Goal: Task Accomplishment & Management: Manage account settings

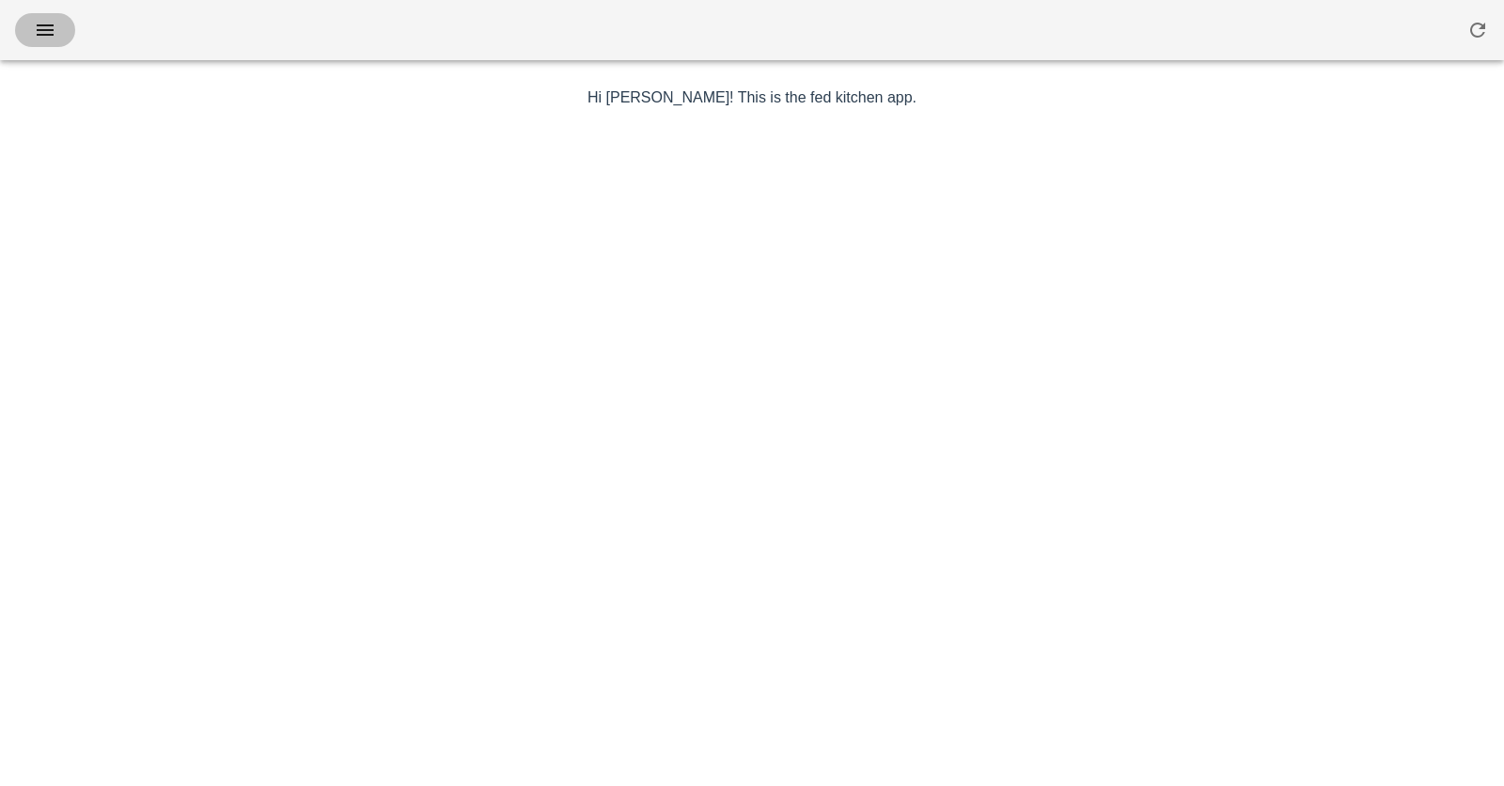
click at [43, 32] on icon "button" at bounding box center [45, 30] width 23 height 23
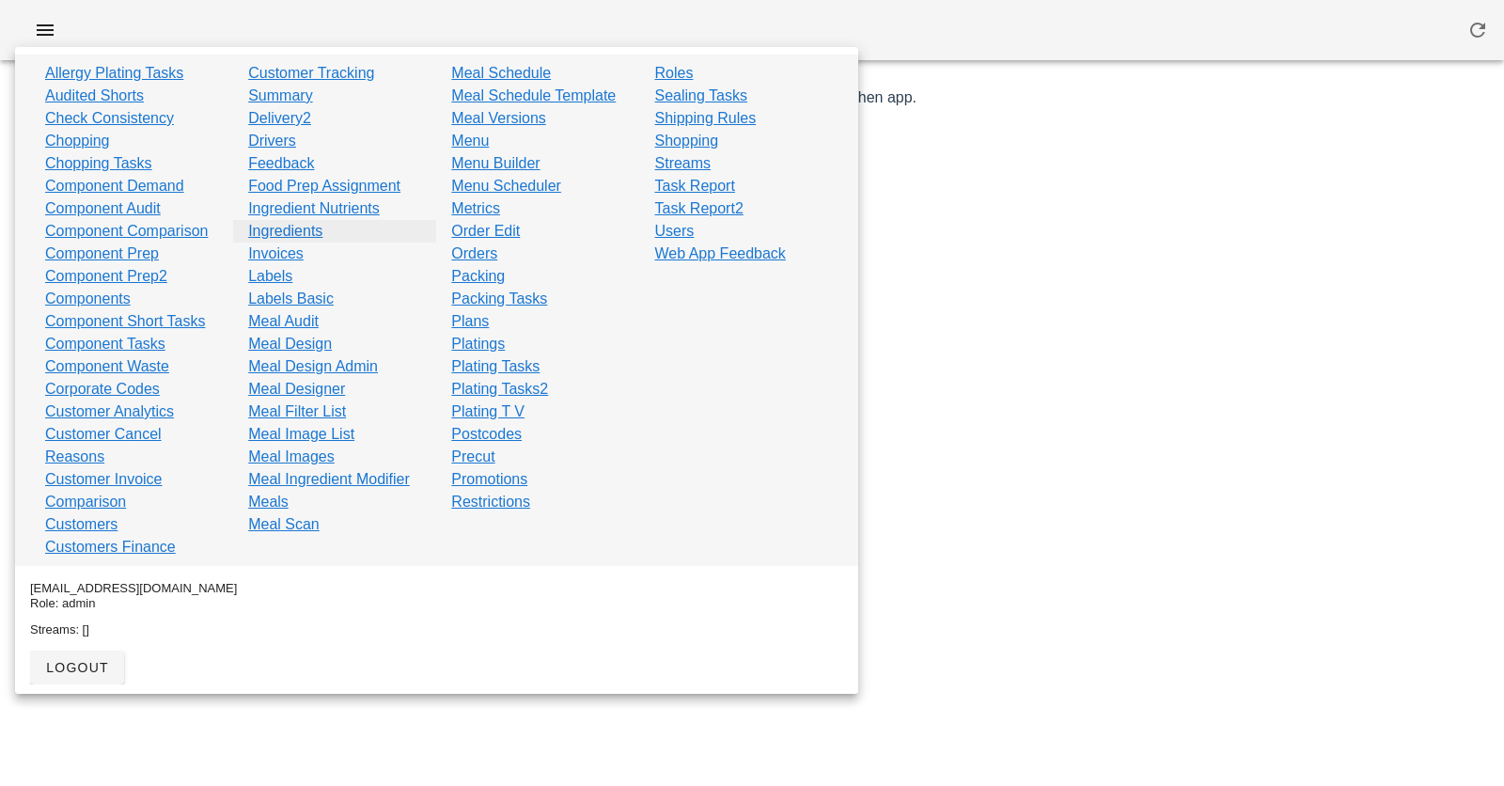
click at [283, 228] on link "Ingredients" at bounding box center [285, 231] width 74 height 23
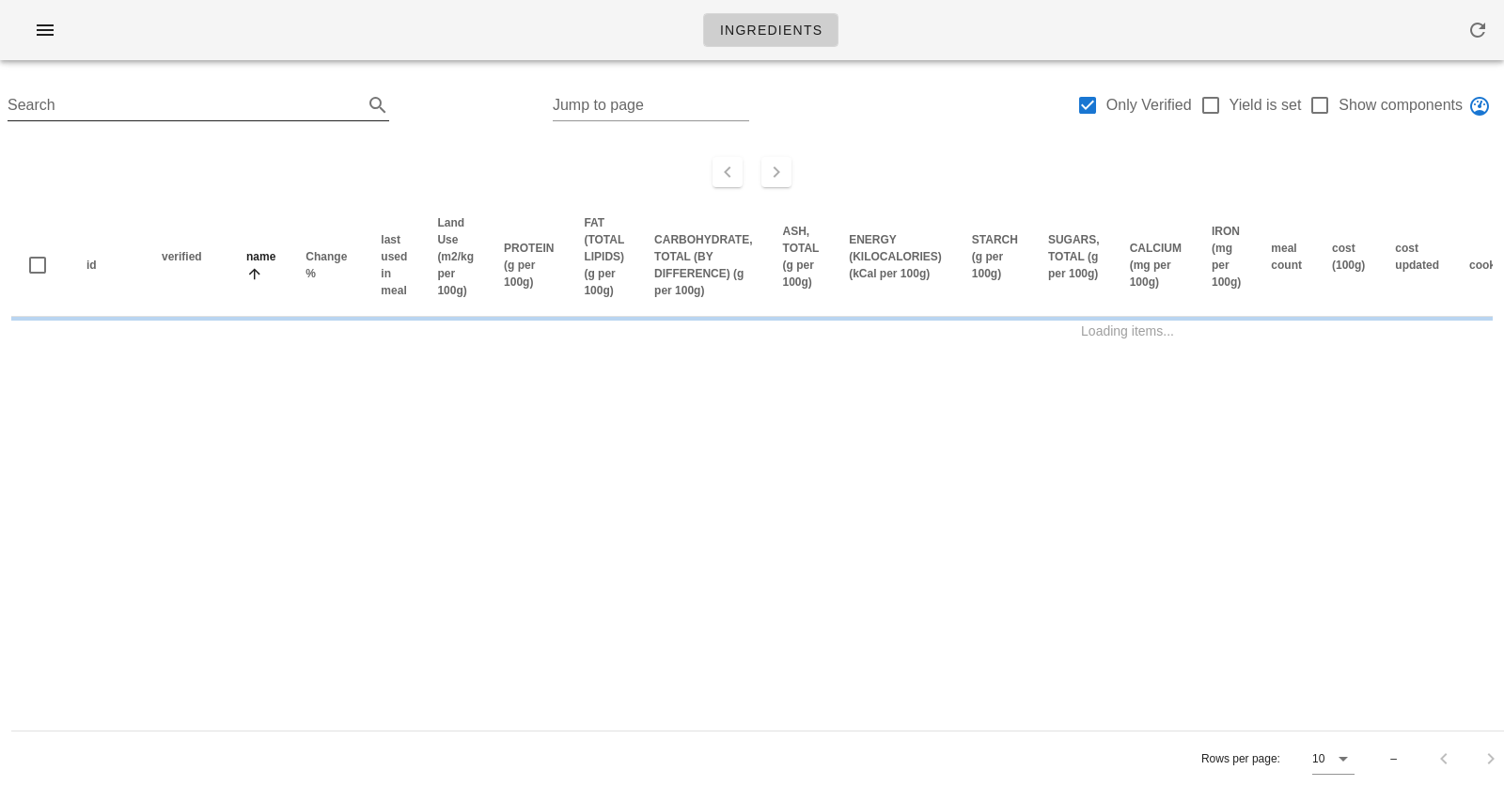
click at [213, 100] on input "Search" at bounding box center [183, 105] width 351 height 30
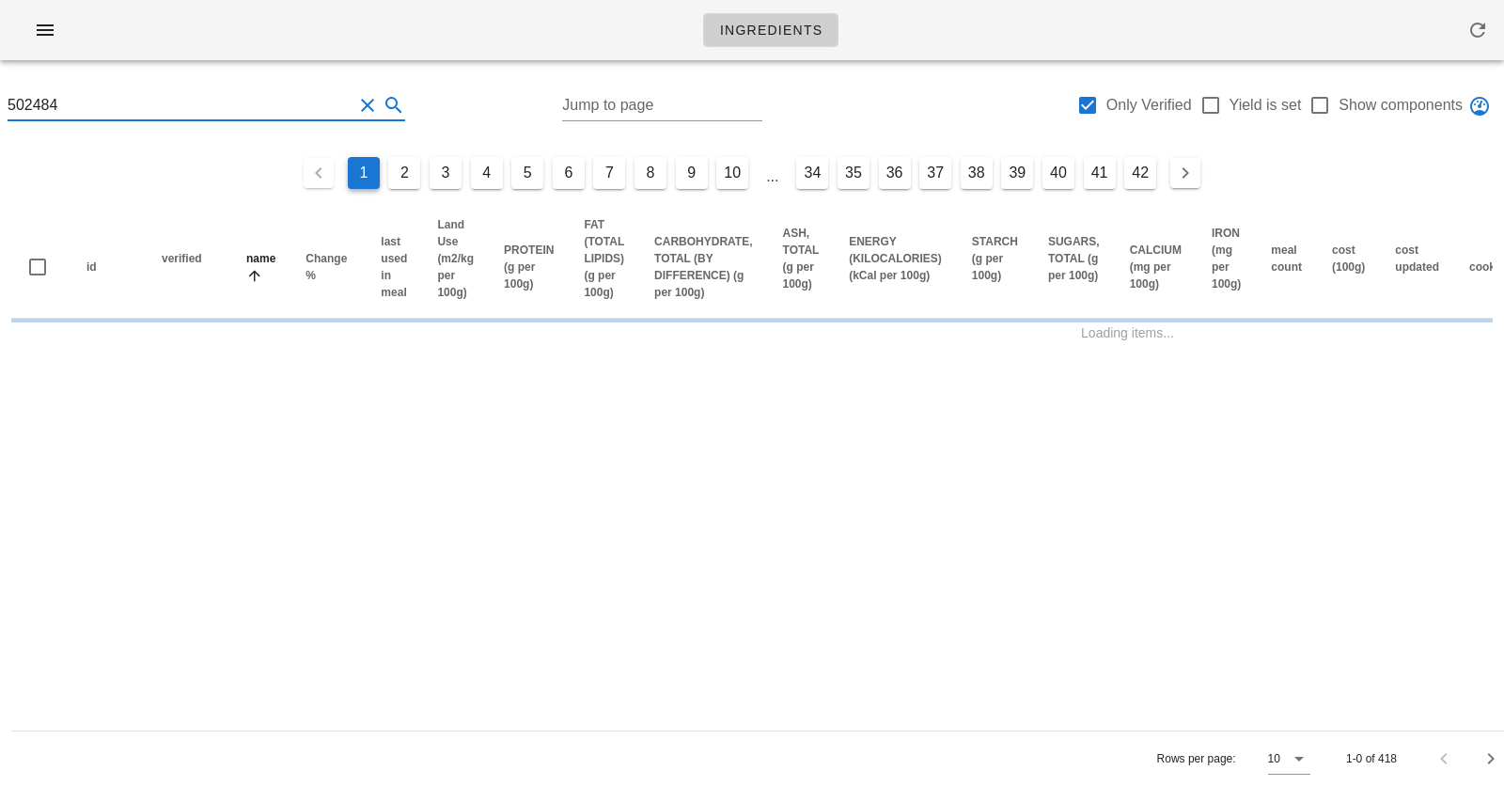
click at [213, 103] on input "502484" at bounding box center [180, 105] width 345 height 30
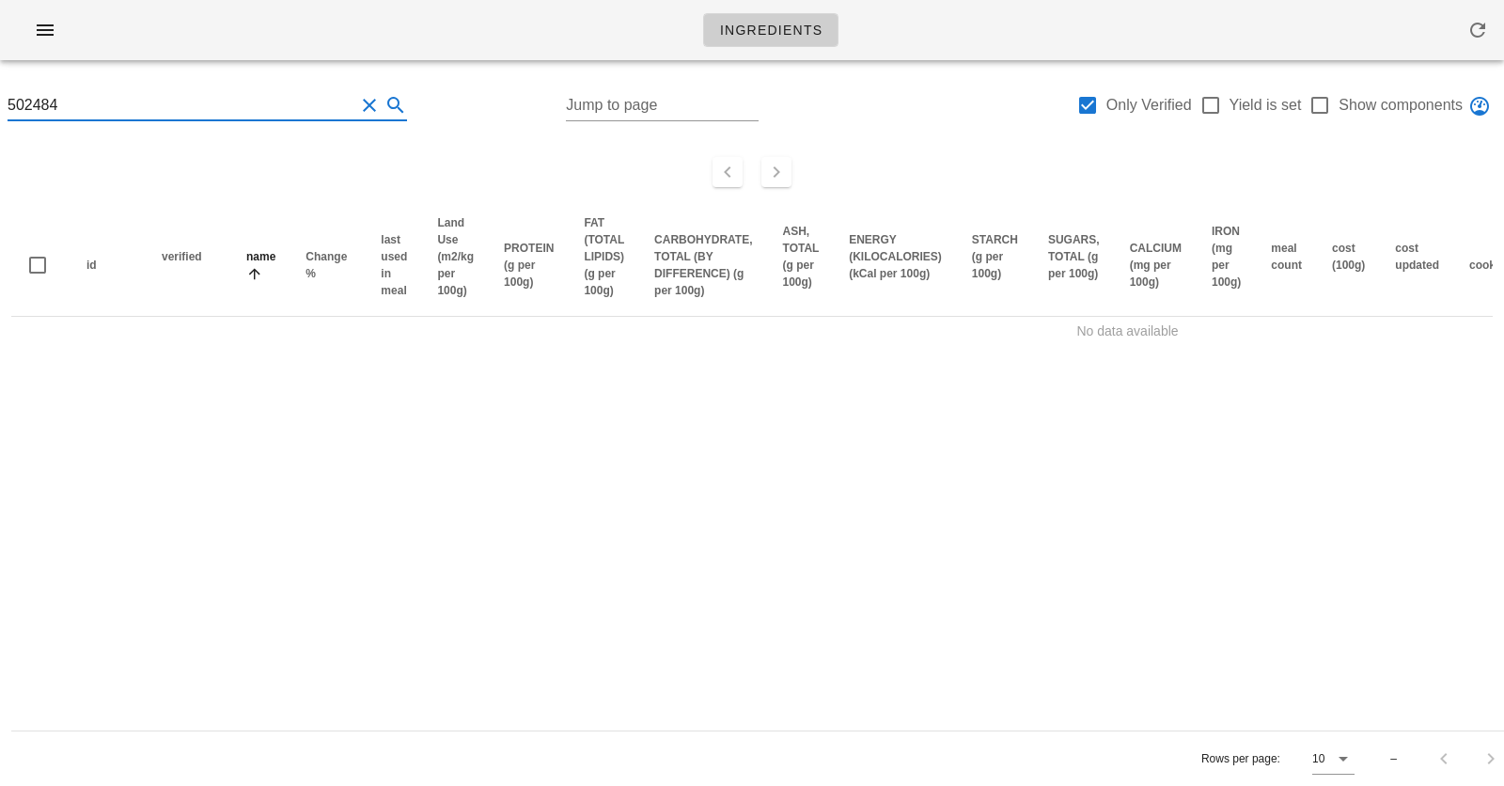
click at [213, 102] on input "502484" at bounding box center [181, 105] width 347 height 30
type input "502484"
click at [1083, 102] on div at bounding box center [1087, 105] width 32 height 32
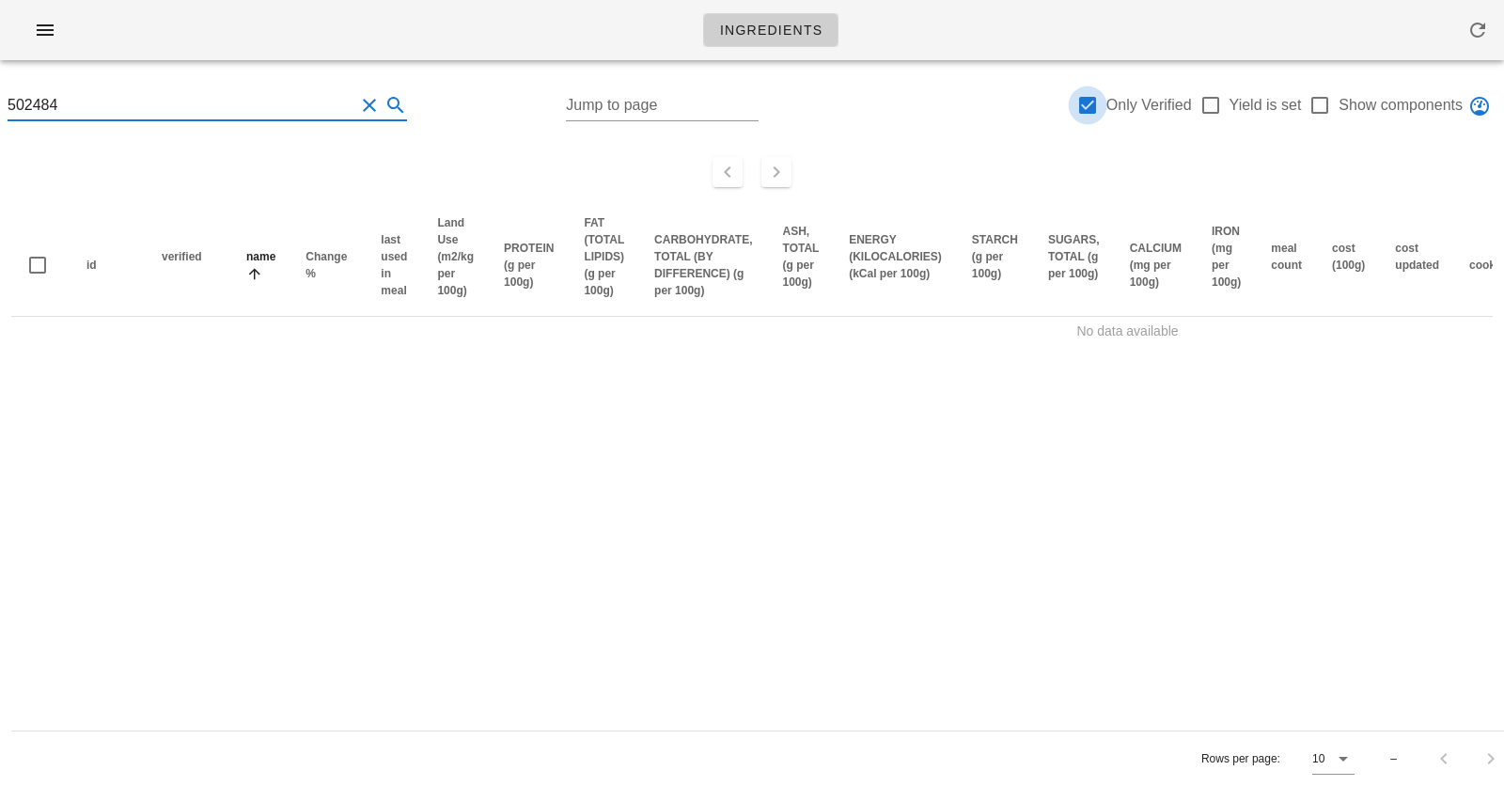
checkbox input "false"
click at [92, 103] on input "502484" at bounding box center [181, 105] width 347 height 30
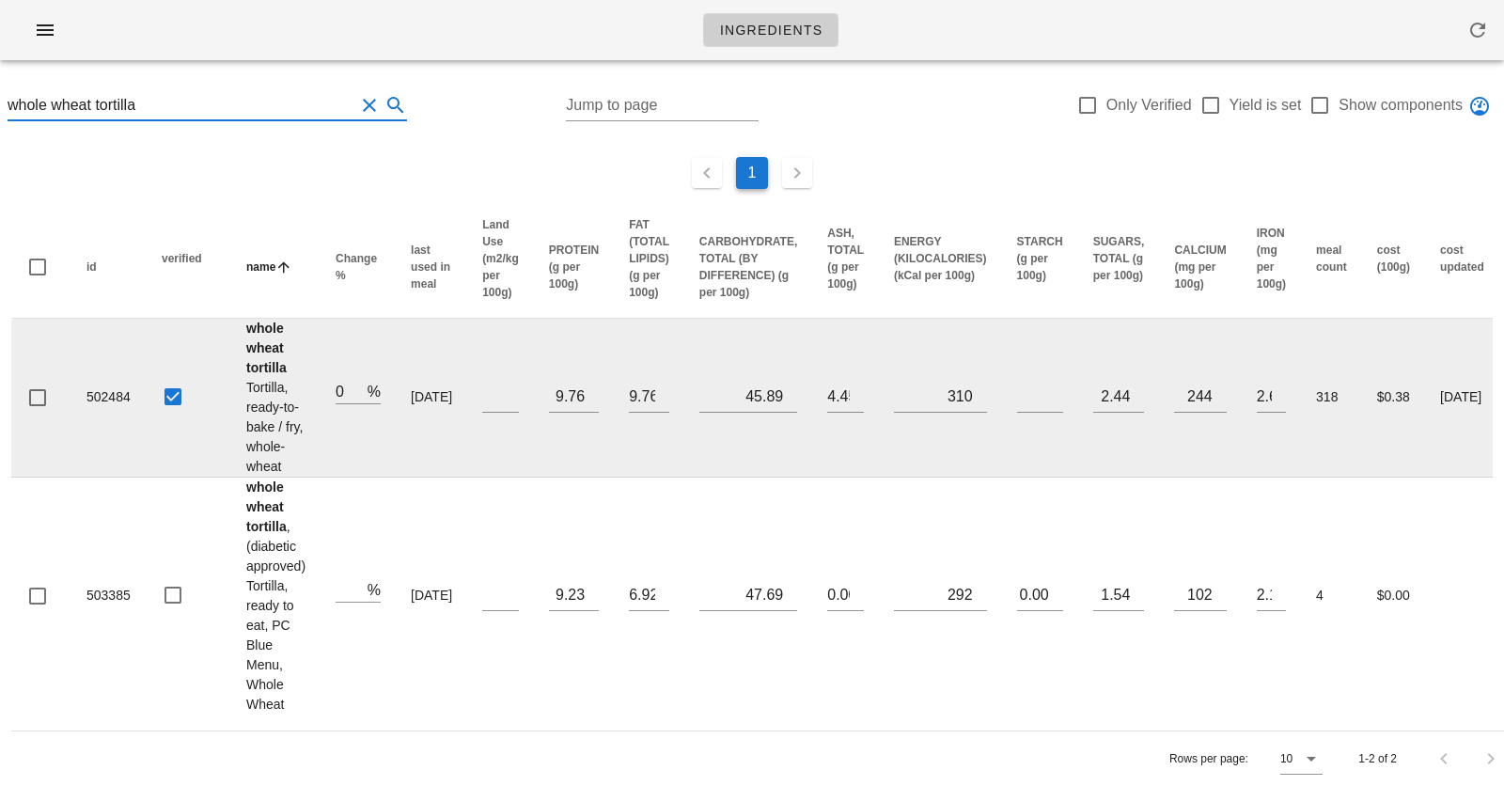
scroll to position [0, 768]
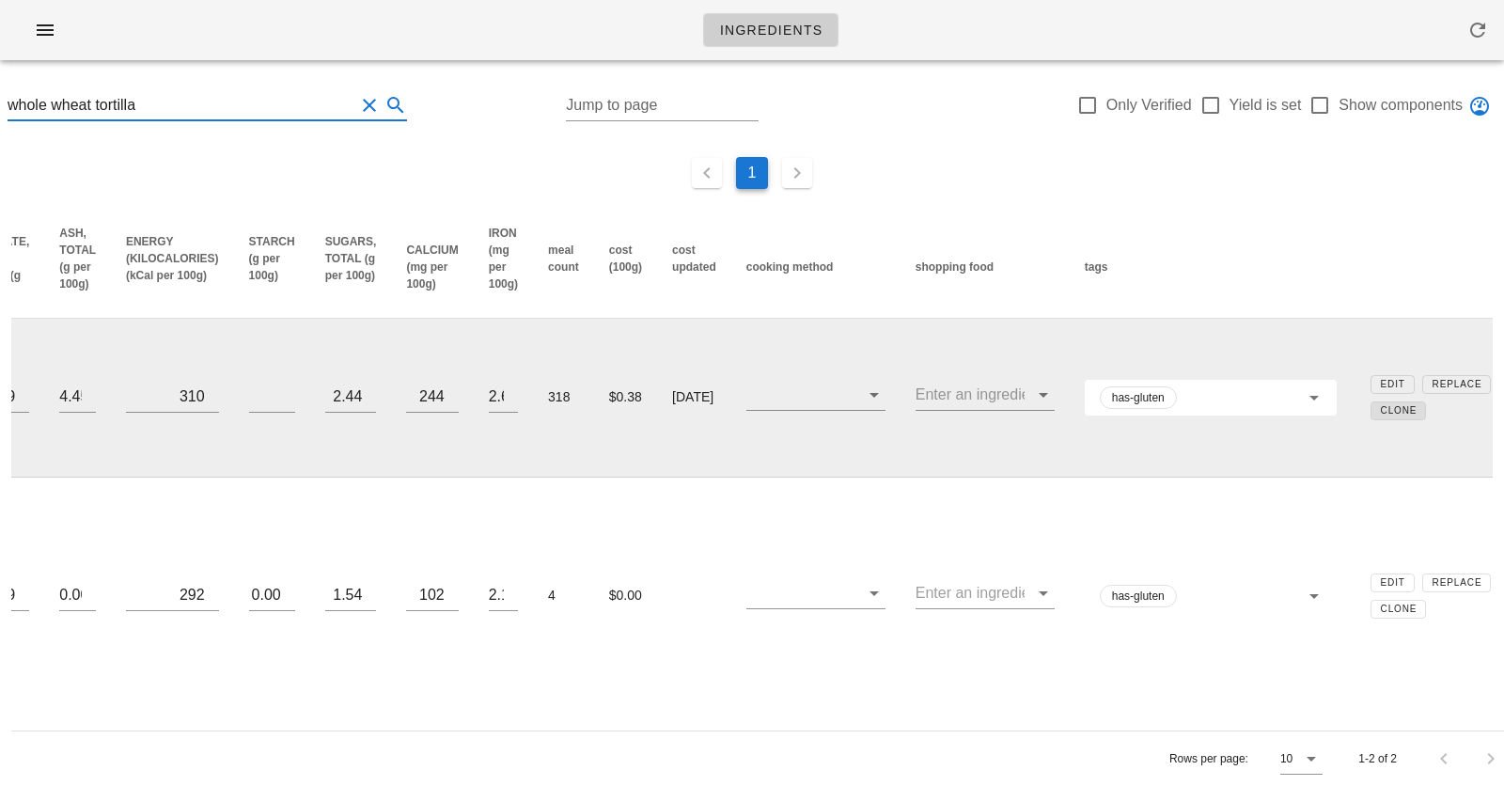
type input "whole wheat tortilla"
click at [1386, 411] on span "Clone" at bounding box center [1399, 410] width 38 height 10
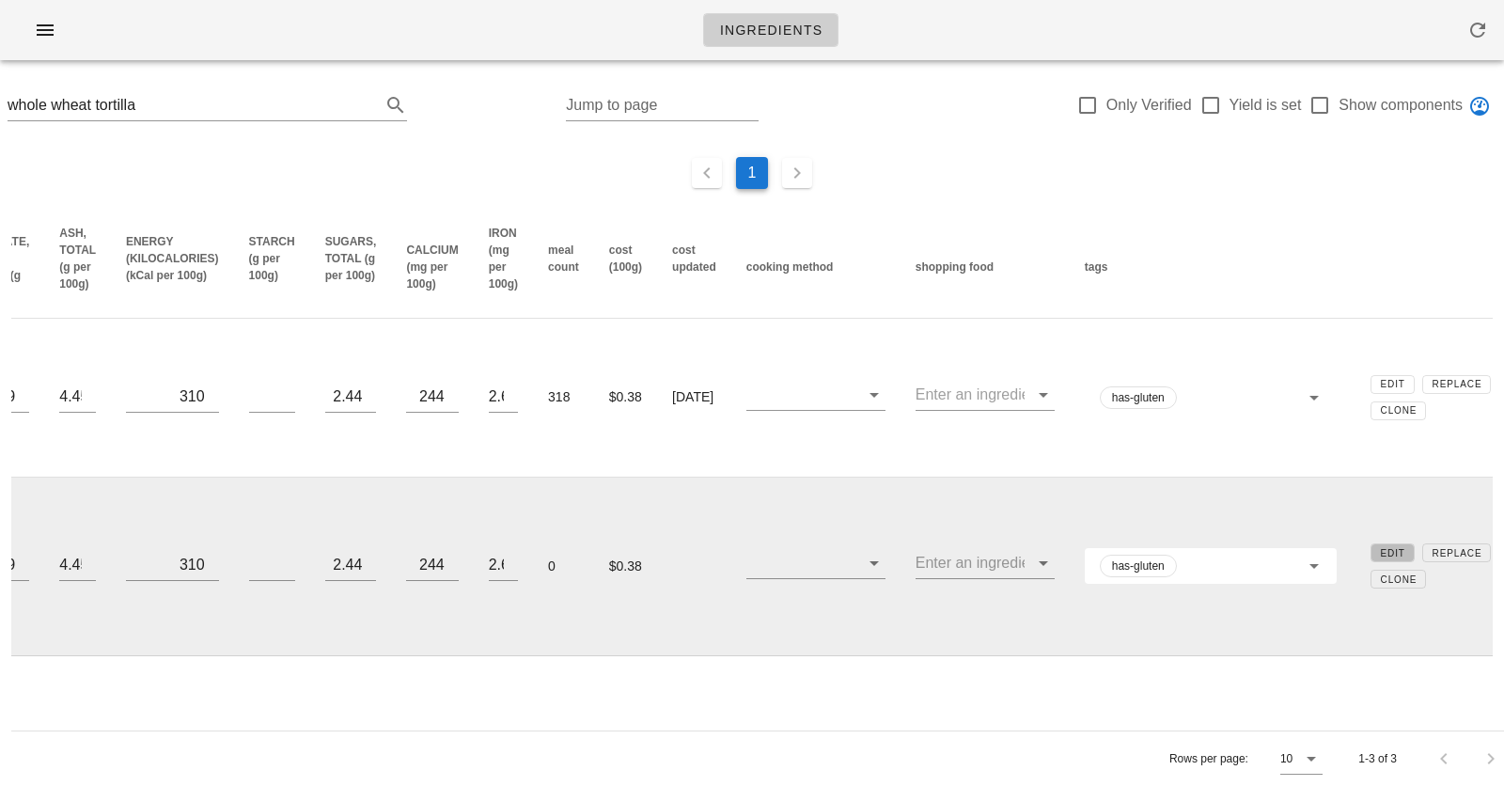
click at [1380, 553] on button "Edit" at bounding box center [1392, 552] width 44 height 19
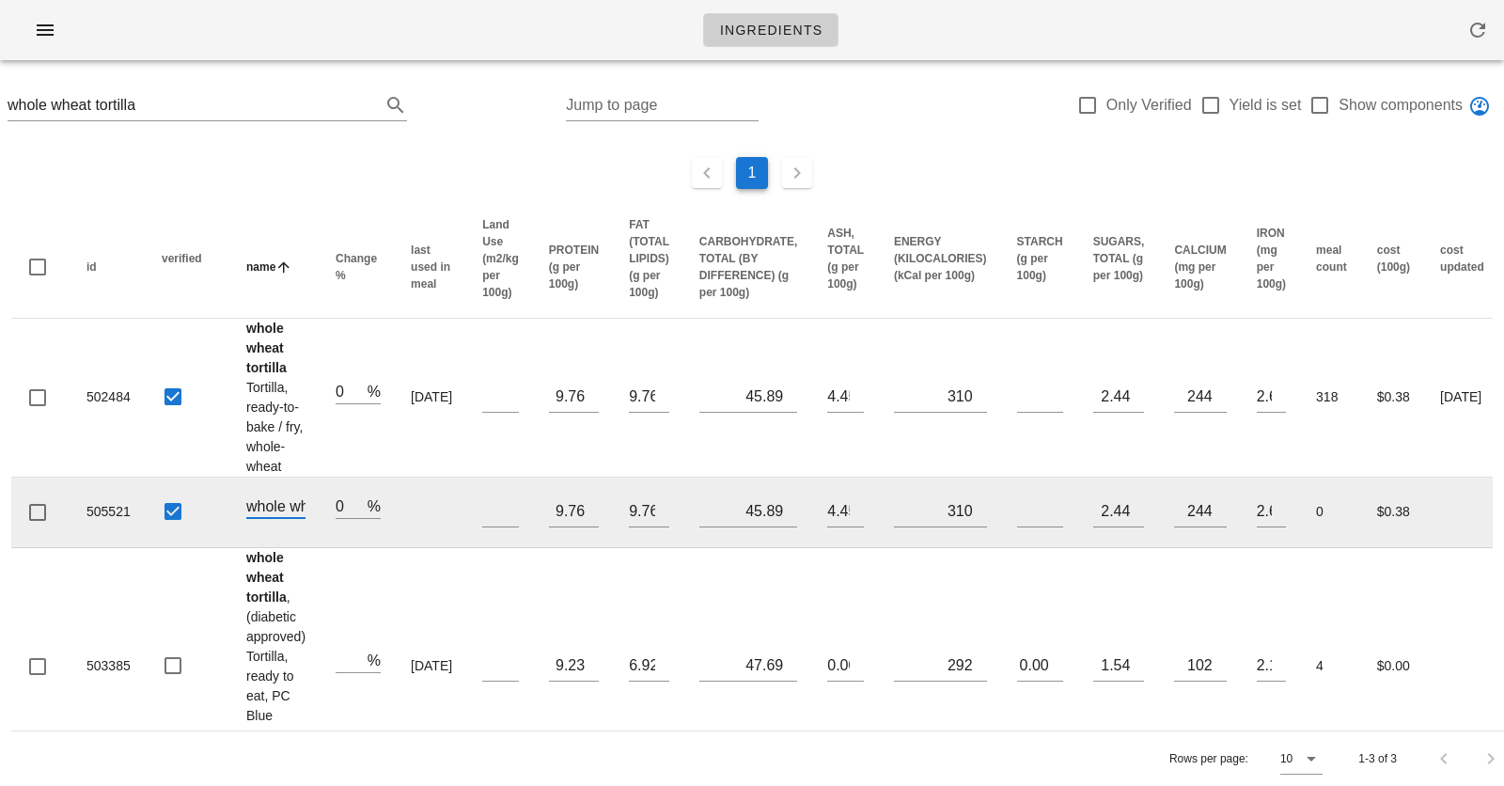
scroll to position [0, 127]
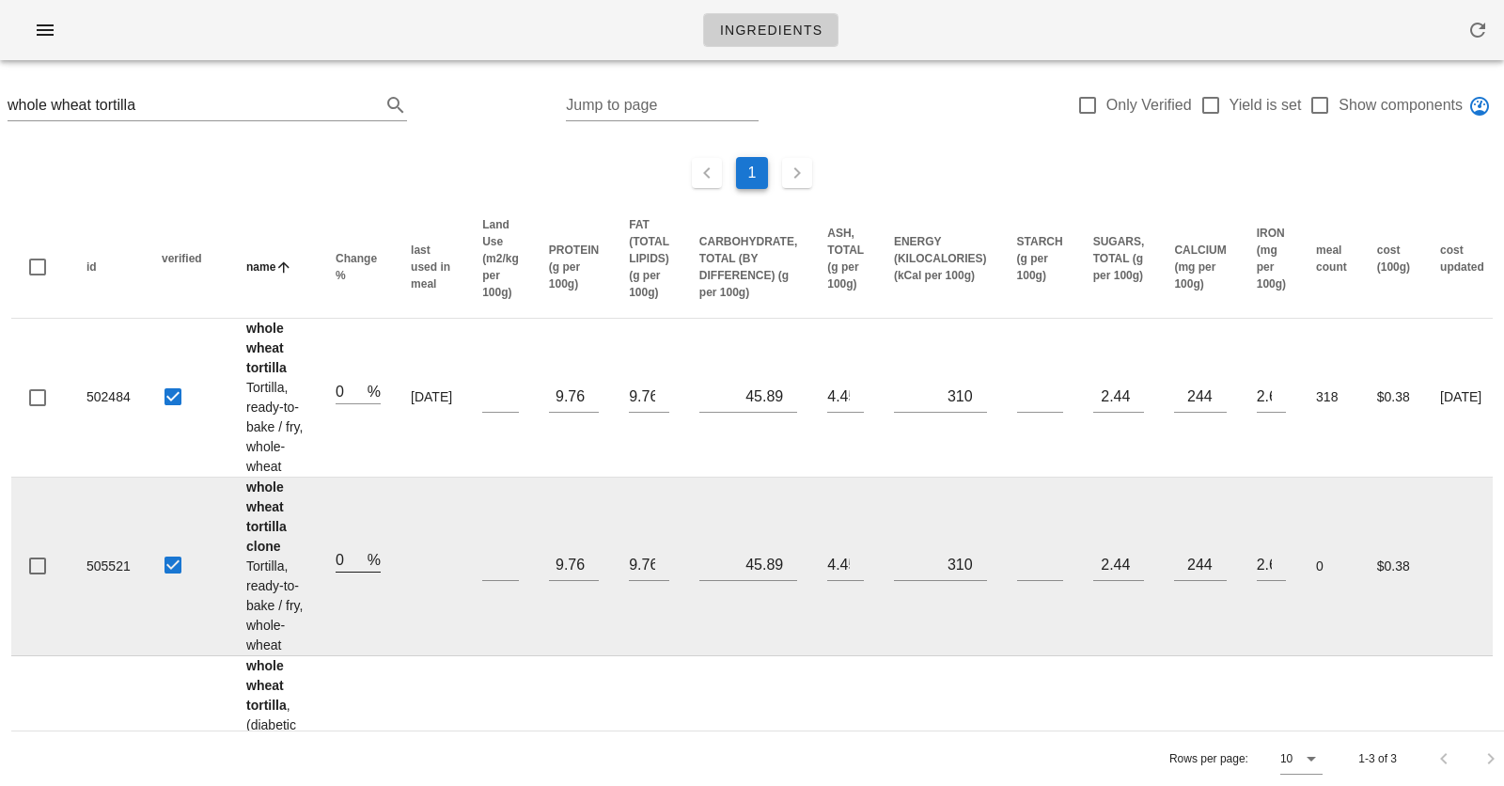
click at [351, 558] on input "0" at bounding box center [349, 559] width 28 height 24
click at [269, 523] on strong "whole wheat tortilla clone" at bounding box center [266, 516] width 40 height 74
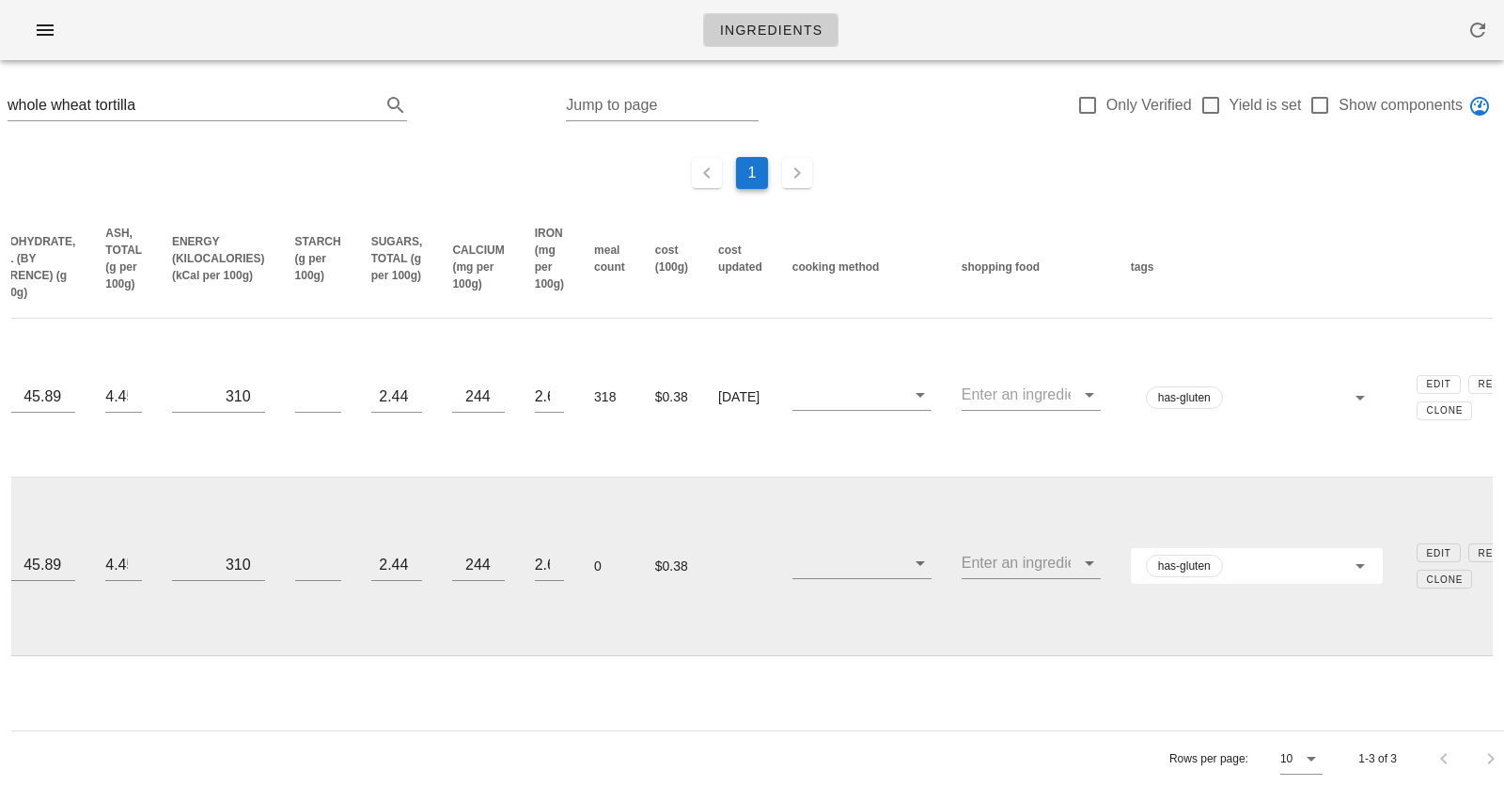
scroll to position [0, 768]
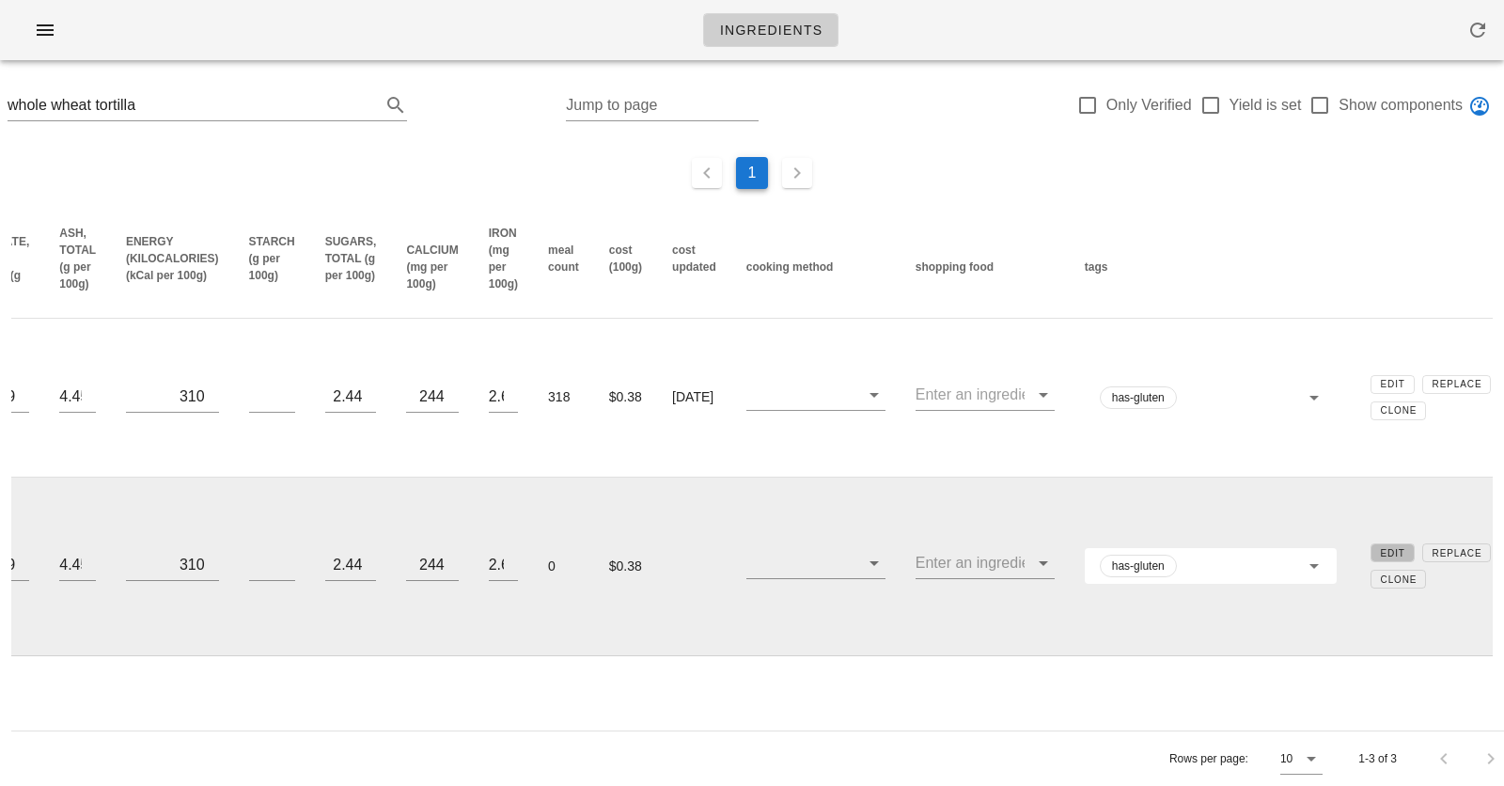
click at [1380, 551] on span "Edit" at bounding box center [1392, 553] width 25 height 10
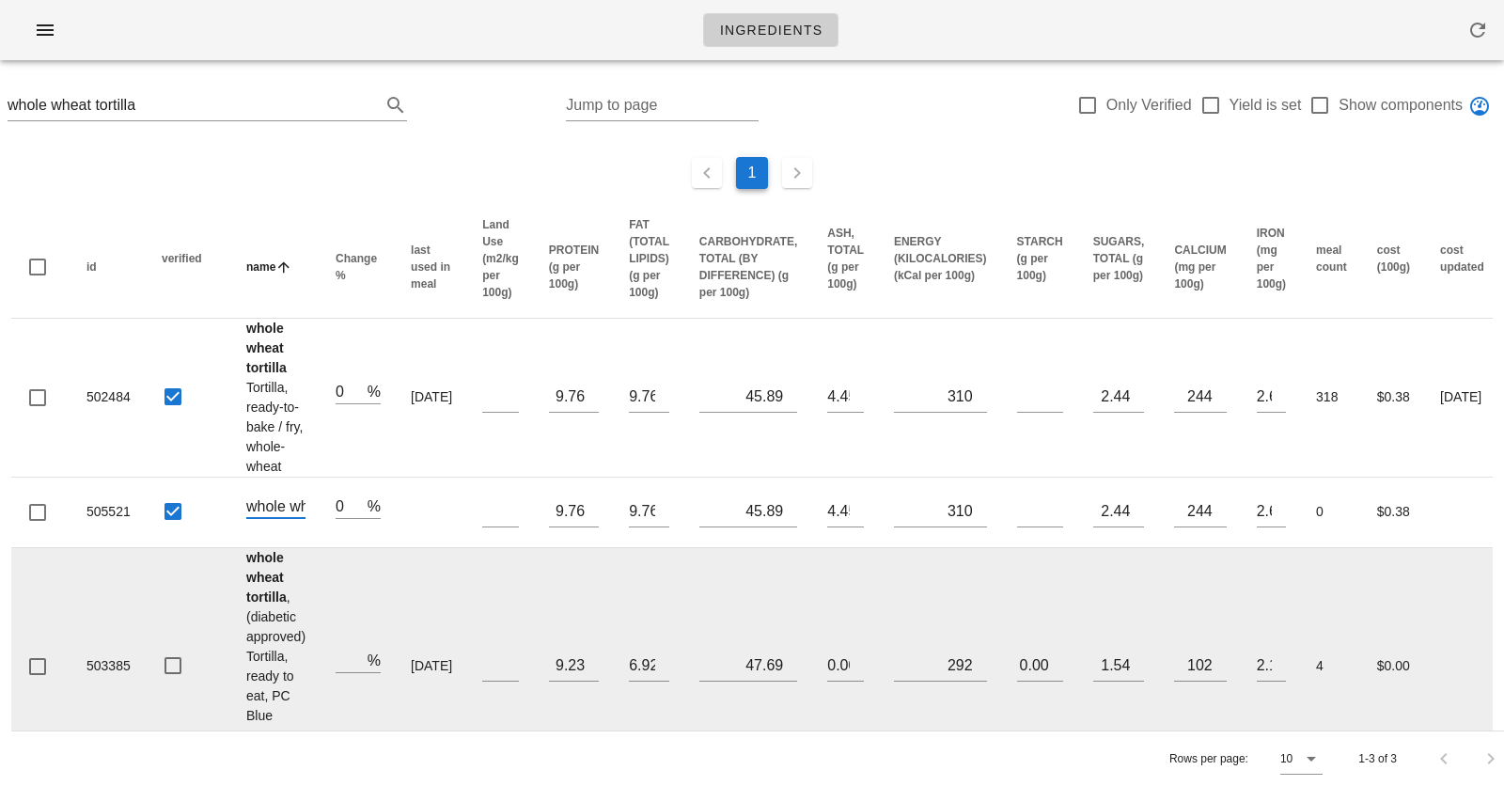
scroll to position [0, 127]
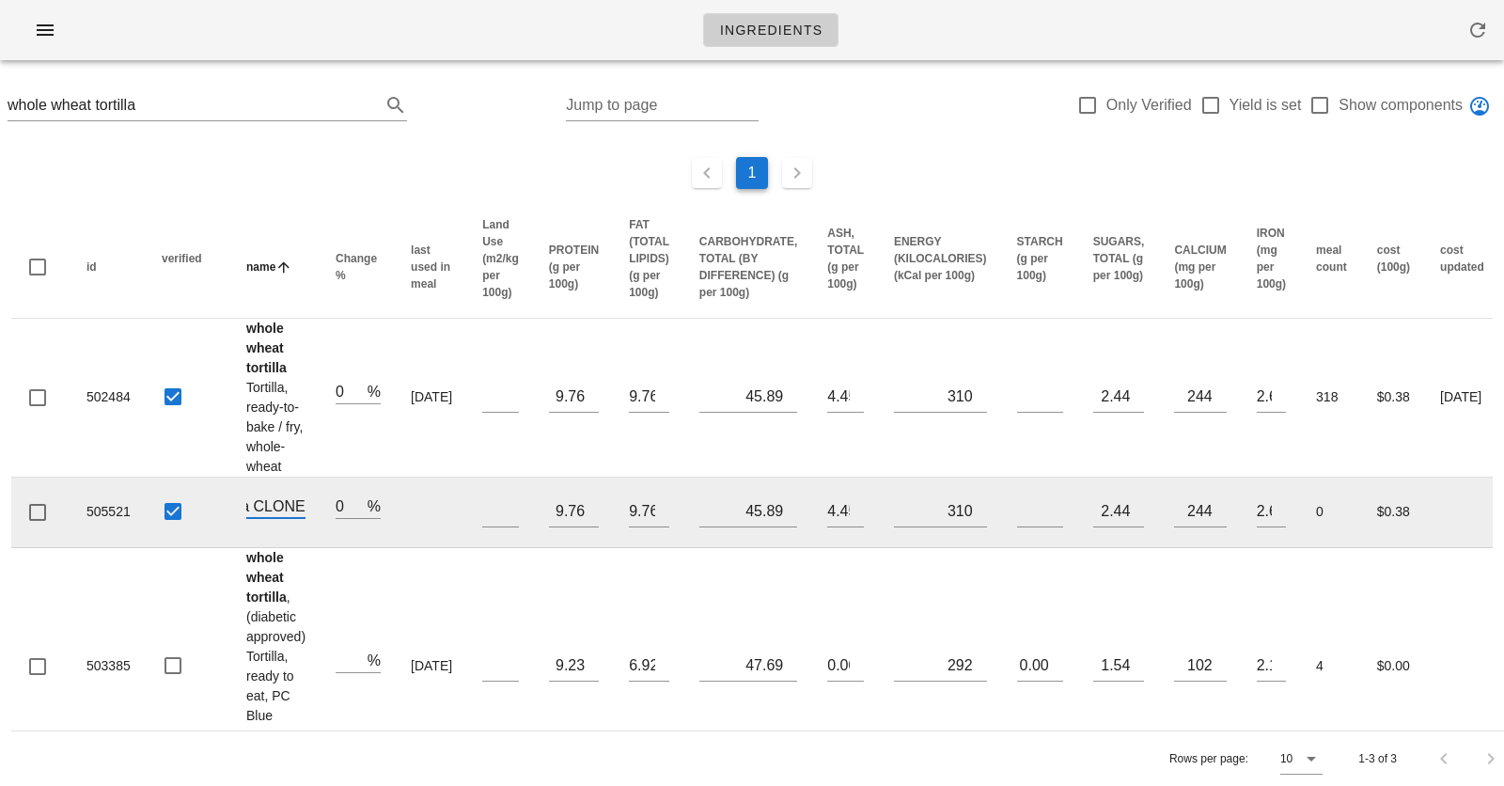
click at [288, 507] on input "whole wheat tortilla CLONE" at bounding box center [275, 505] width 59 height 24
type input "spinach flour tortilla"
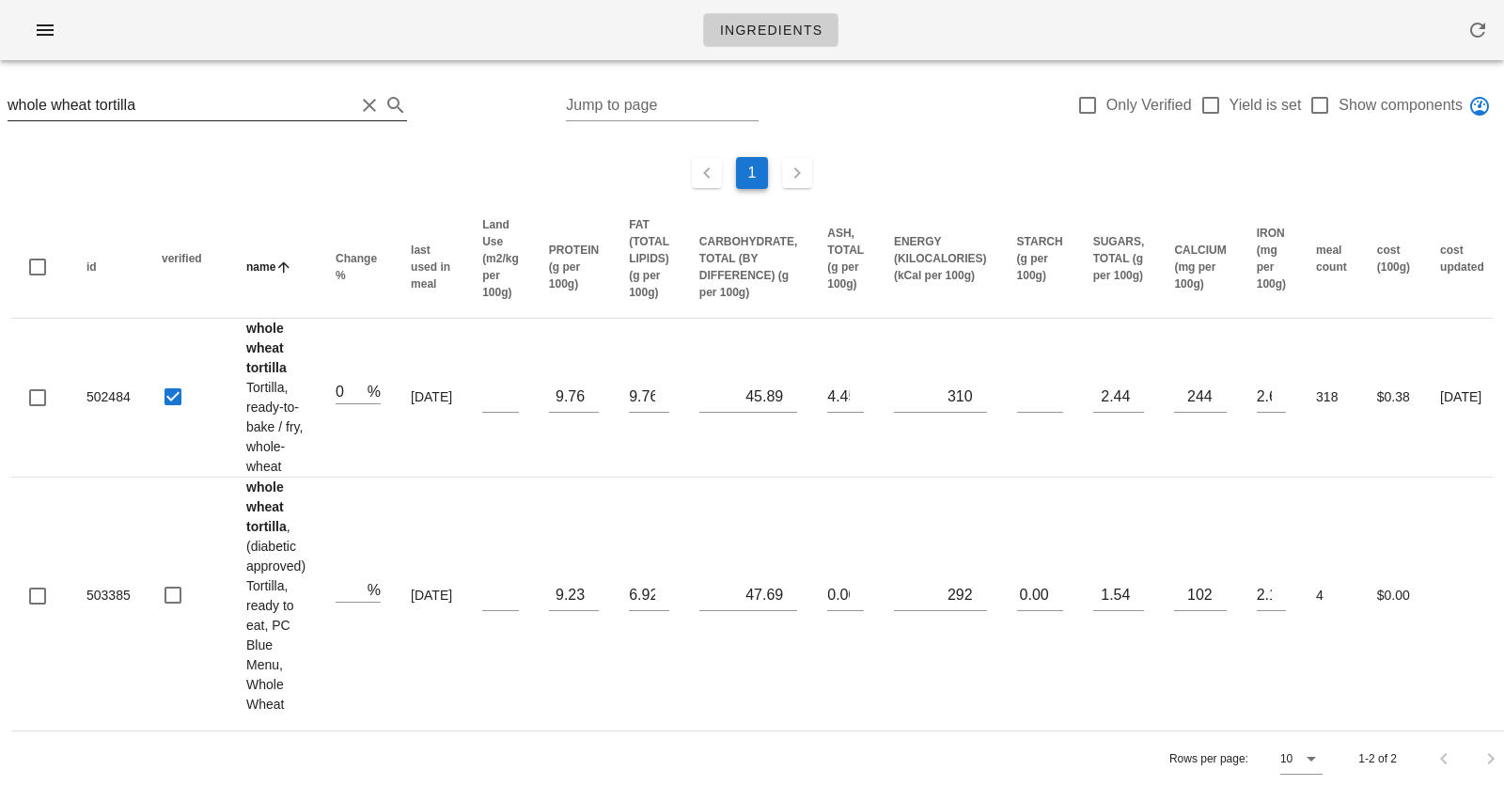
click at [223, 98] on input "whole wheat tortilla" at bounding box center [181, 105] width 347 height 30
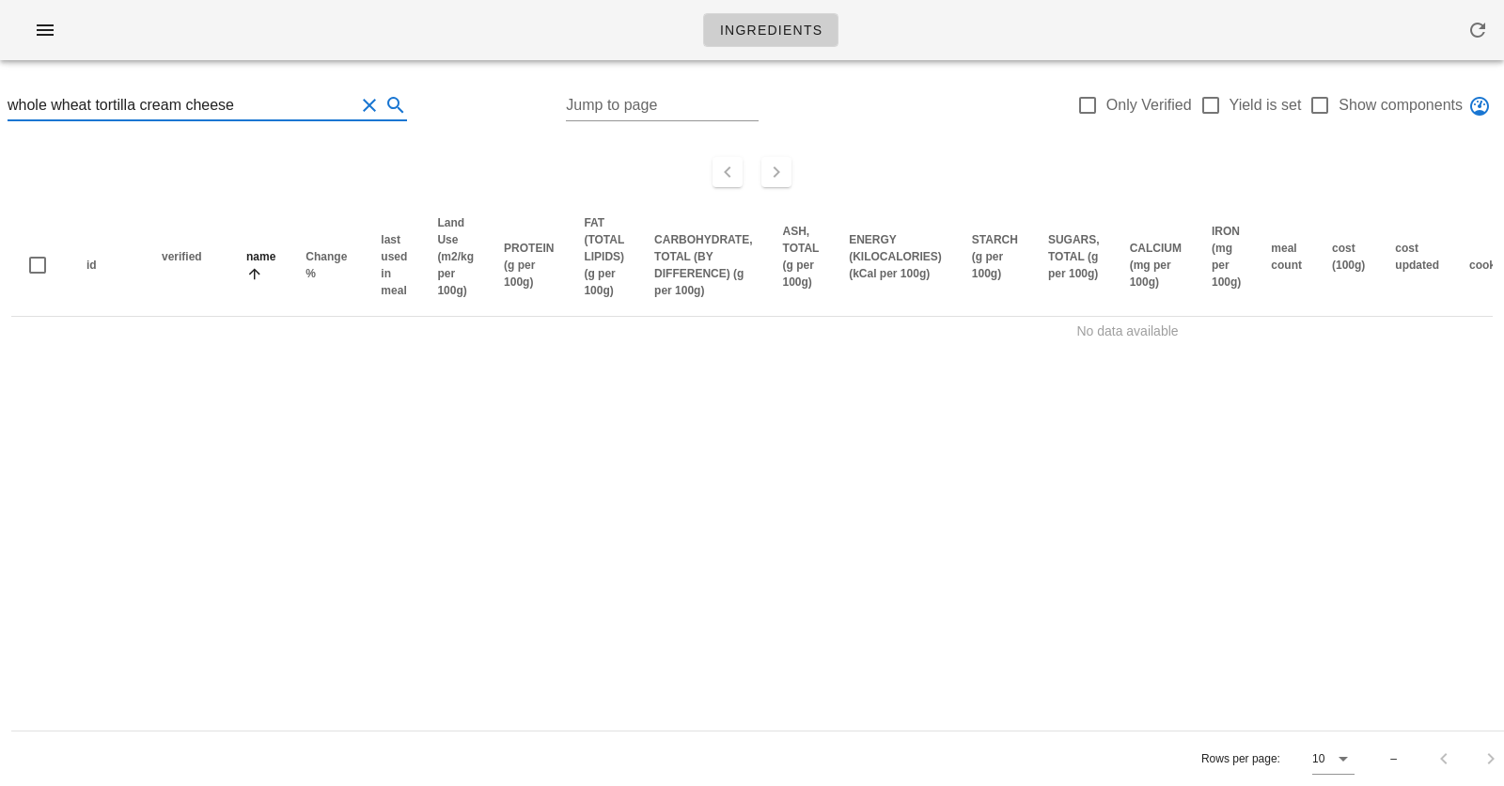
click at [221, 103] on input "whole wheat tortilla cream cheese" at bounding box center [181, 105] width 347 height 30
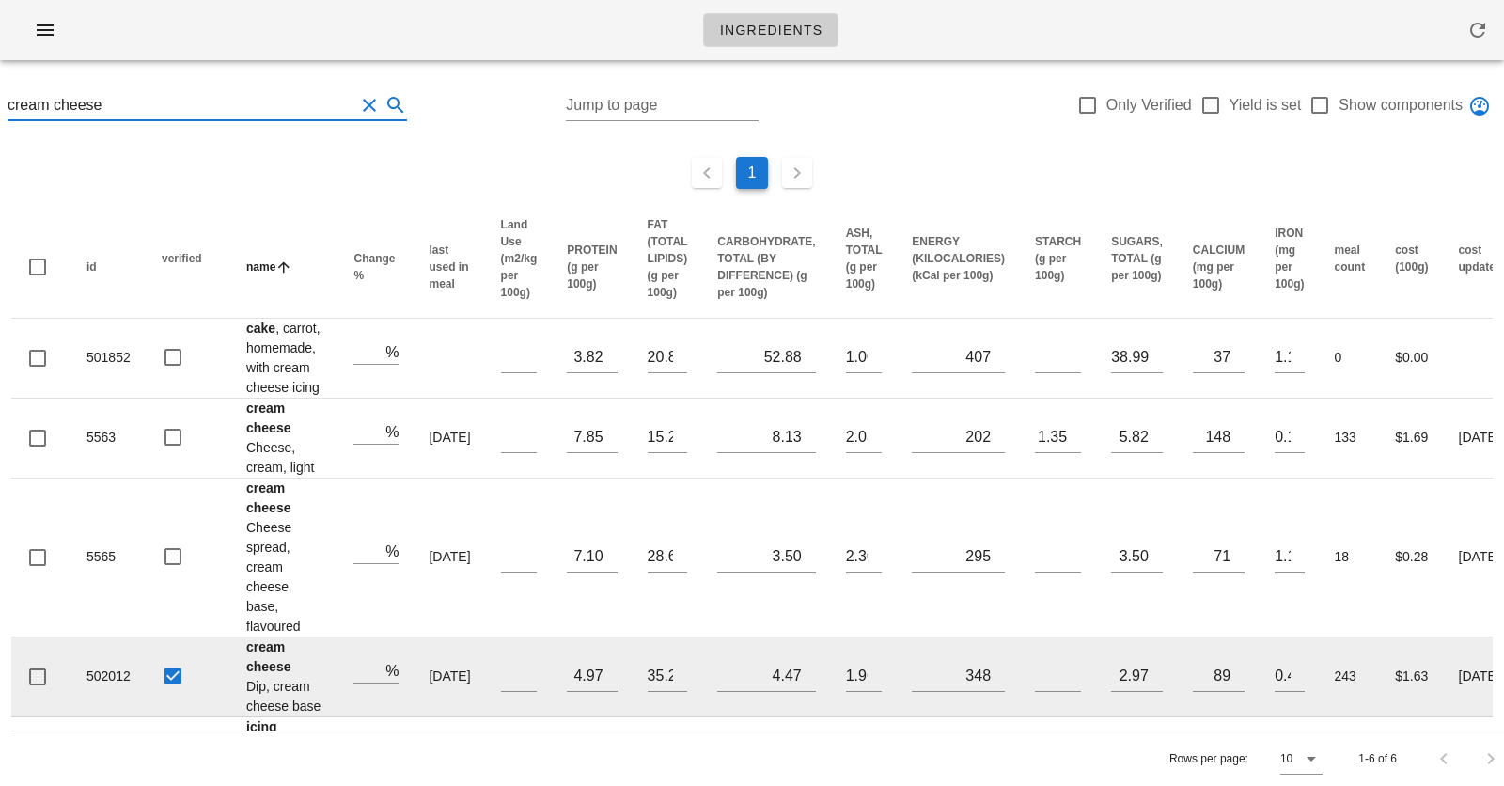
type input "cream cheese"
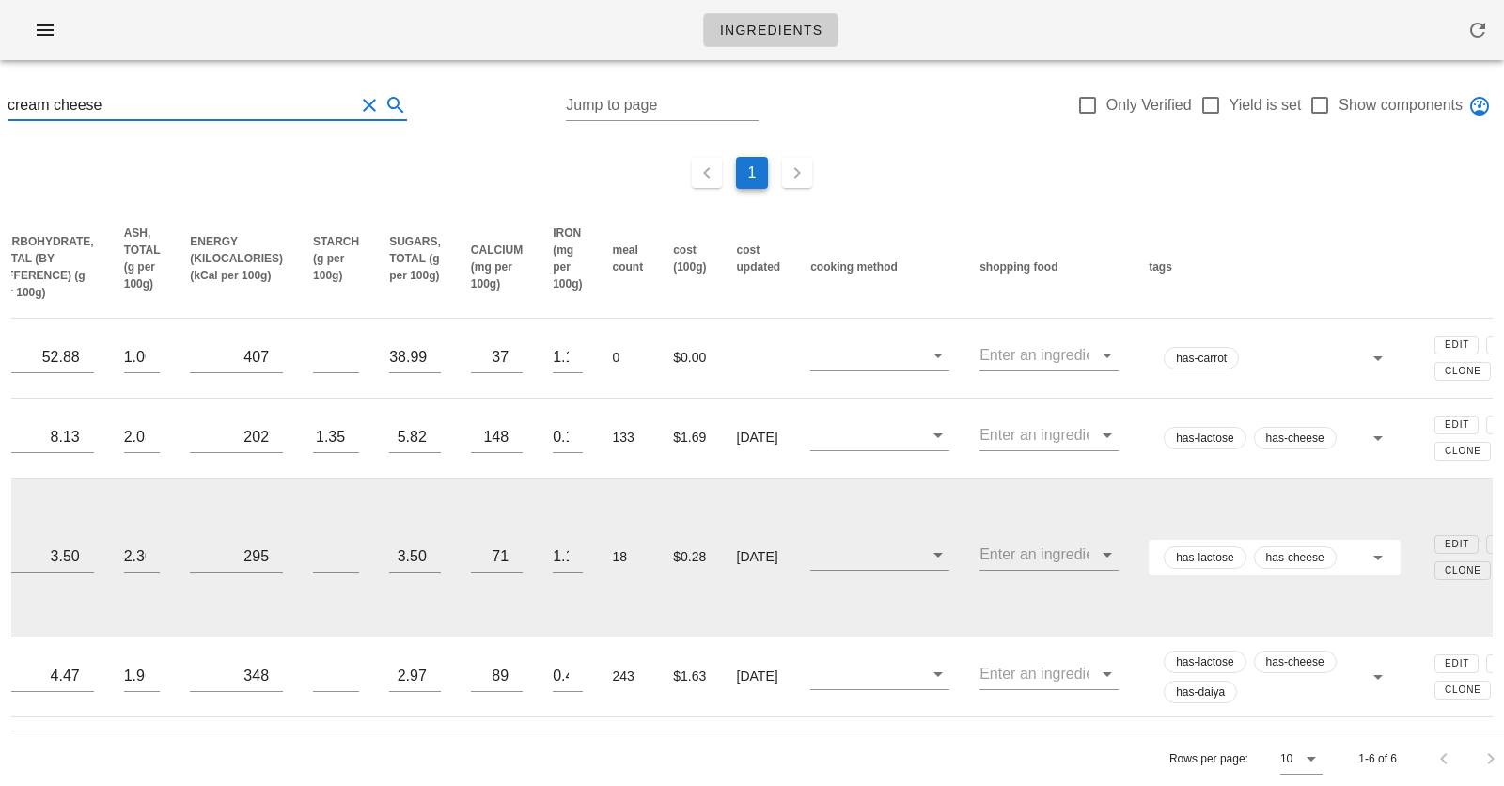
scroll to position [0, 816]
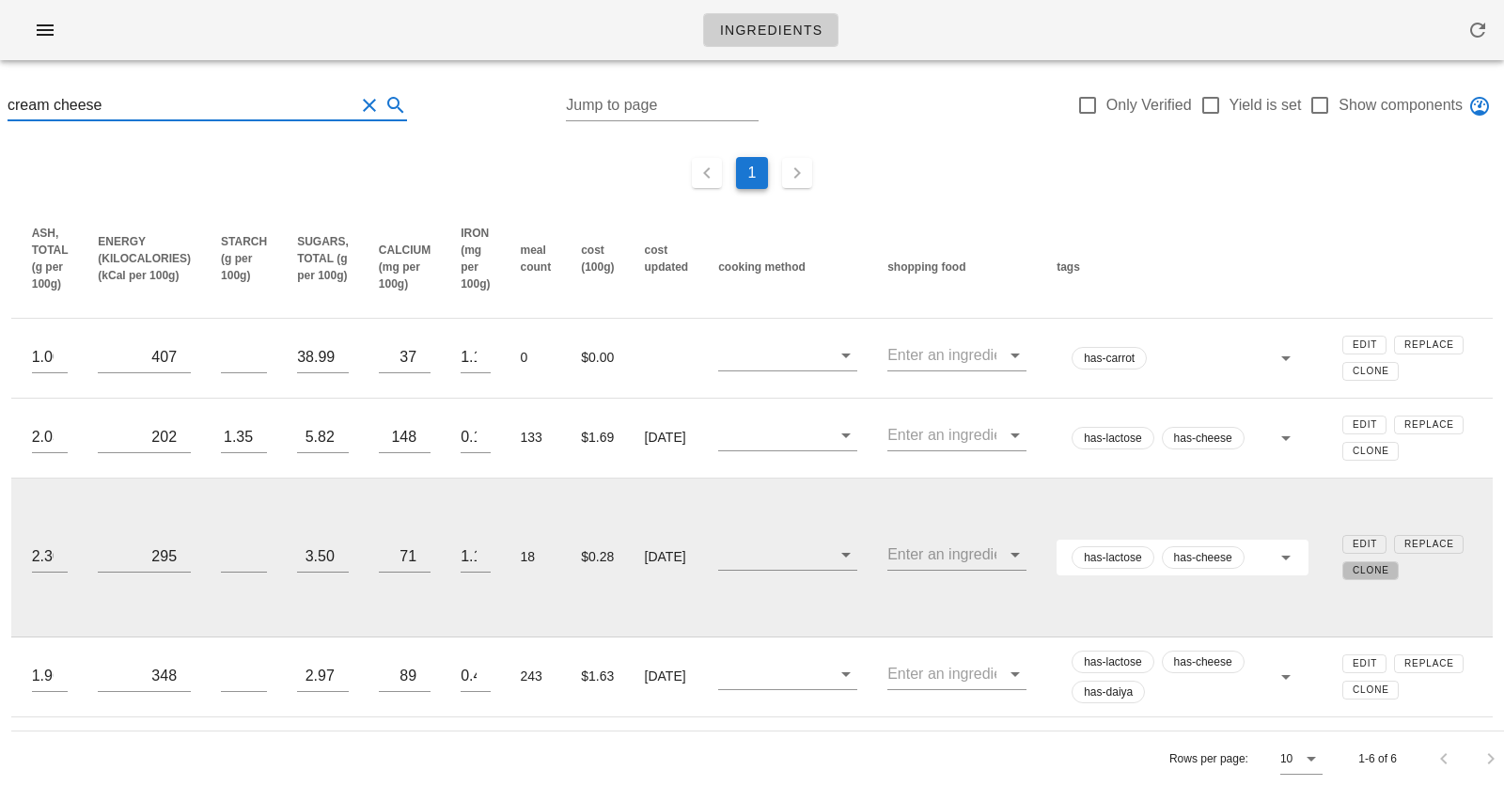
click at [1374, 565] on span "Clone" at bounding box center [1370, 570] width 38 height 10
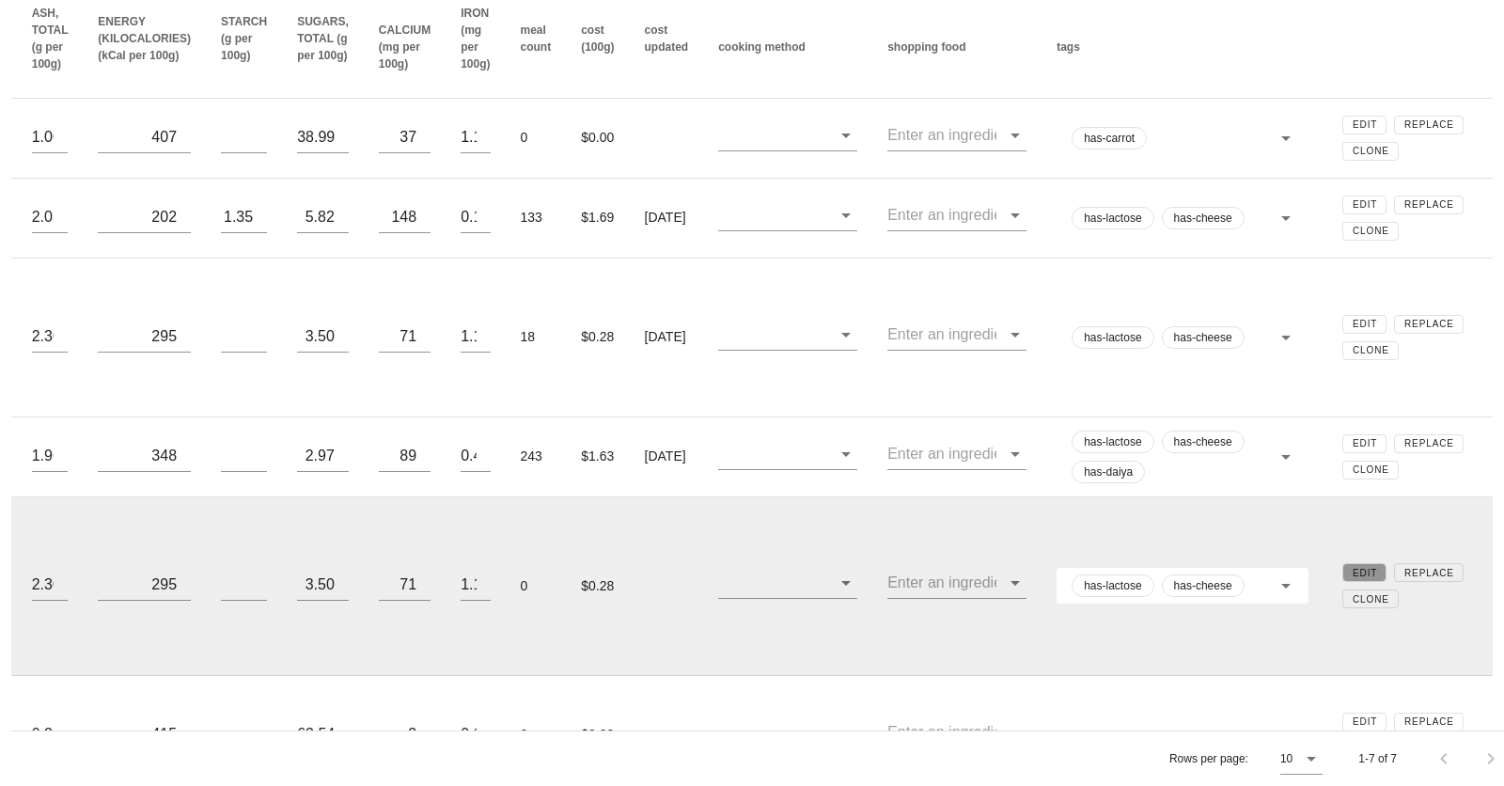
click at [1361, 568] on span "Edit" at bounding box center [1363, 573] width 25 height 10
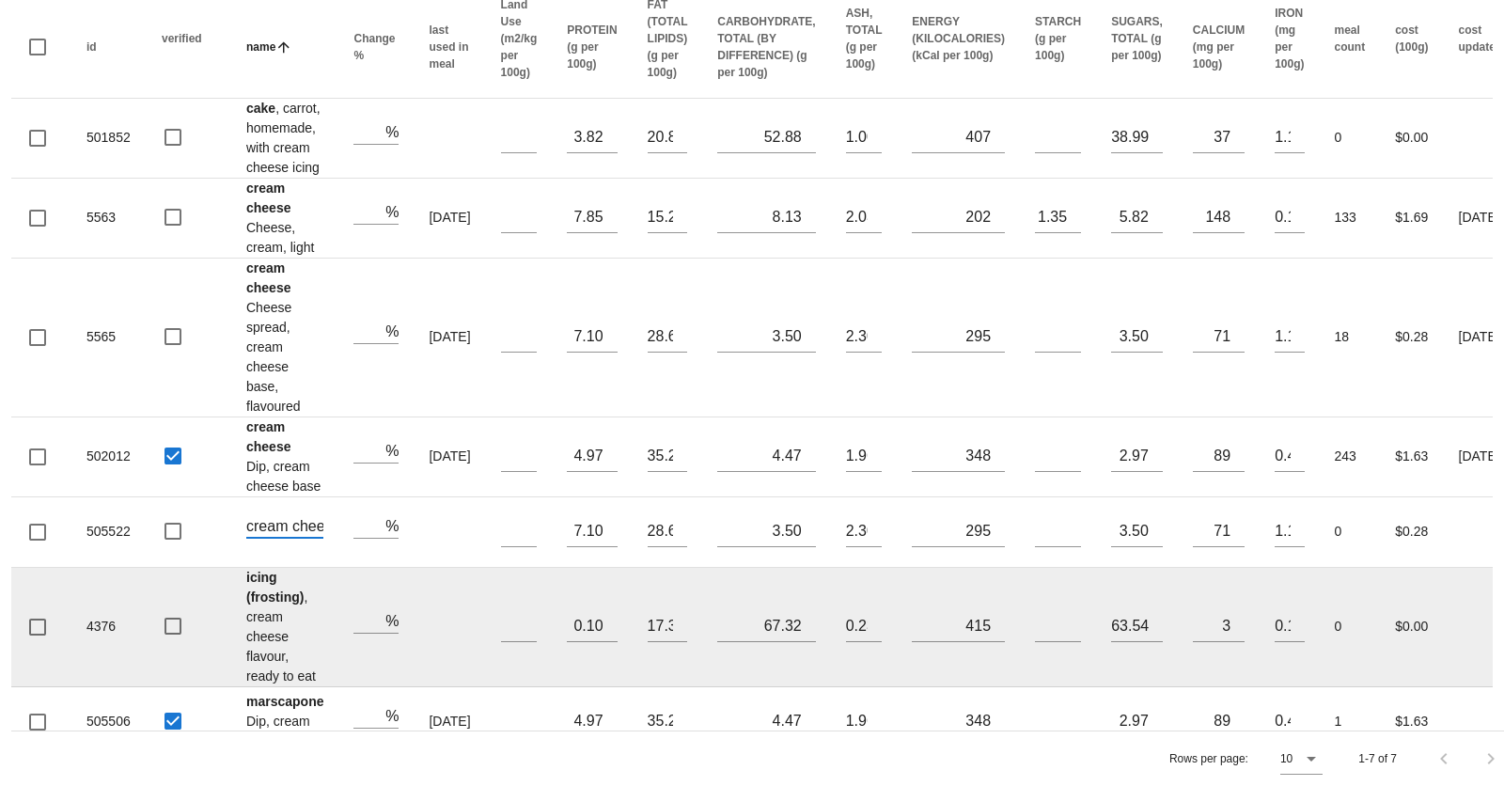
scroll to position [0, 73]
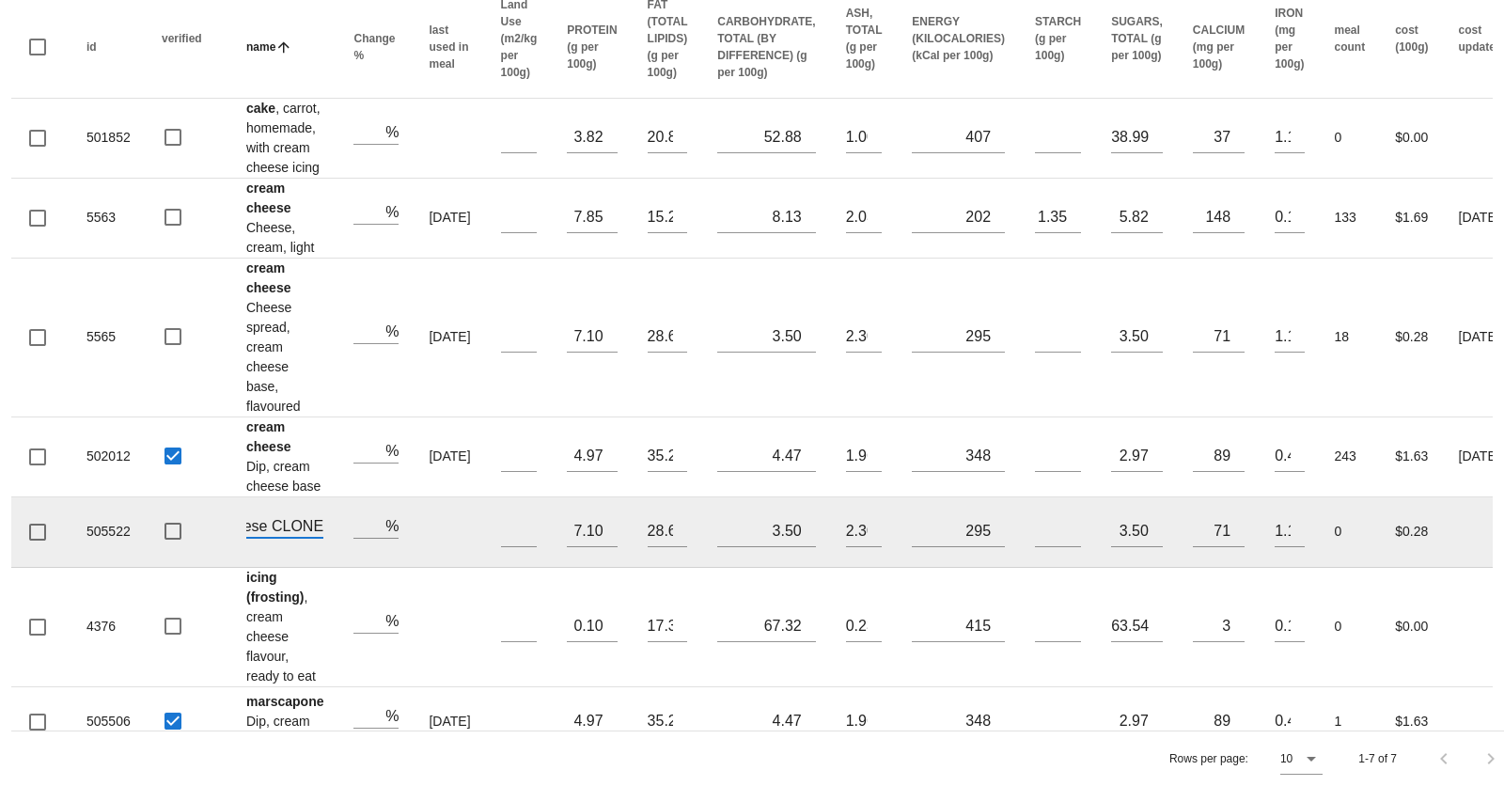
click at [301, 519] on input "cream cheese CLONE" at bounding box center [284, 525] width 77 height 24
type input "Boursin Garlic & Fine Herbs Cheese"
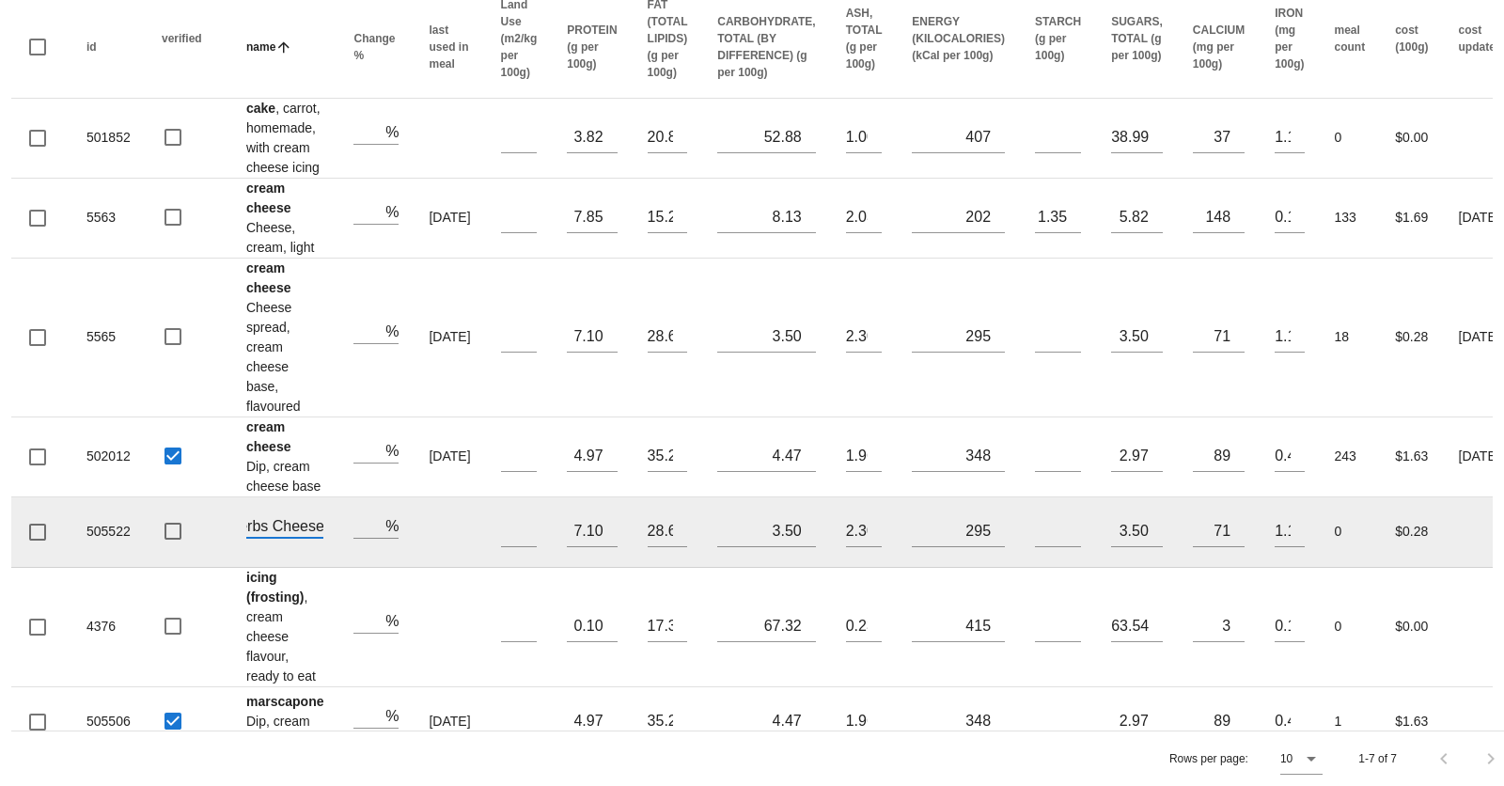
scroll to position [0, 0]
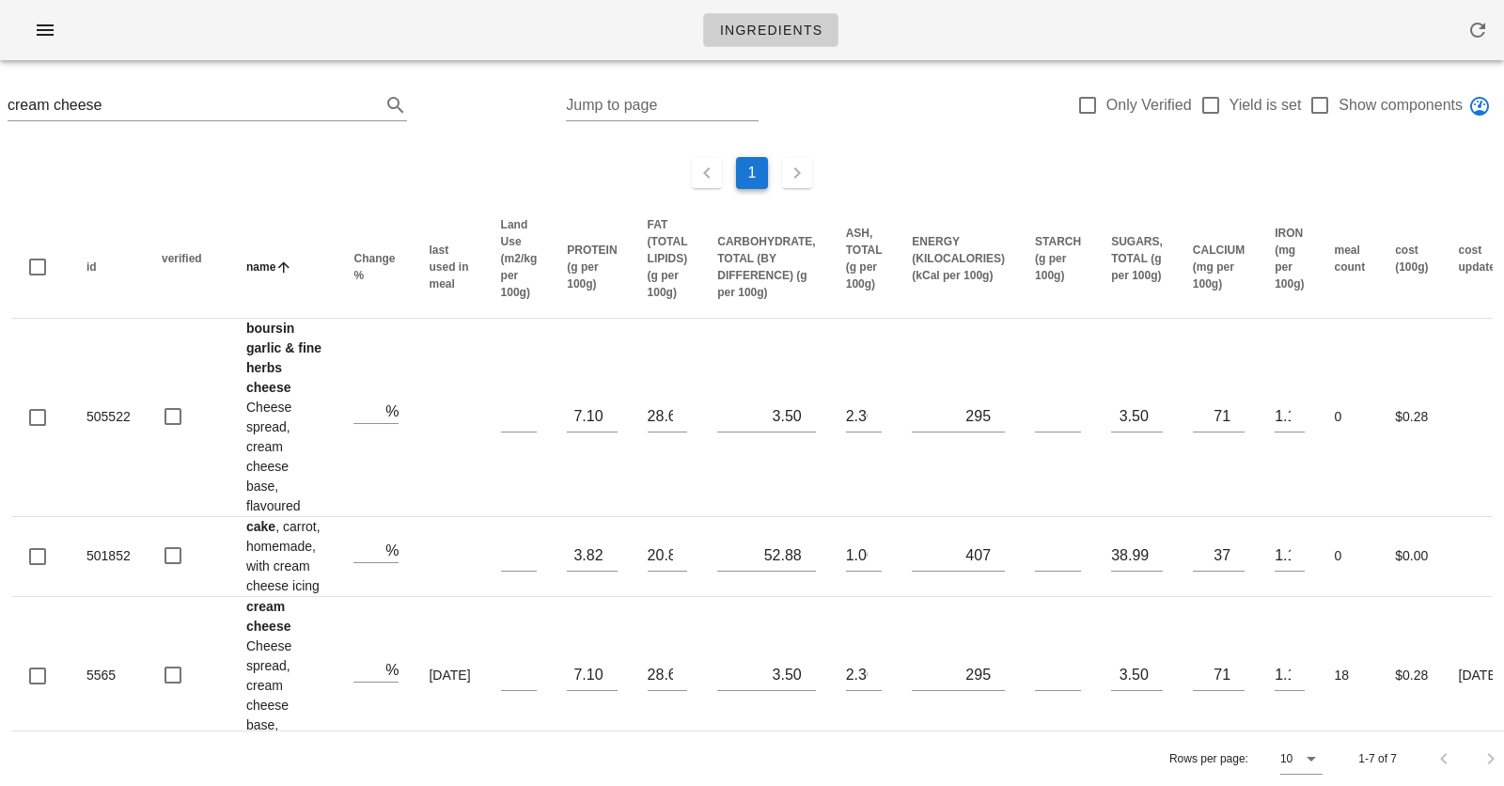
click at [941, 78] on div at bounding box center [996, 108] width 159 height 66
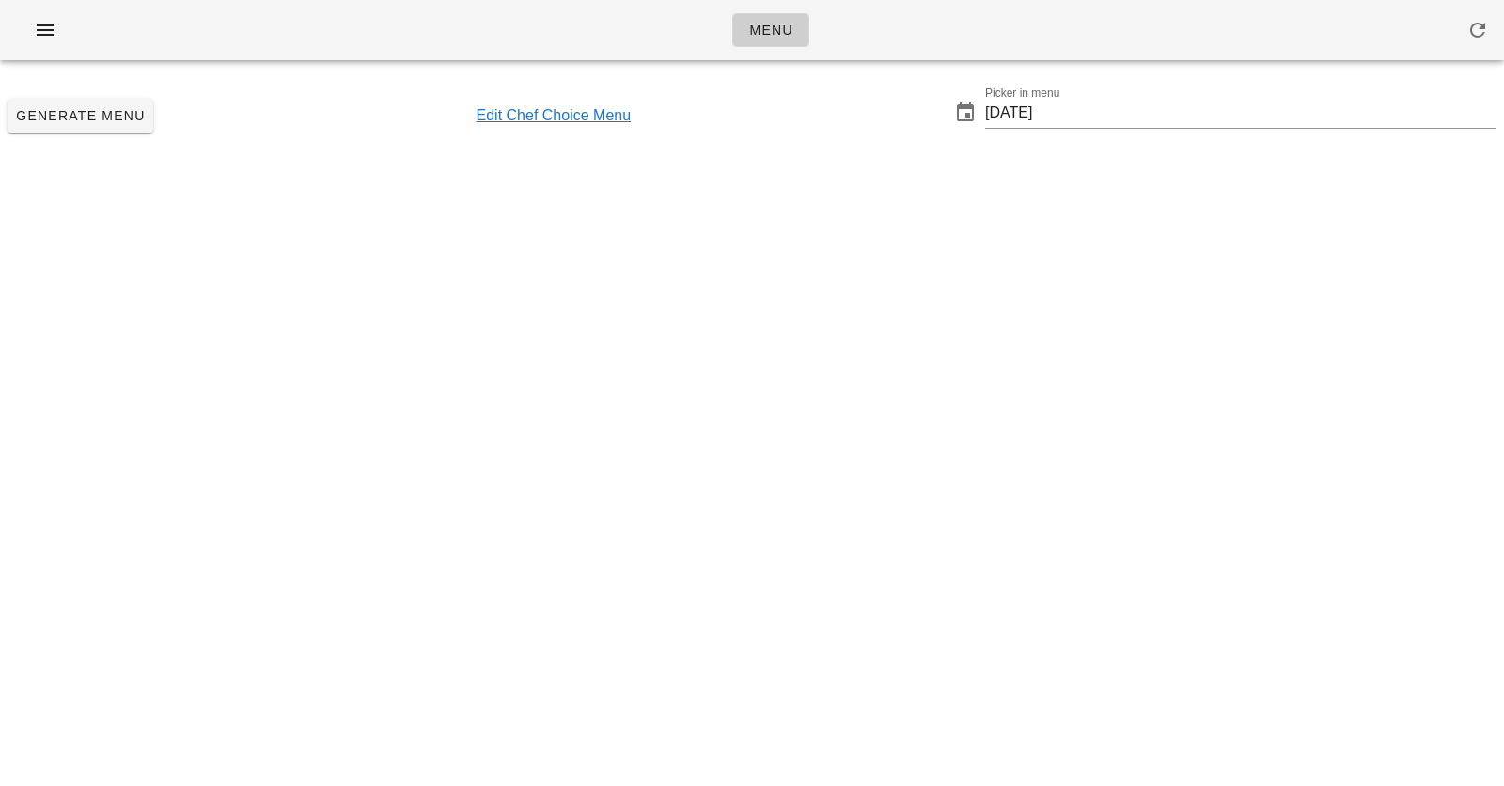
click at [601, 114] on link "Edit Chef Choice Menu" at bounding box center [553, 115] width 155 height 23
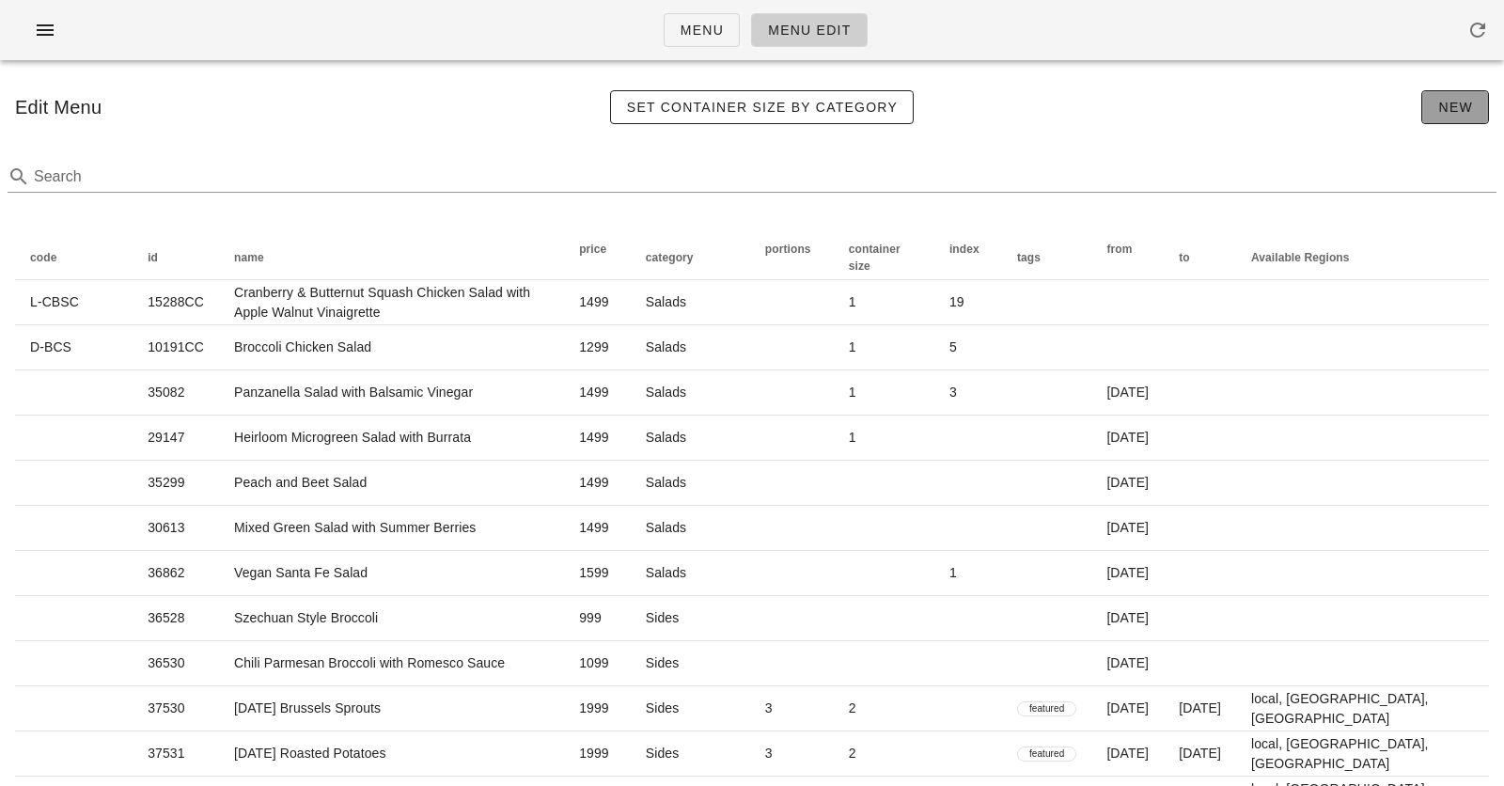
click at [1454, 106] on span "New" at bounding box center [1455, 107] width 36 height 15
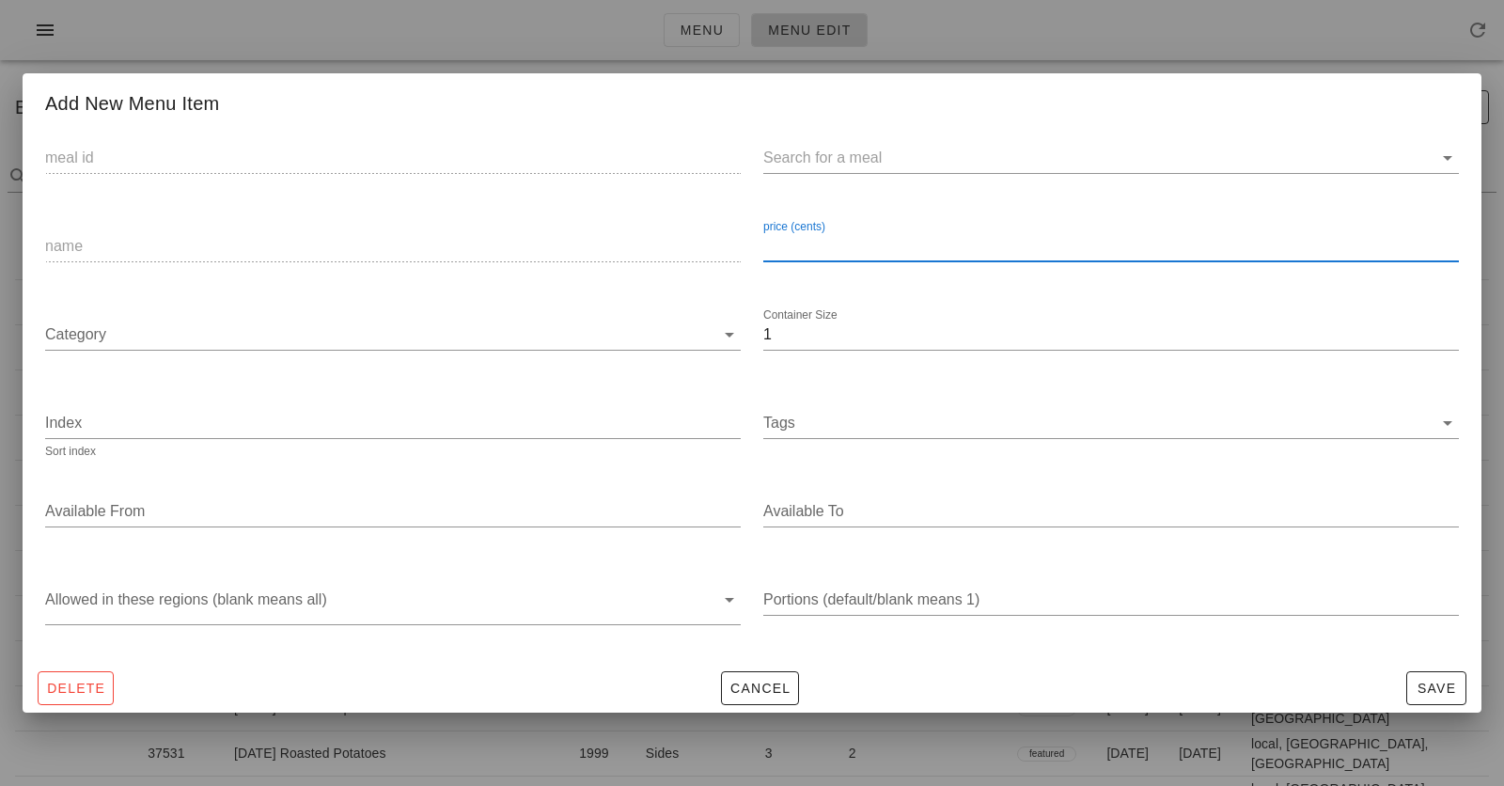
click at [803, 243] on div "price (cents)" at bounding box center [1110, 246] width 695 height 30
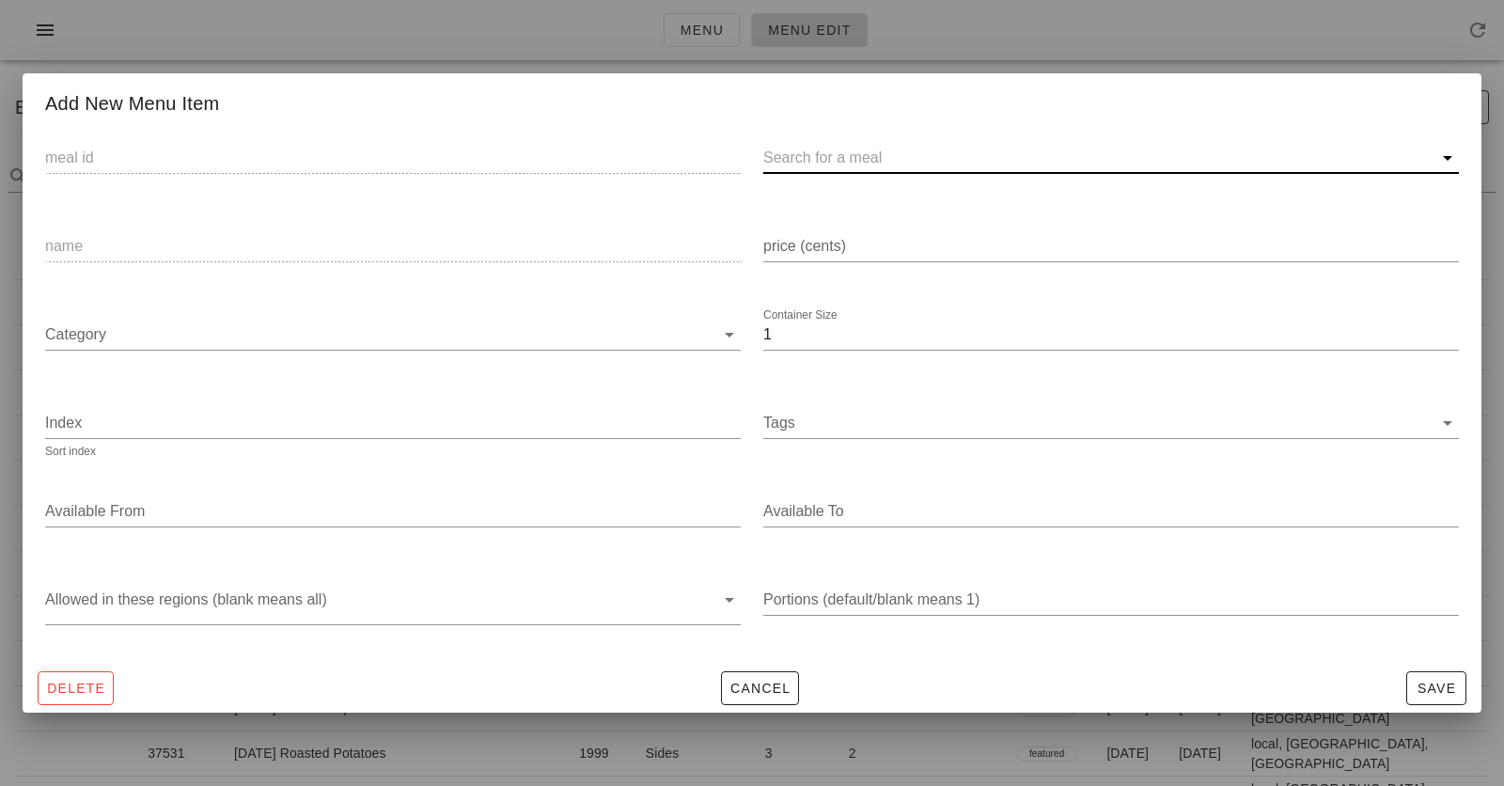
click at [826, 164] on input "text" at bounding box center [1095, 158] width 665 height 30
paste input "37751)"
type input "37751"
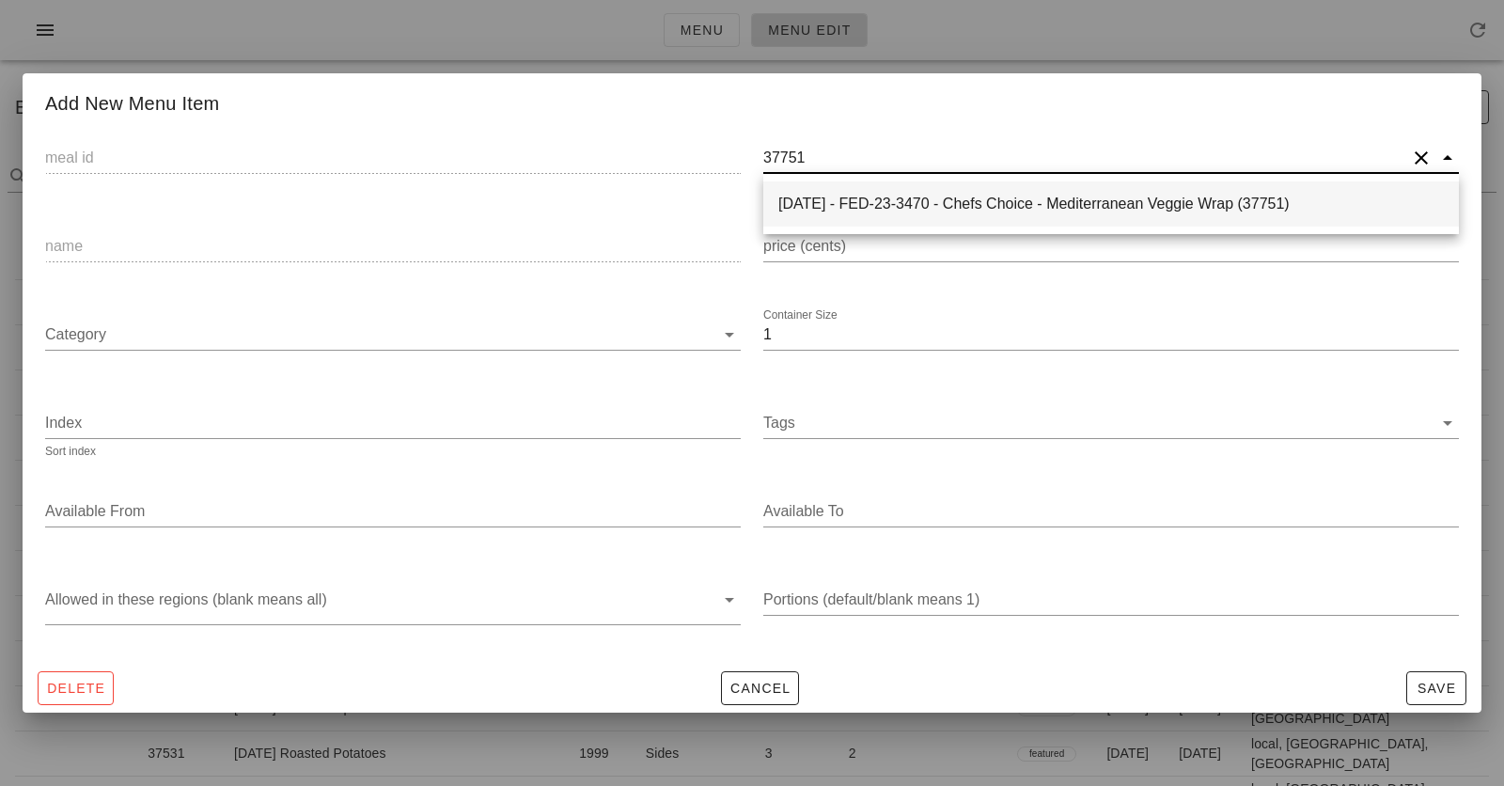
click at [868, 195] on div "2025-01-05 - FED-23-3470 - Chefs Choice - Mediterranean Veggie Wrap (37751)" at bounding box center [1110, 204] width 665 height 18
type input "37751"
type input "2025-01-05 - FED-23-3470 - Chefs Choice - Mediterranean Veggie Wrap (37751)"
type input "Mediterranean Veggie Wrap"
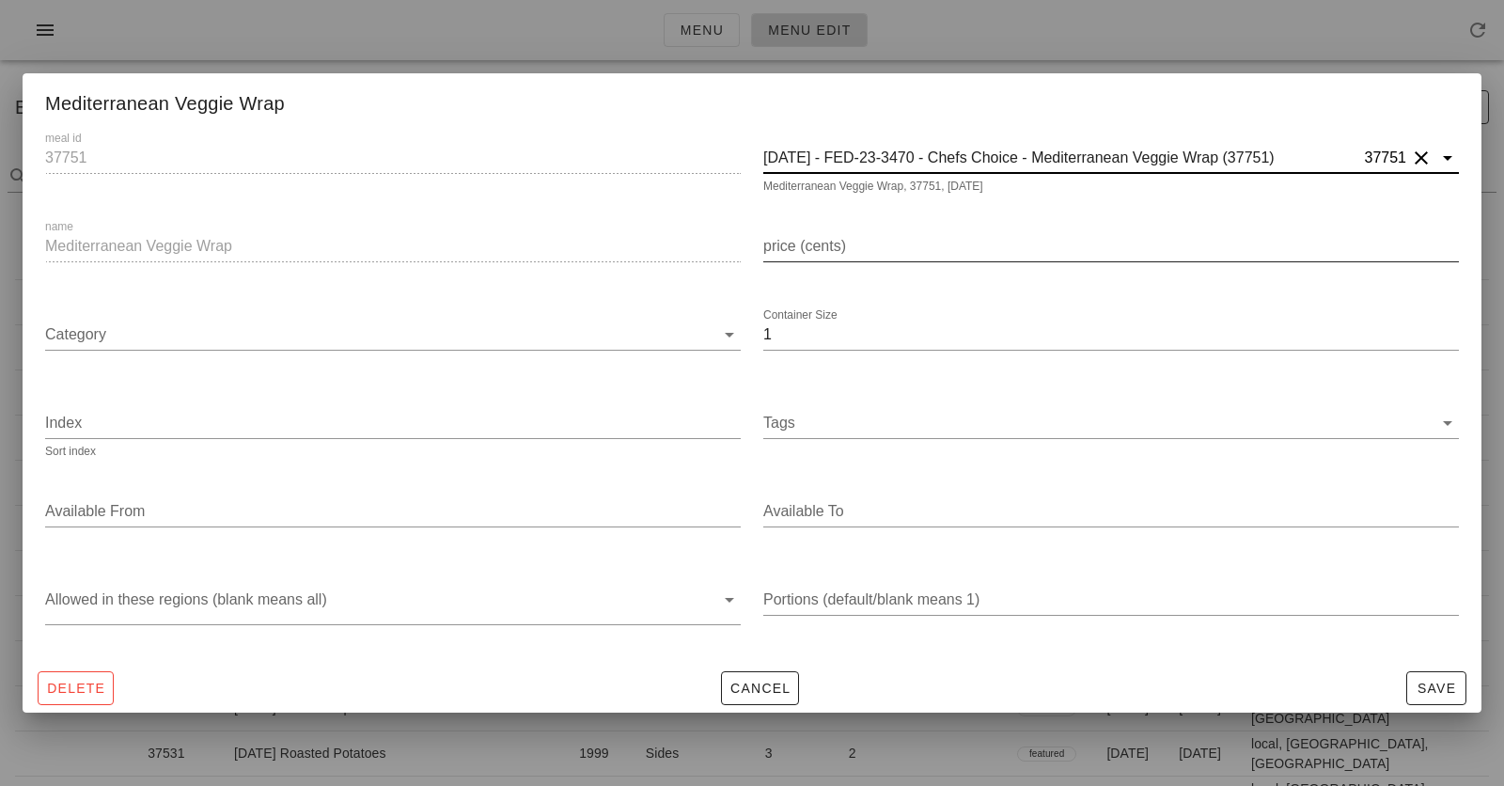
type input "2025-01-05 - FED-23-3470 - Chefs Choice - Mediterranean Veggie Wrap (37751)"
click at [769, 254] on input "price (cents)" at bounding box center [1110, 246] width 695 height 30
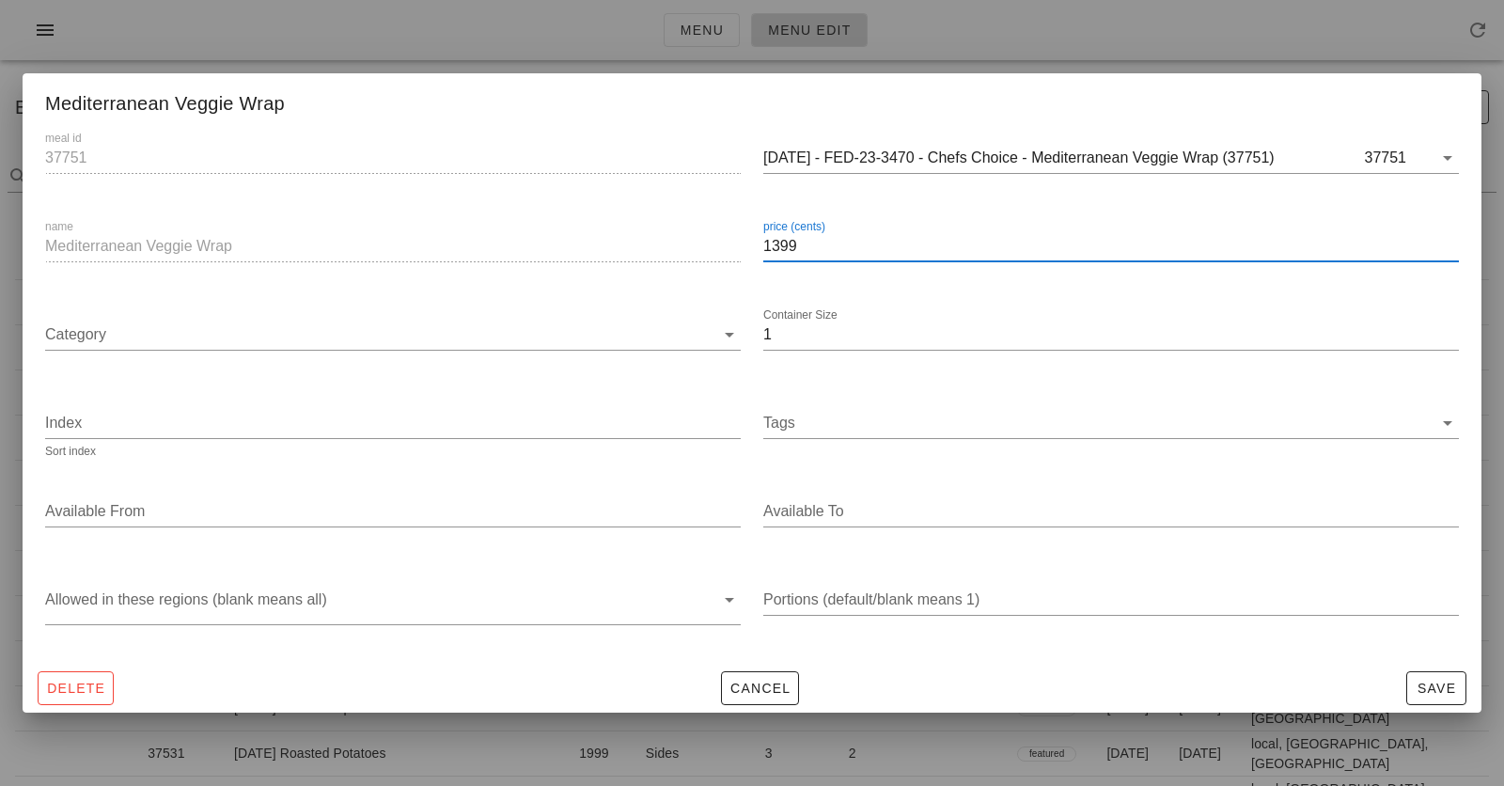
type input "1399"
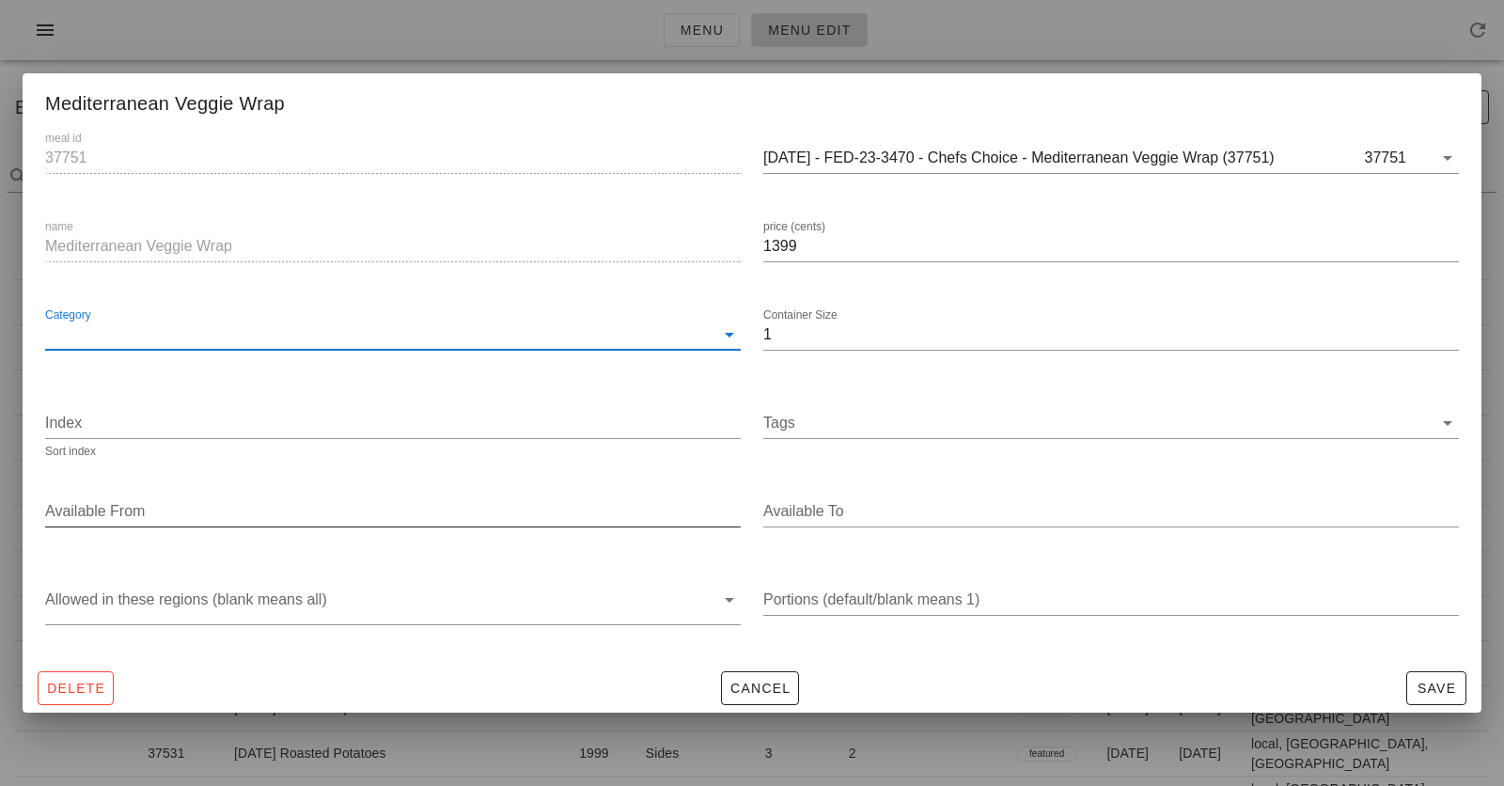
click at [403, 503] on input "Available From" at bounding box center [391, 511] width 692 height 30
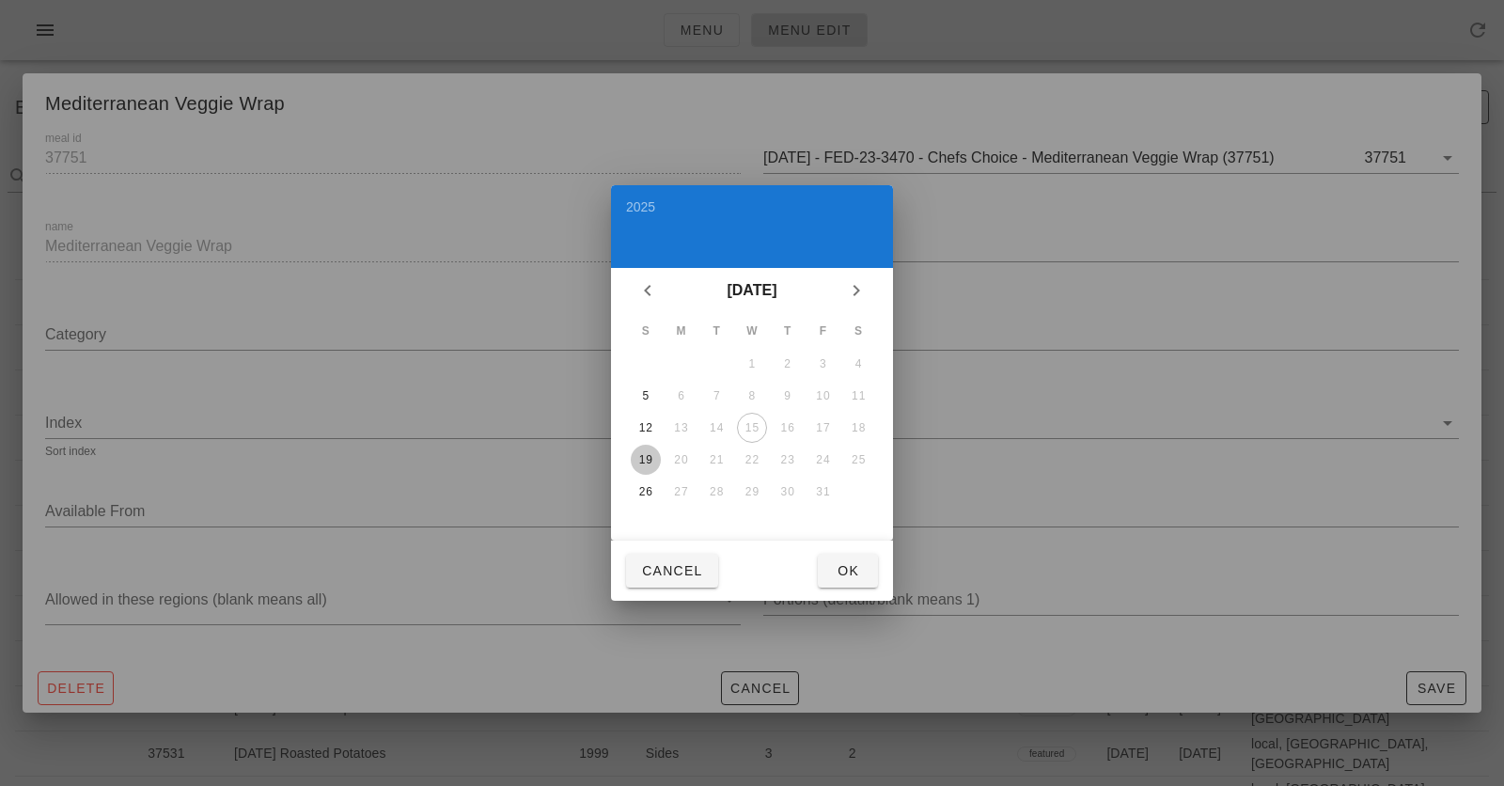
click at [645, 453] on div "19" at bounding box center [646, 459] width 30 height 13
click at [846, 581] on button "Ok" at bounding box center [848, 571] width 60 height 34
type input "2025-10-19"
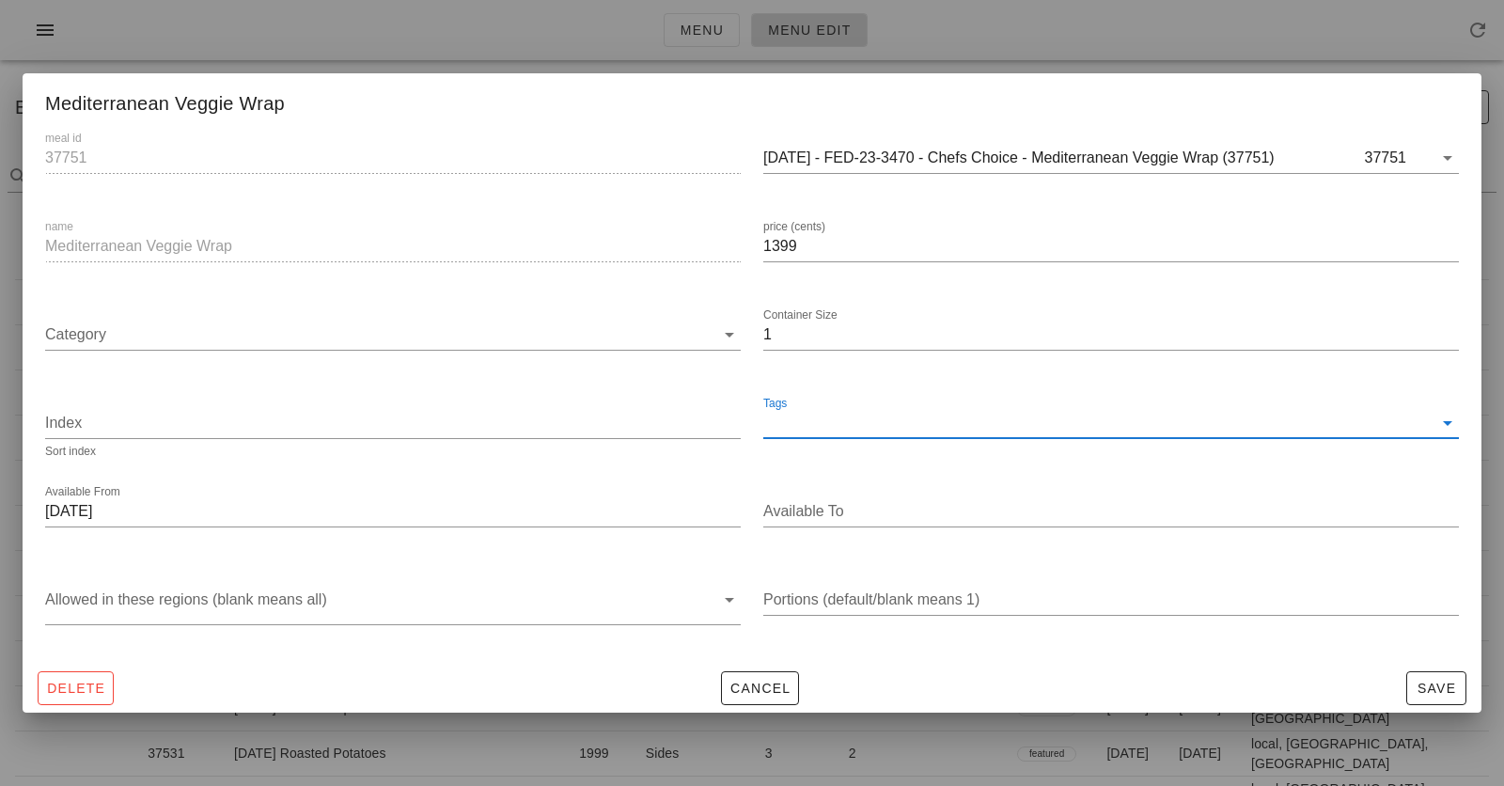
click at [808, 423] on input "Tags" at bounding box center [1097, 423] width 669 height 30
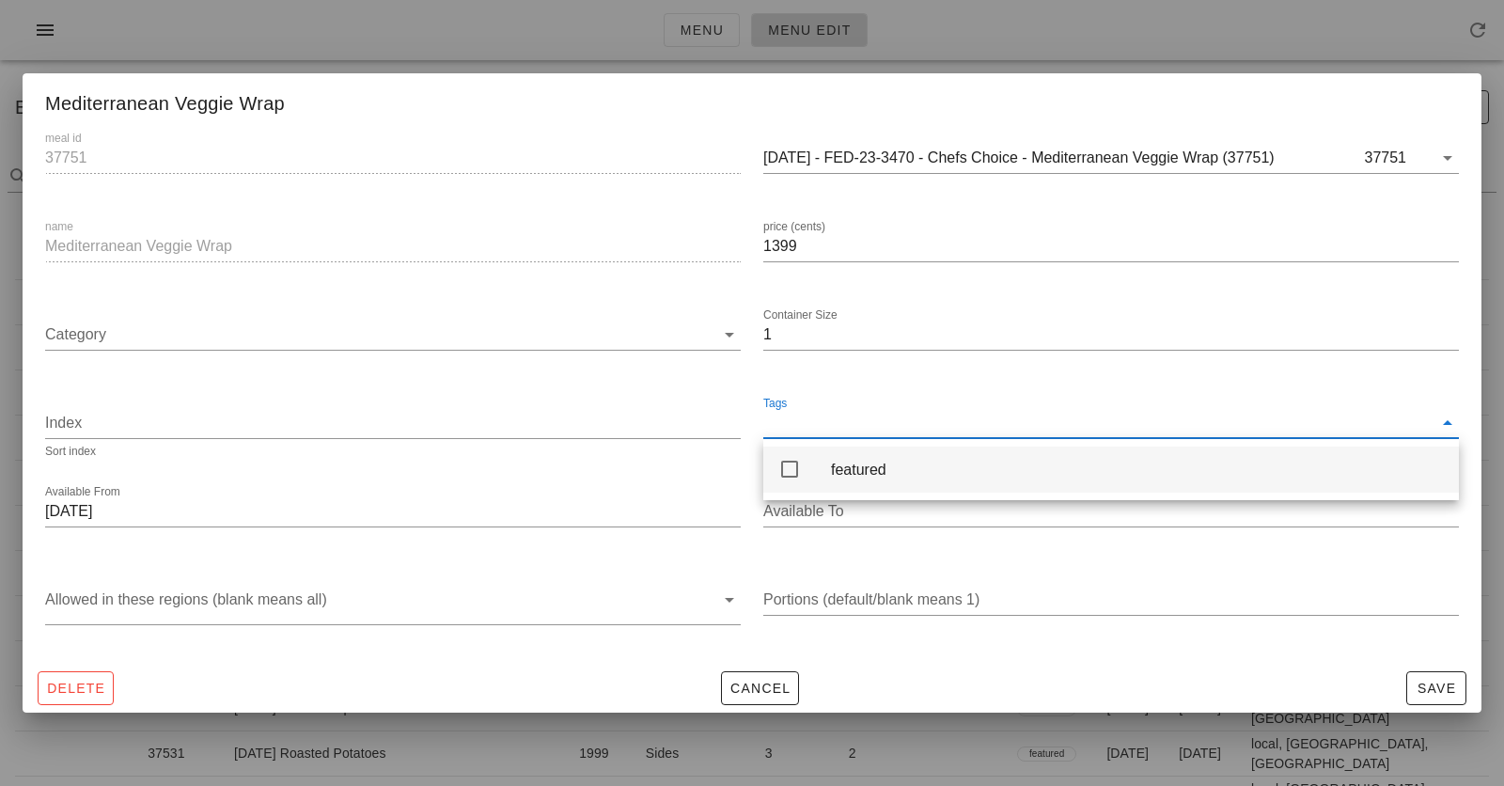
click at [811, 461] on div "featured" at bounding box center [1110, 469] width 695 height 46
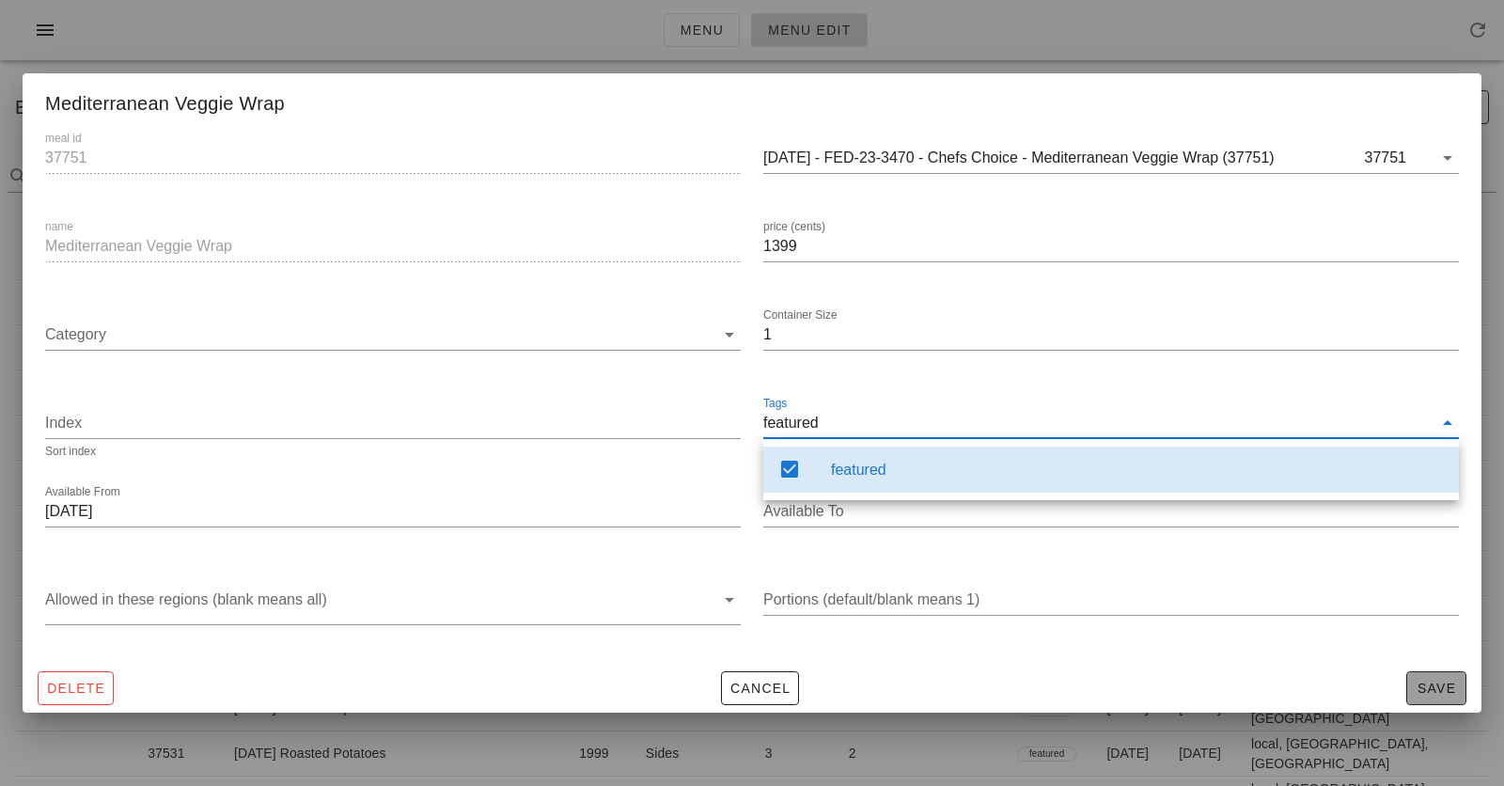
click at [1440, 698] on button "Save" at bounding box center [1436, 688] width 60 height 34
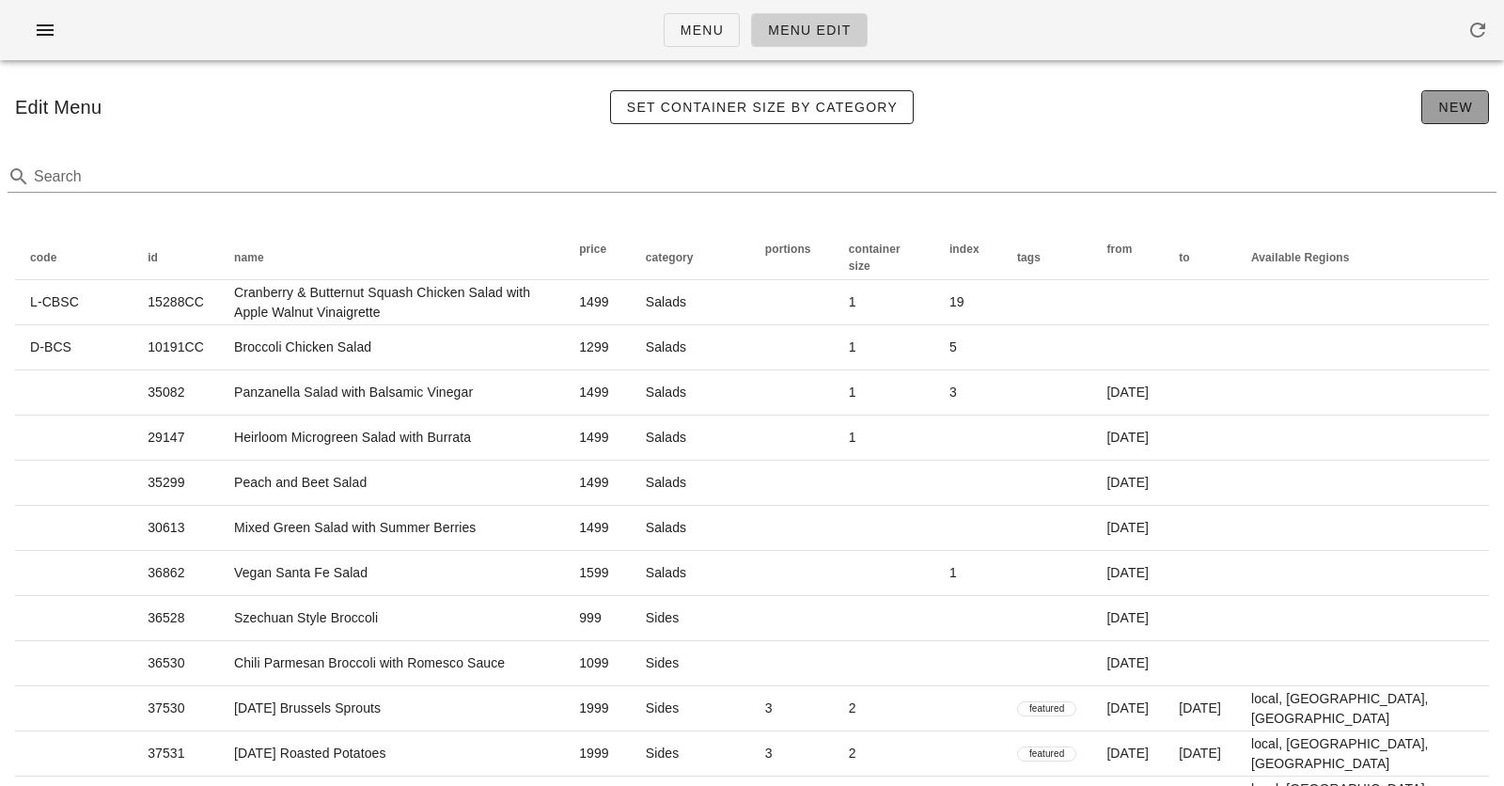
click at [1470, 102] on span "New" at bounding box center [1455, 107] width 36 height 15
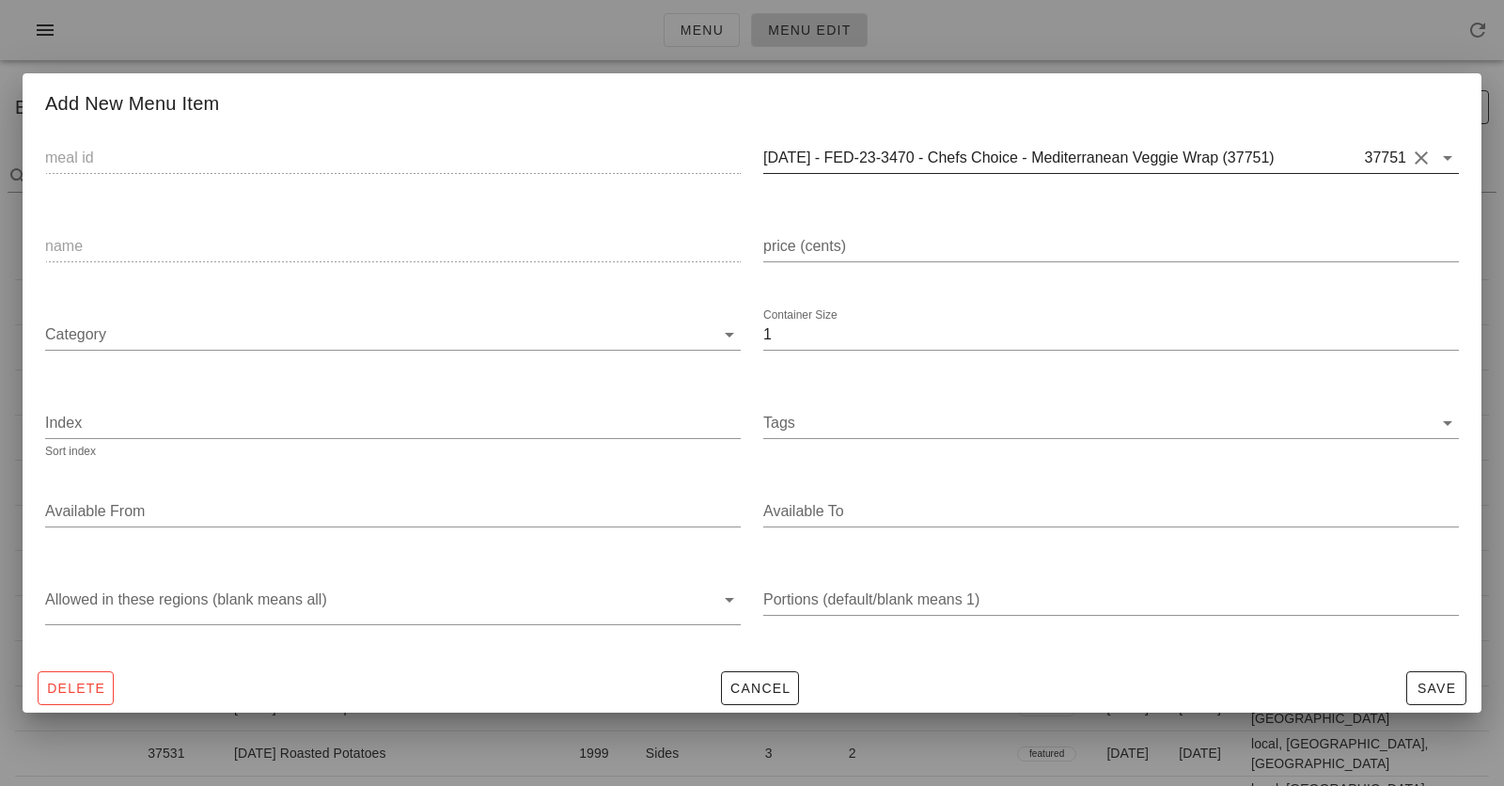
click at [1090, 156] on input "2025-01-05 - FED-23-3470 - Chefs Choice - Mediterranean Veggie Wrap (37751)" at bounding box center [1062, 158] width 598 height 30
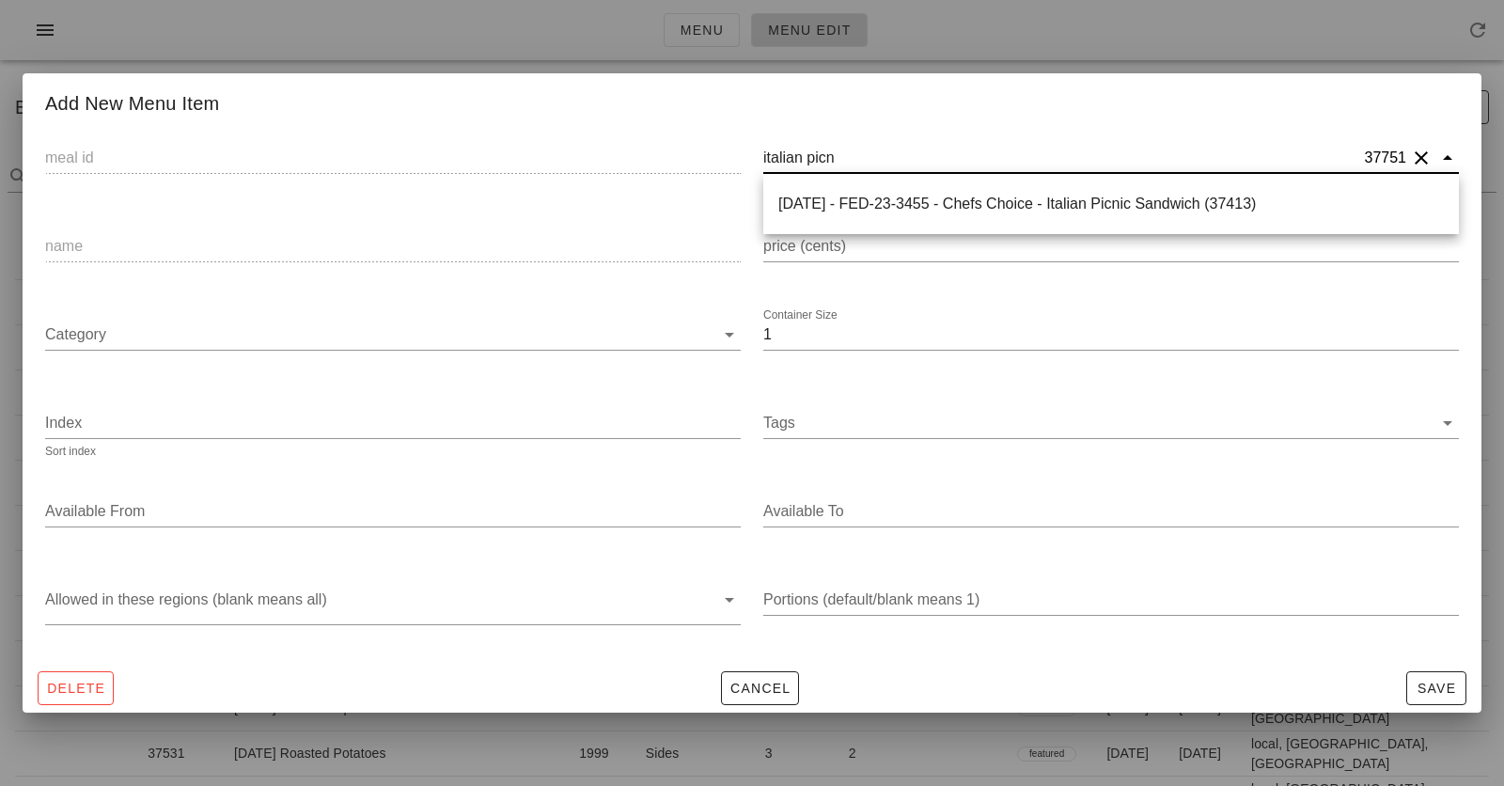
type input "italian picni"
click at [1206, 201] on div "2025-01-05 - FED-23-3455 - Chefs Choice - Italian Picnic Sandwich (37413)" at bounding box center [1110, 204] width 665 height 18
type input "37413"
type input "2025-01-05 - FED-23-3455 - Chefs Choice - Italian Picnic Sandwich (37413)"
type input "Italian Picnic Sandwich"
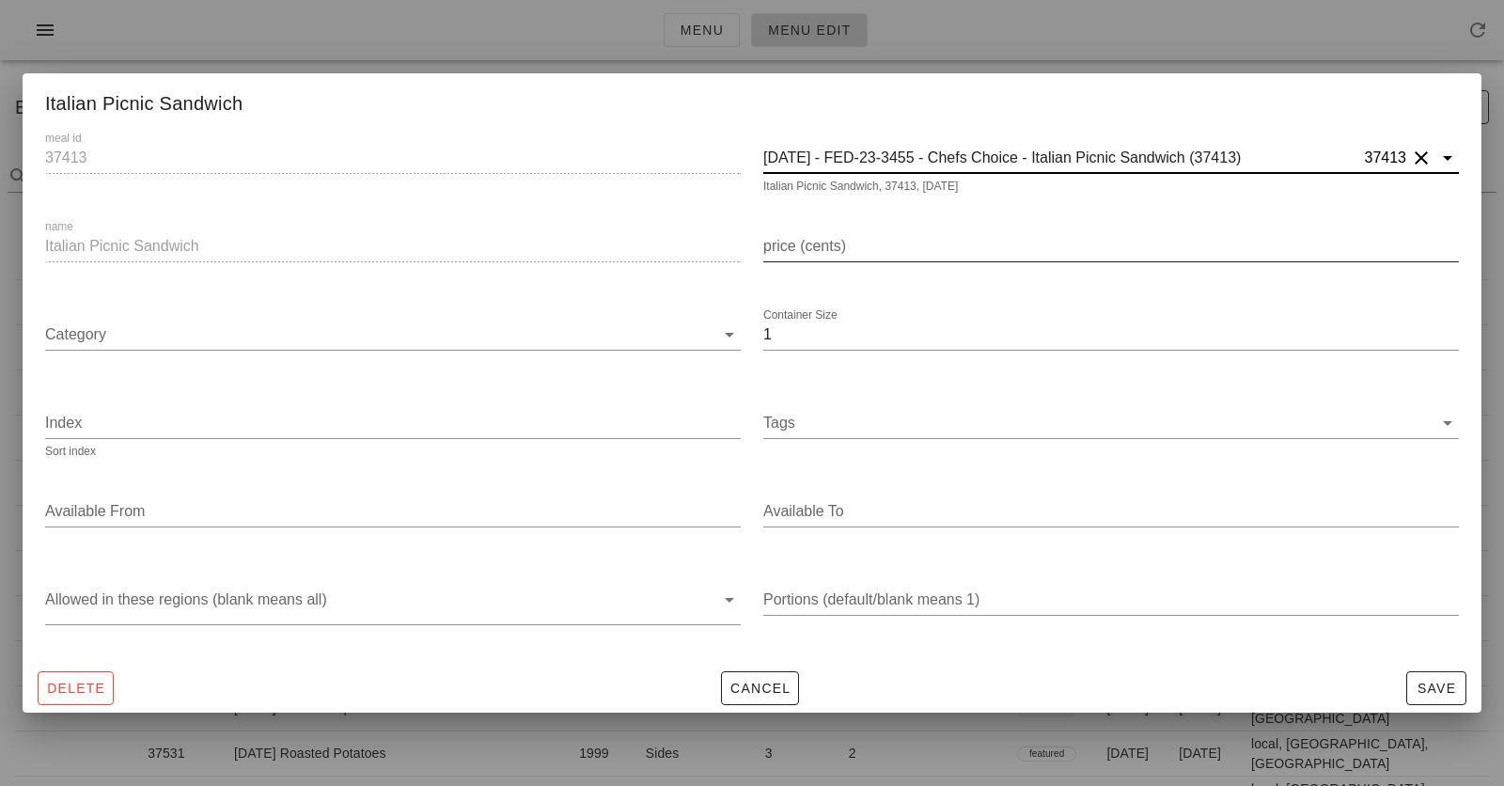
type input "2025-01-05 - FED-23-3455 - Chefs Choice - Italian Picnic Sandwich (37413)"
click at [903, 254] on input "price (cents)" at bounding box center [1110, 246] width 695 height 30
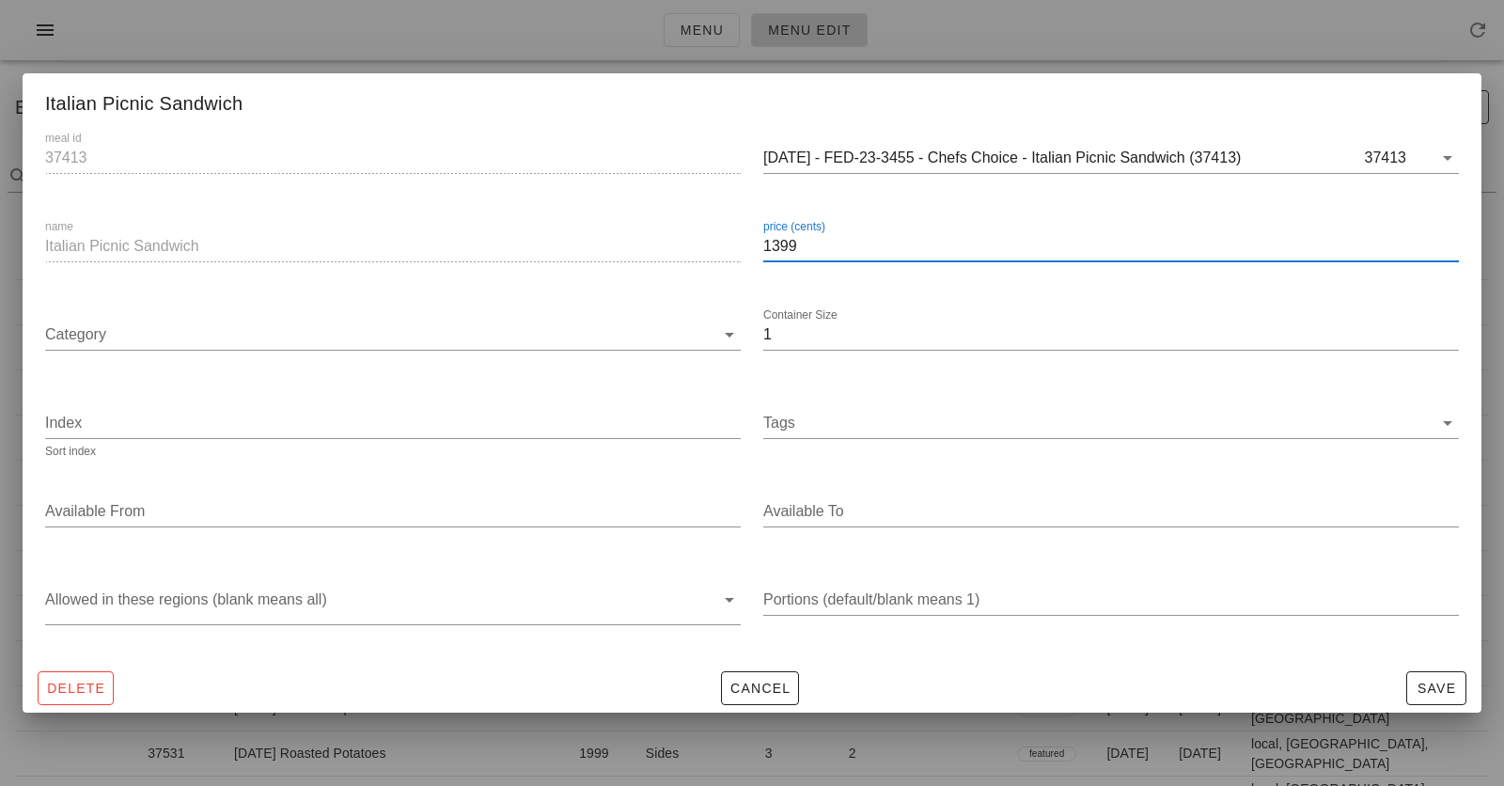
scroll to position [1, 0]
drag, startPoint x: 772, startPoint y: 248, endPoint x: 783, endPoint y: 247, distance: 11.3
click at [783, 247] on input "1399" at bounding box center [1110, 246] width 695 height 30
type input "1499"
click at [789, 82] on div "Italian Picnic Sandwich" at bounding box center [752, 100] width 1458 height 55
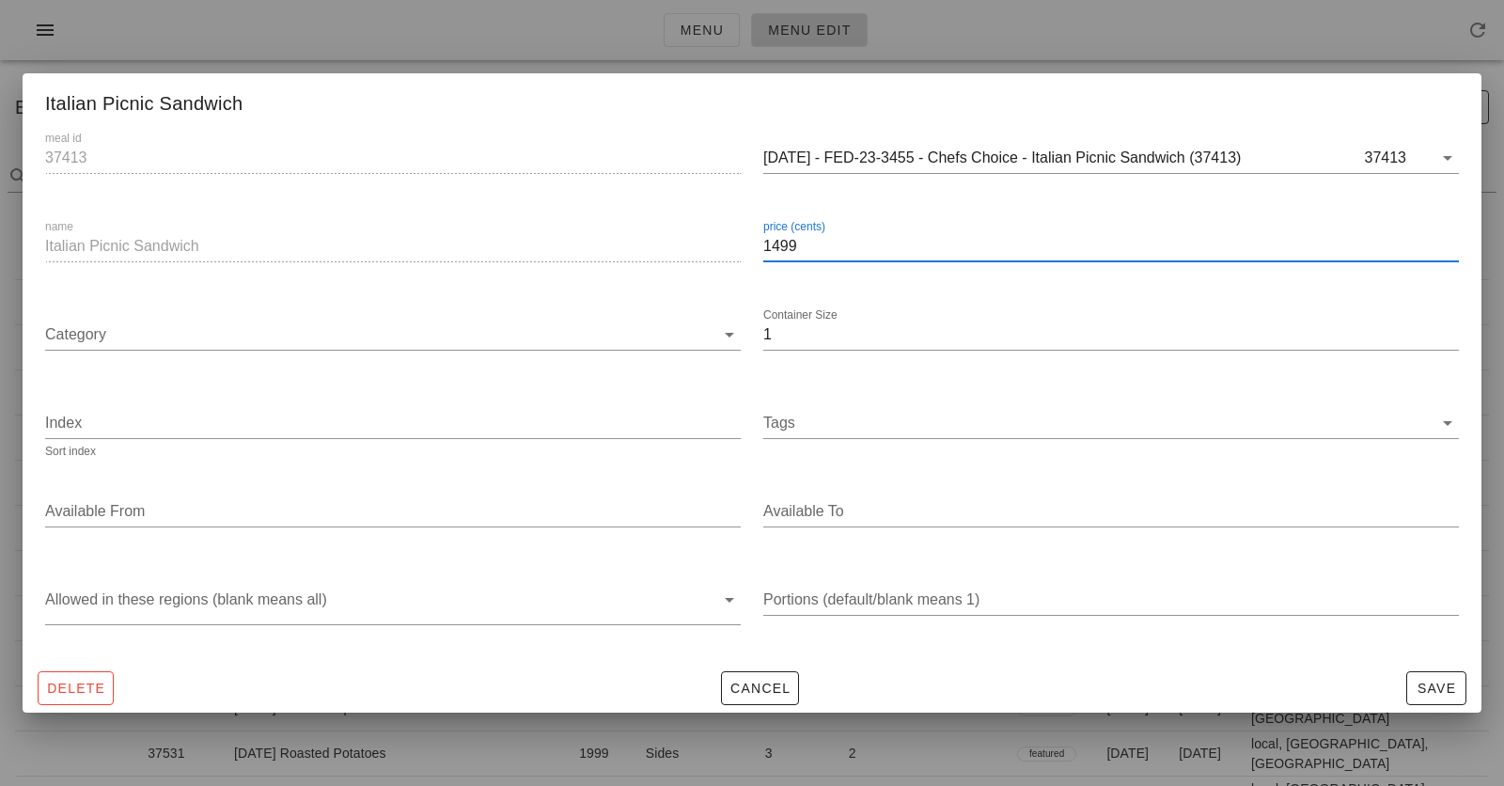
scroll to position [0, 0]
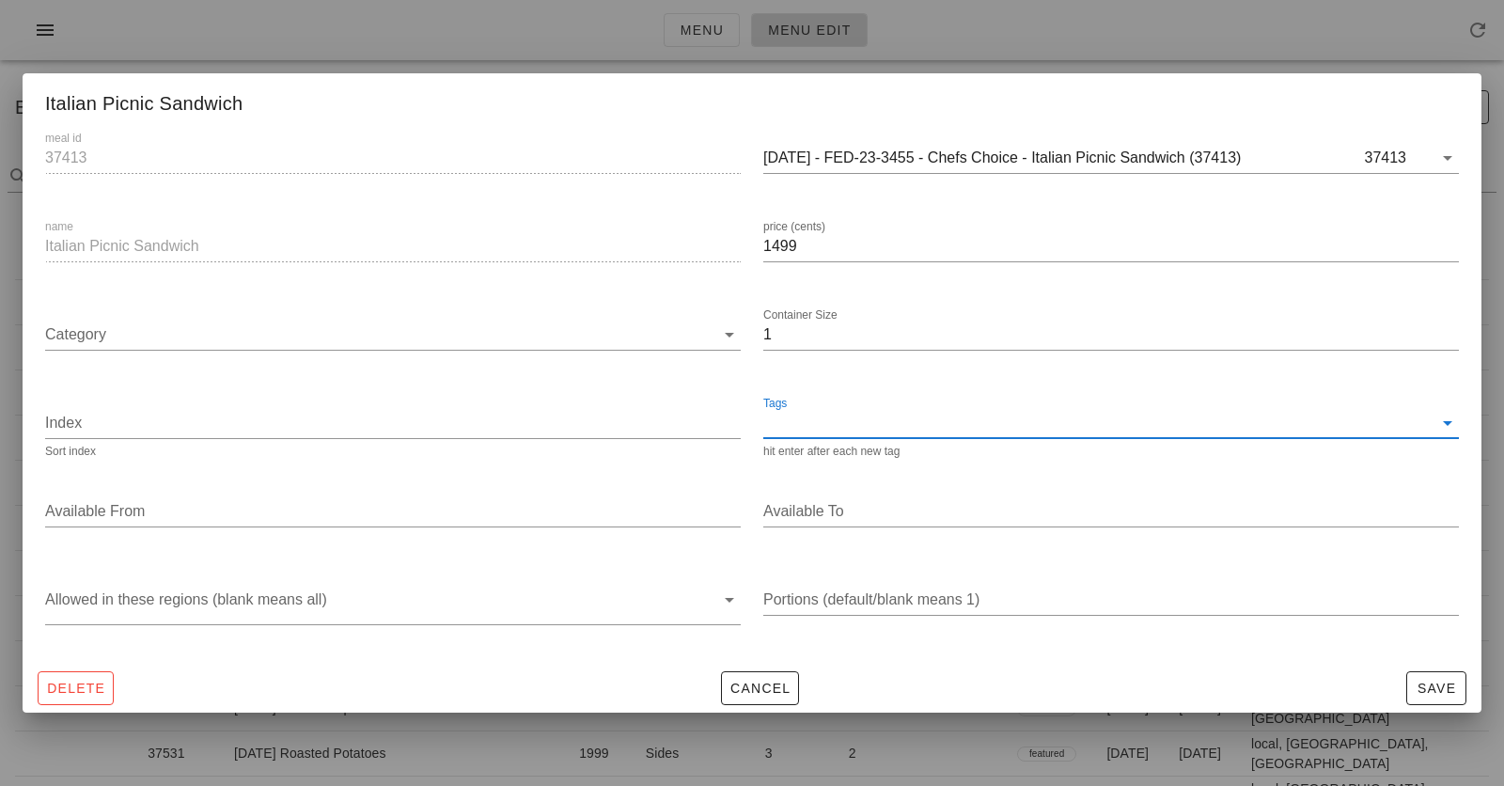
click at [786, 418] on input "Tags" at bounding box center [1097, 423] width 669 height 30
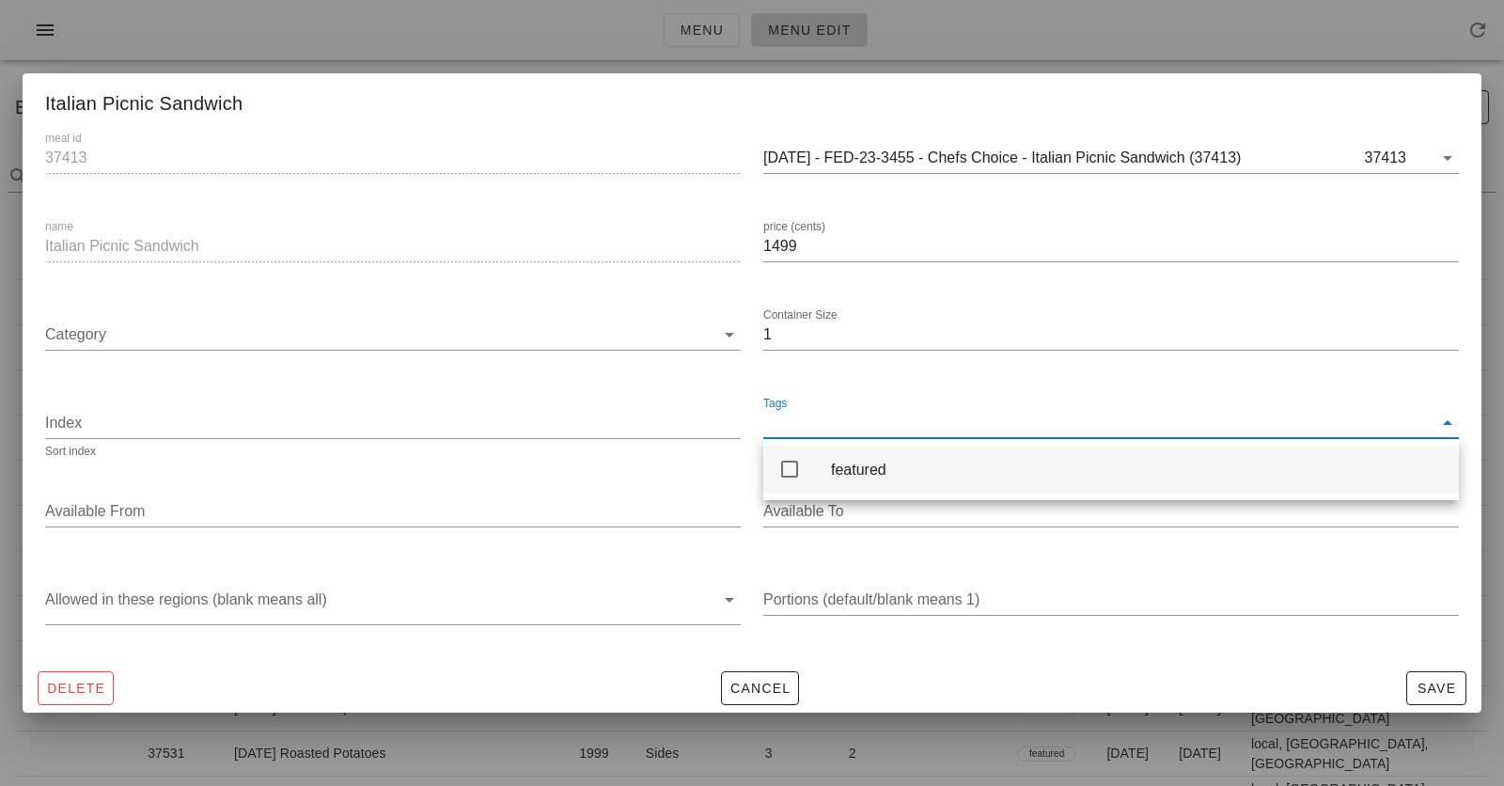
click at [798, 475] on icon at bounding box center [789, 469] width 23 height 23
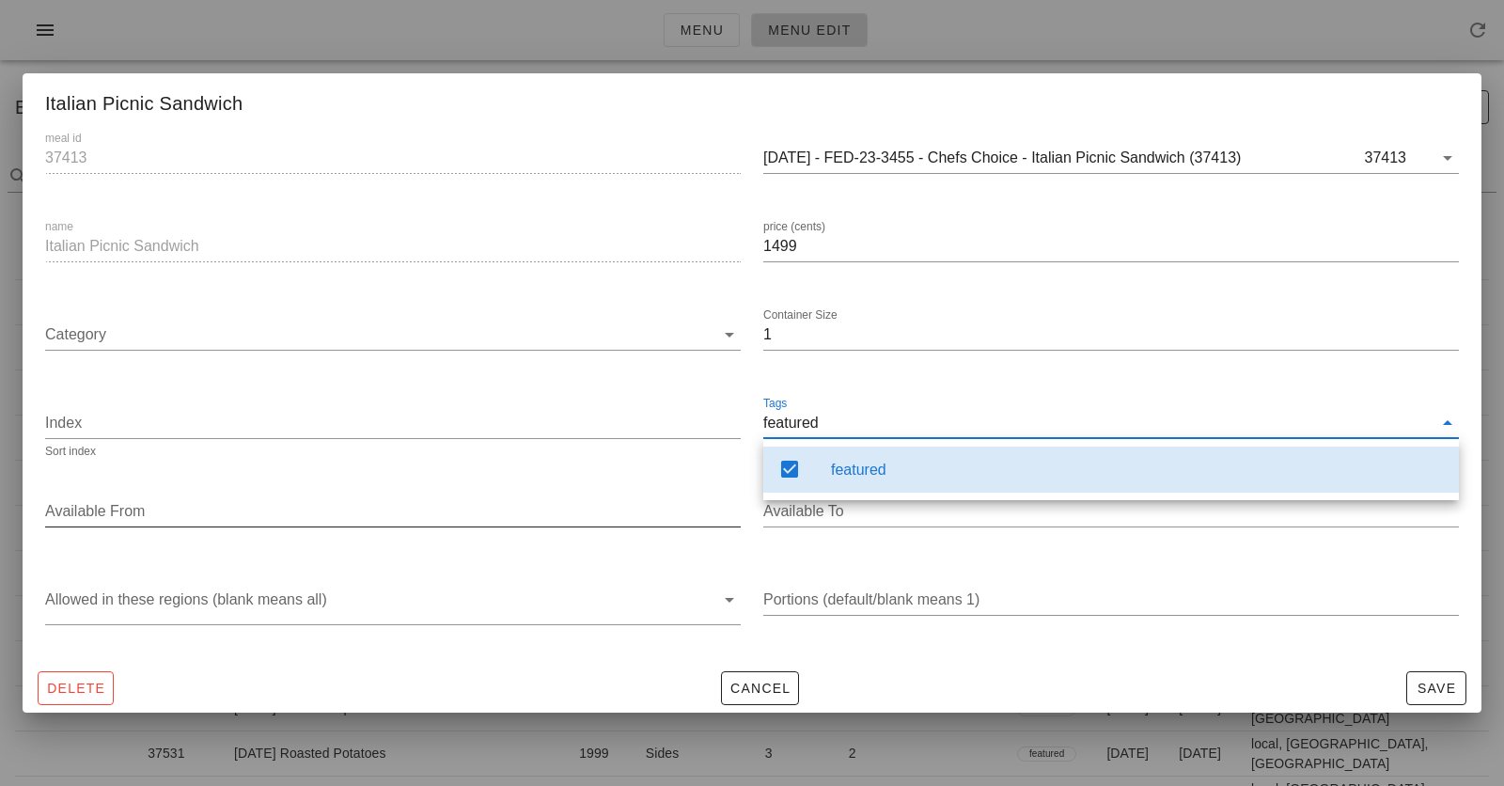
click at [588, 527] on div "Available From" at bounding box center [392, 521] width 695 height 51
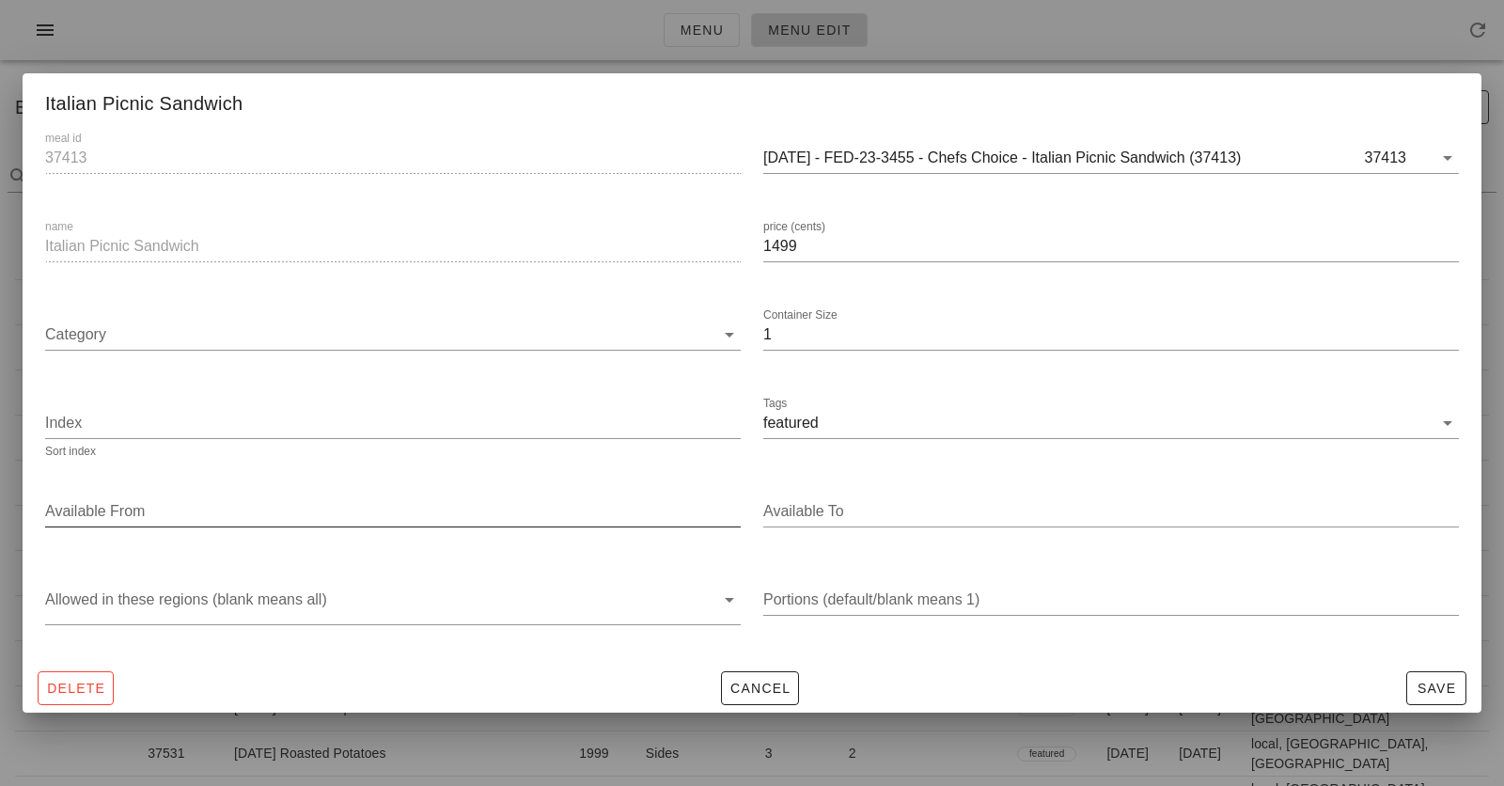
click at [587, 510] on input "Available From" at bounding box center [391, 511] width 692 height 30
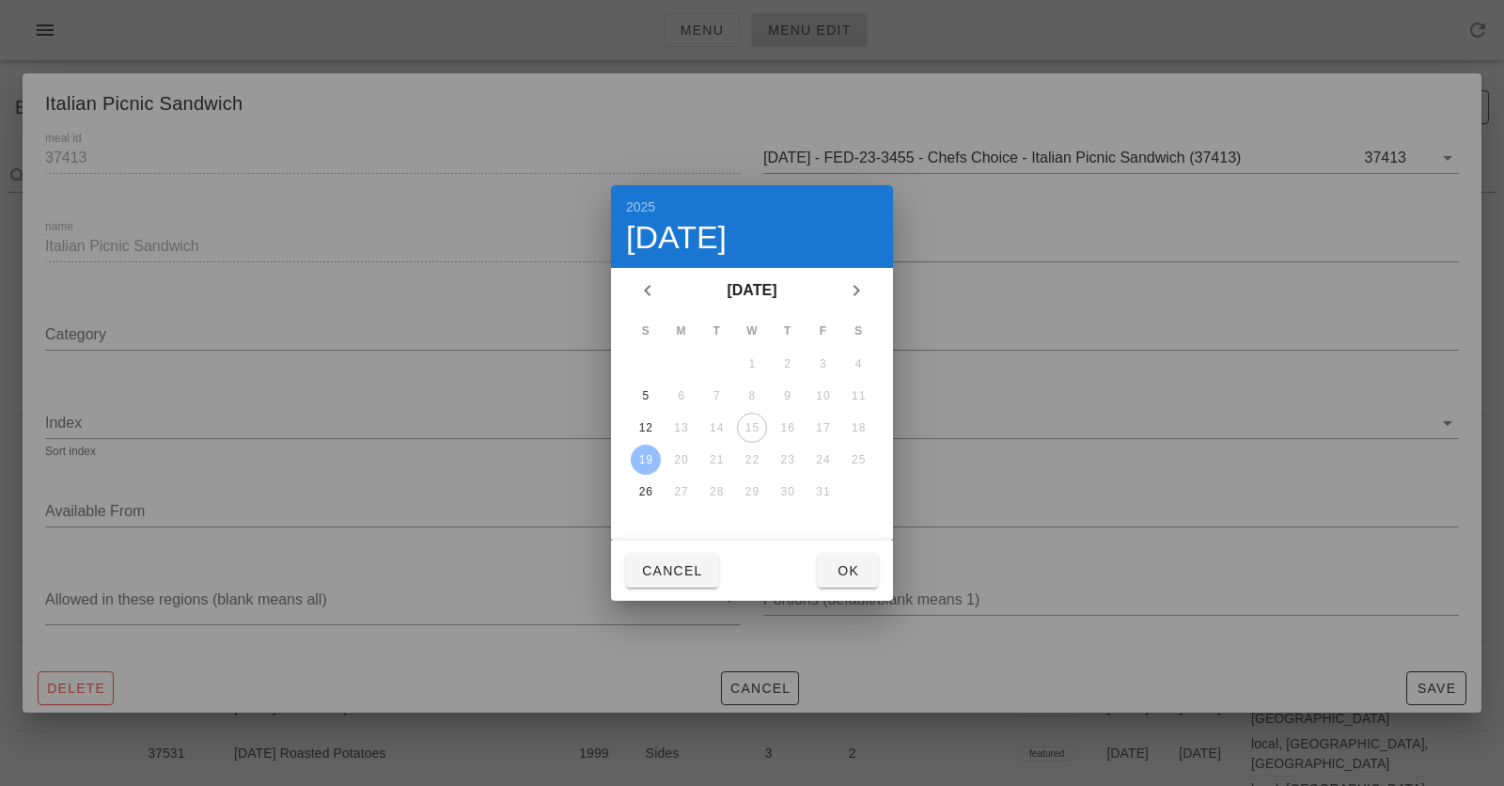
click at [644, 460] on div "19" at bounding box center [646, 459] width 30 height 13
click at [820, 570] on button "Ok" at bounding box center [848, 571] width 60 height 34
type input "2025-10-19"
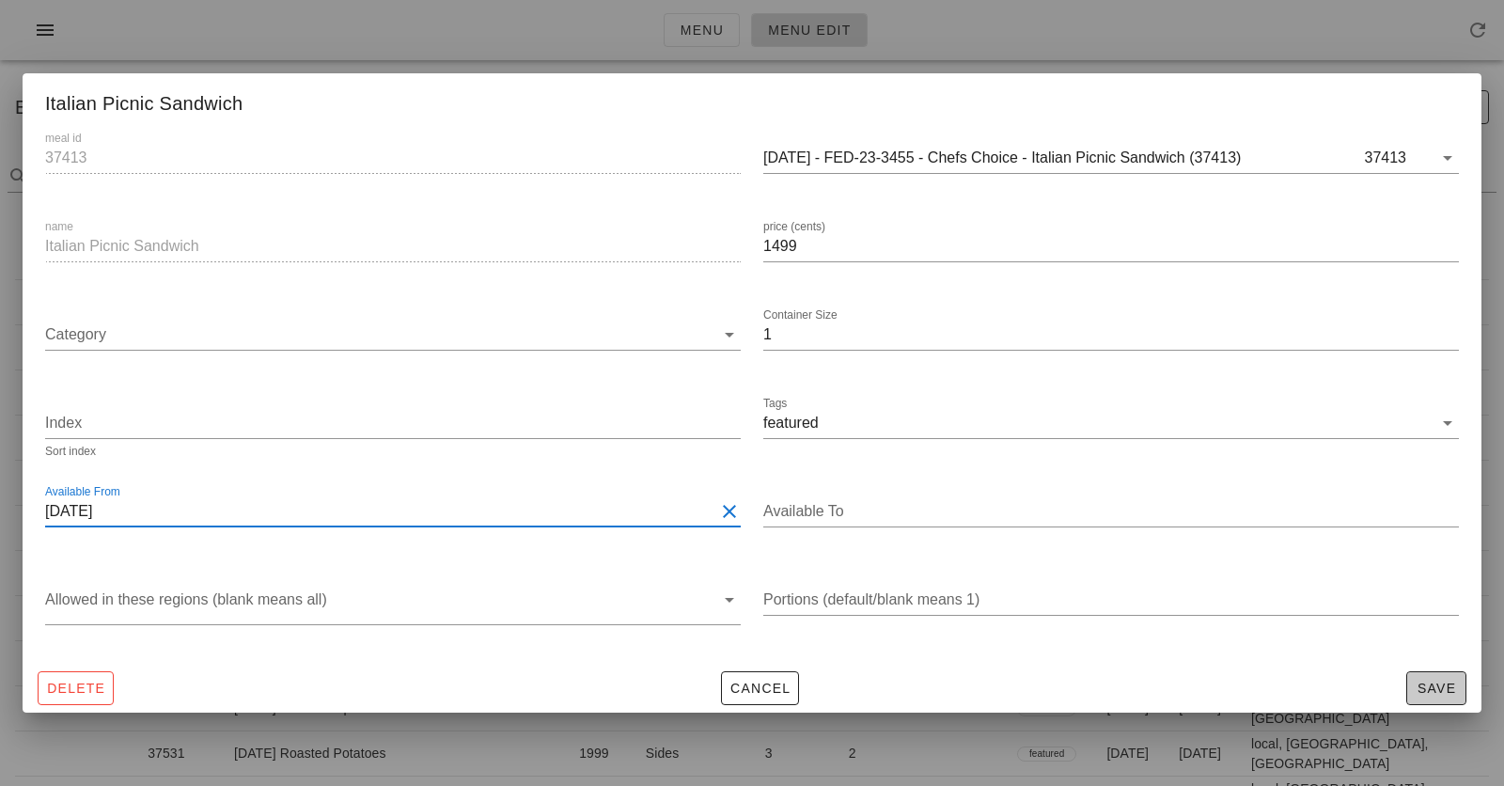
click at [1429, 683] on span "Save" at bounding box center [1435, 687] width 43 height 15
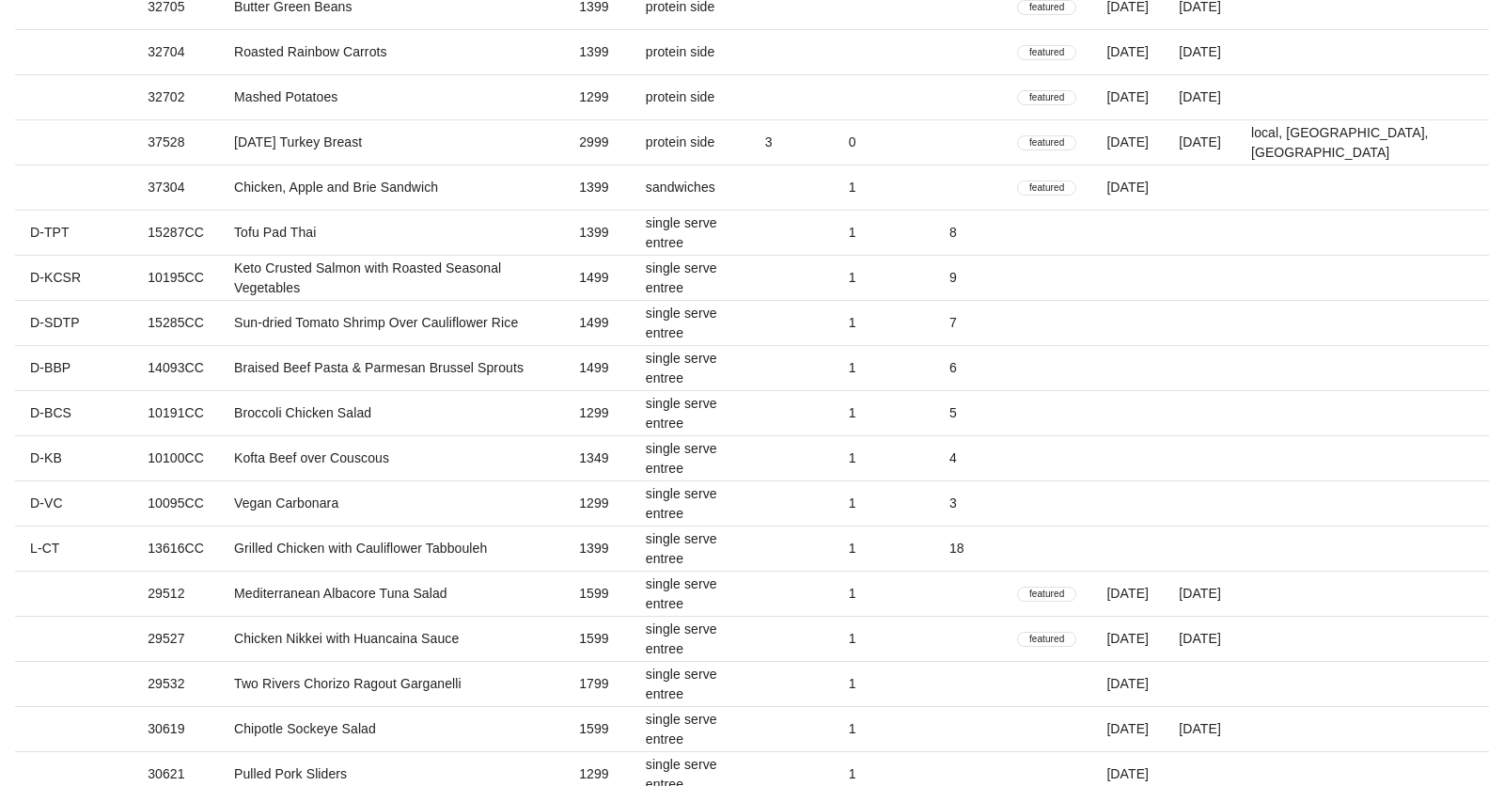
scroll to position [4650, 0]
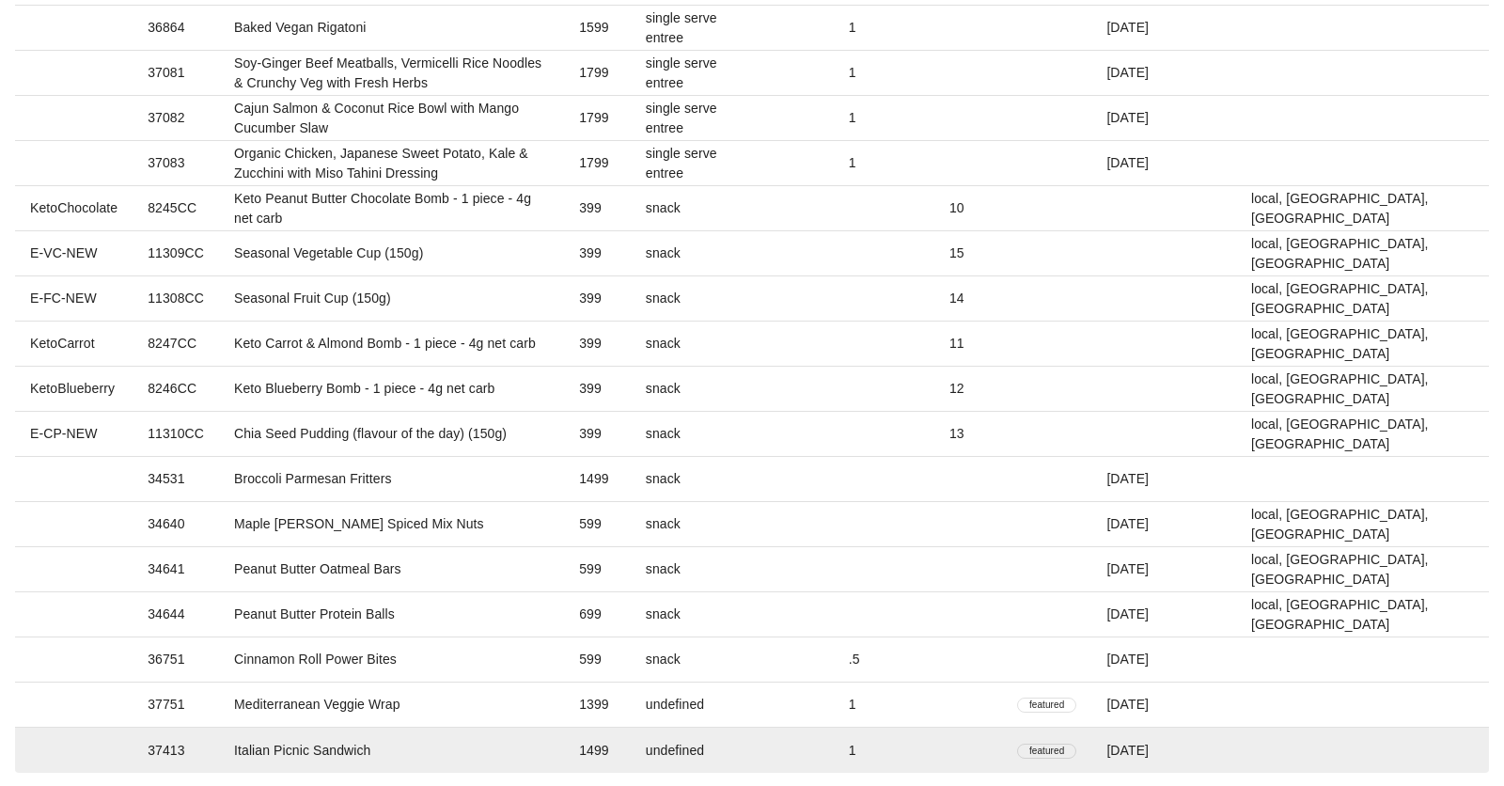
click at [421, 743] on td "Italian Picnic Sandwich" at bounding box center [391, 749] width 345 height 45
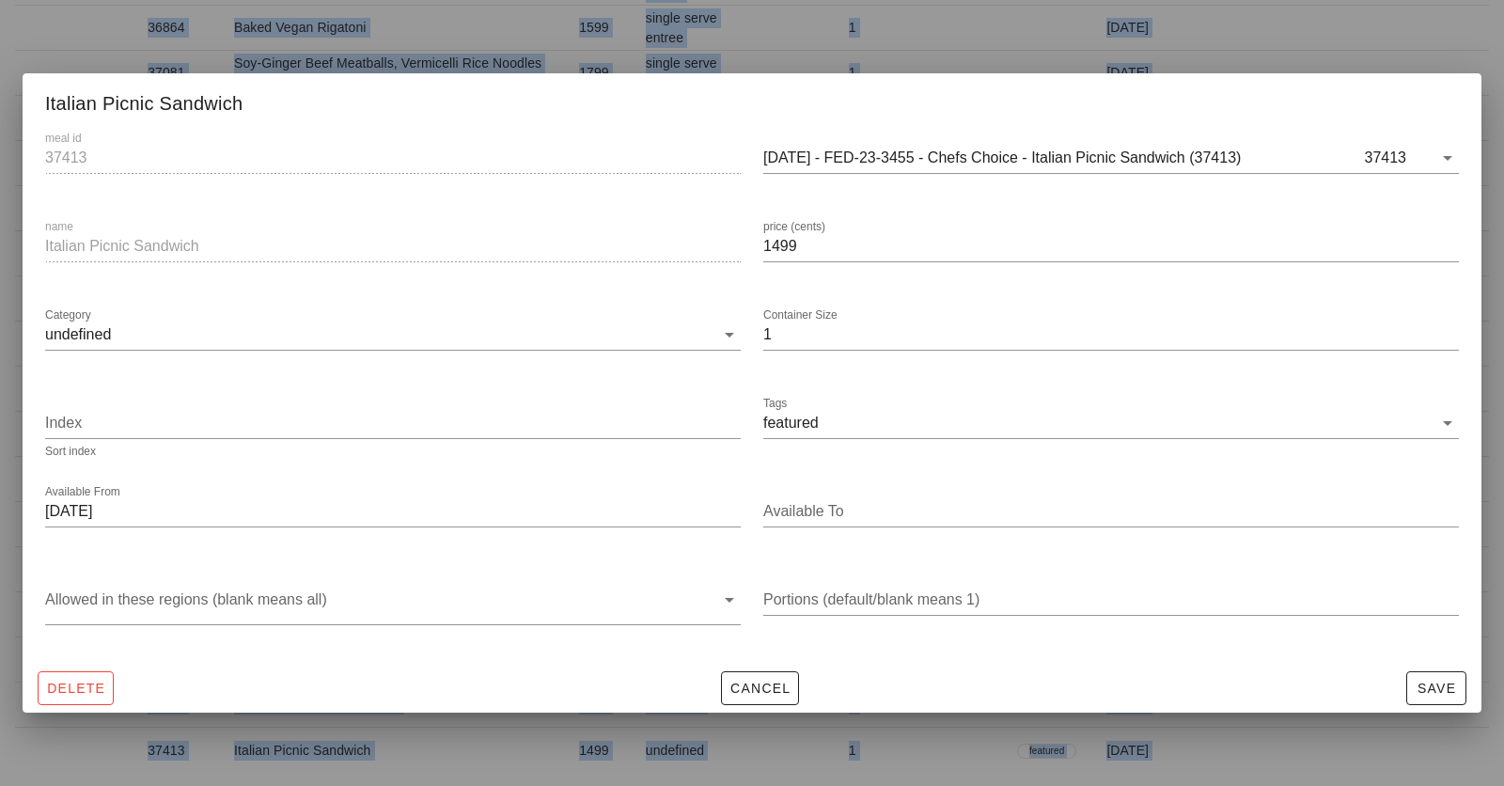
drag, startPoint x: 1395, startPoint y: 73, endPoint x: 1395, endPoint y: 63, distance: 10.3
click at [1395, 63] on div at bounding box center [752, 393] width 1504 height 786
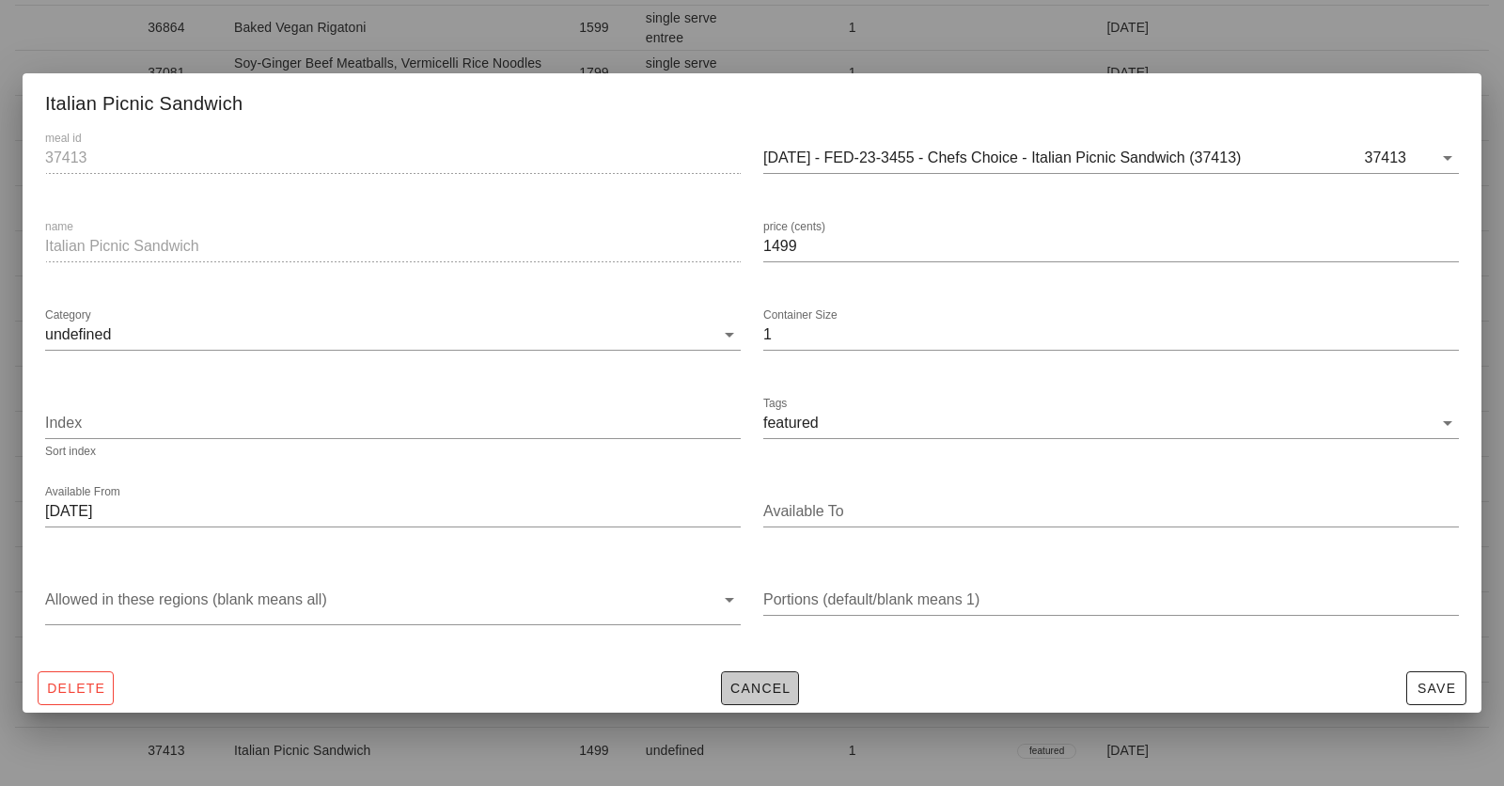
click at [729, 687] on span "Cancel" at bounding box center [760, 687] width 62 height 15
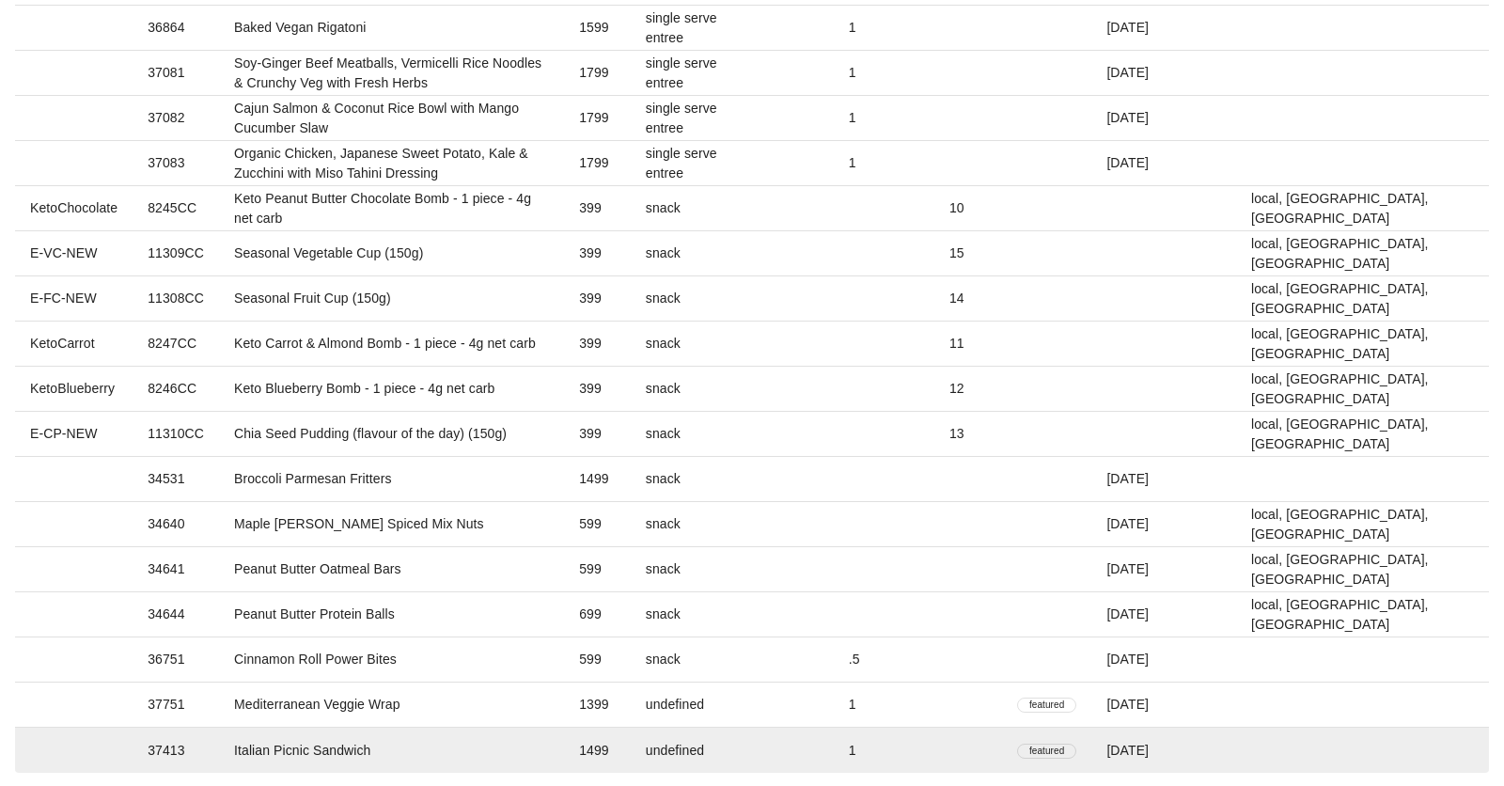
click at [750, 745] on td "undefined" at bounding box center [690, 749] width 119 height 45
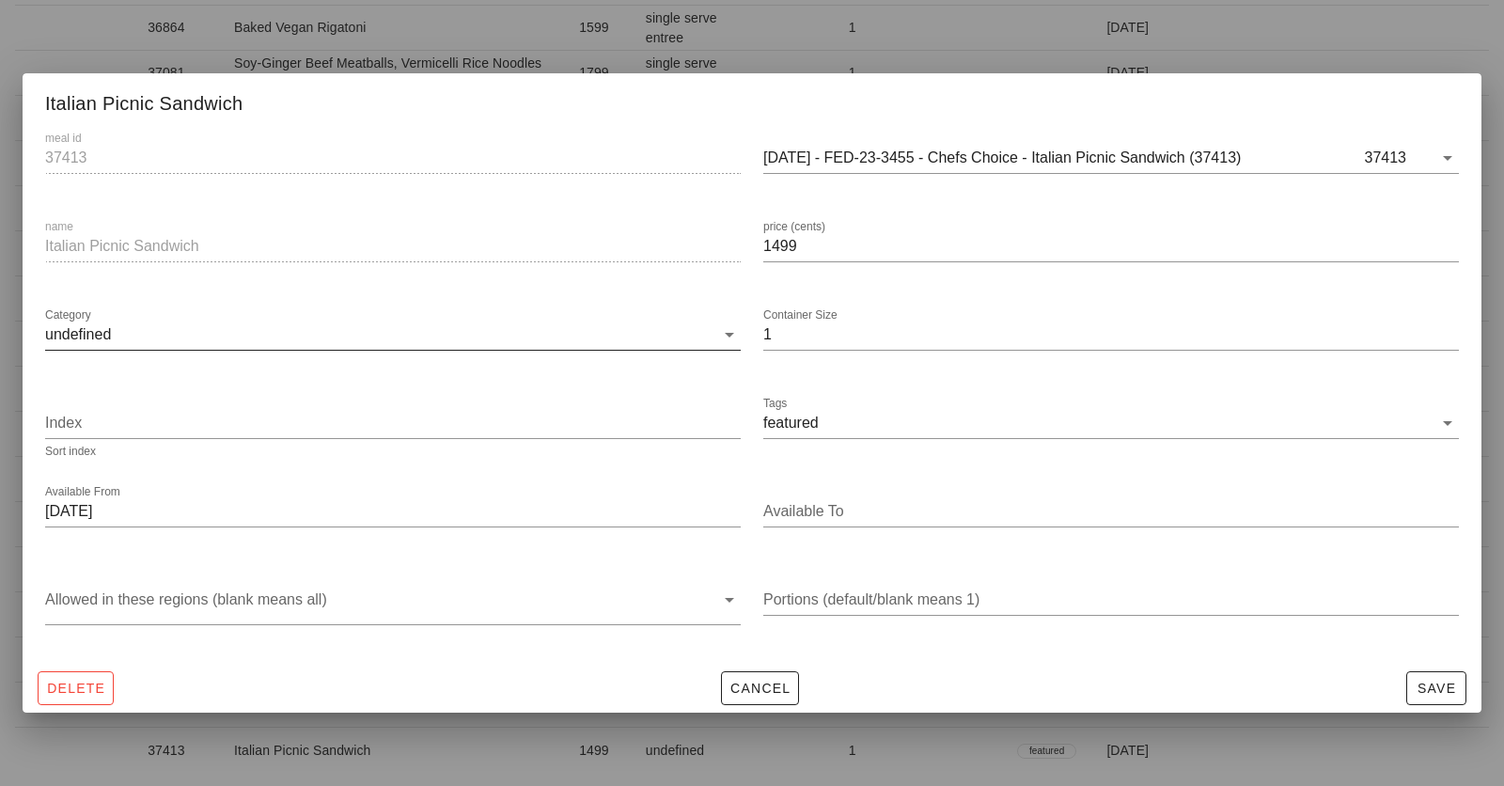
click at [413, 332] on input "undefined" at bounding box center [379, 335] width 669 height 30
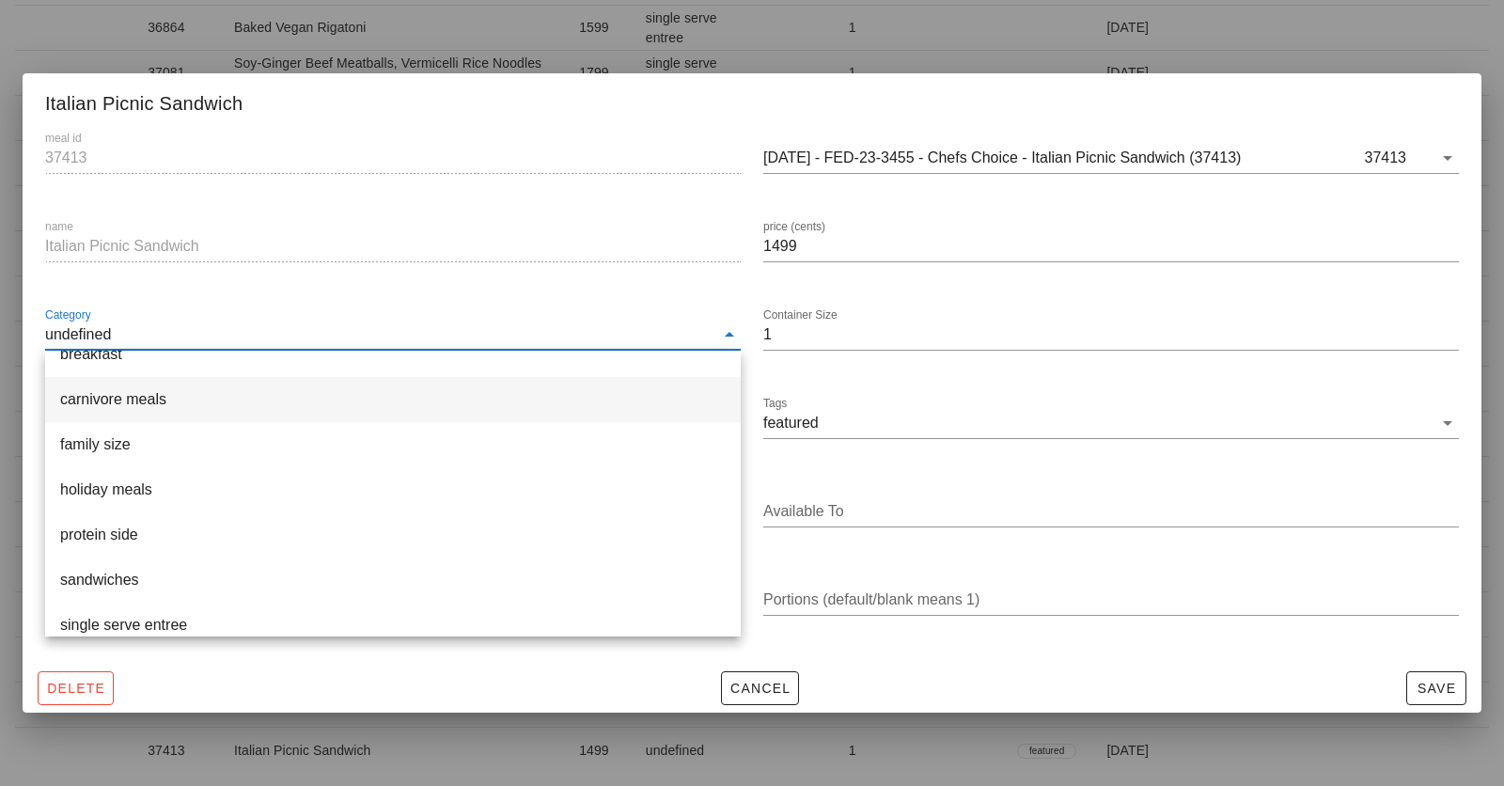
scroll to position [173, 0]
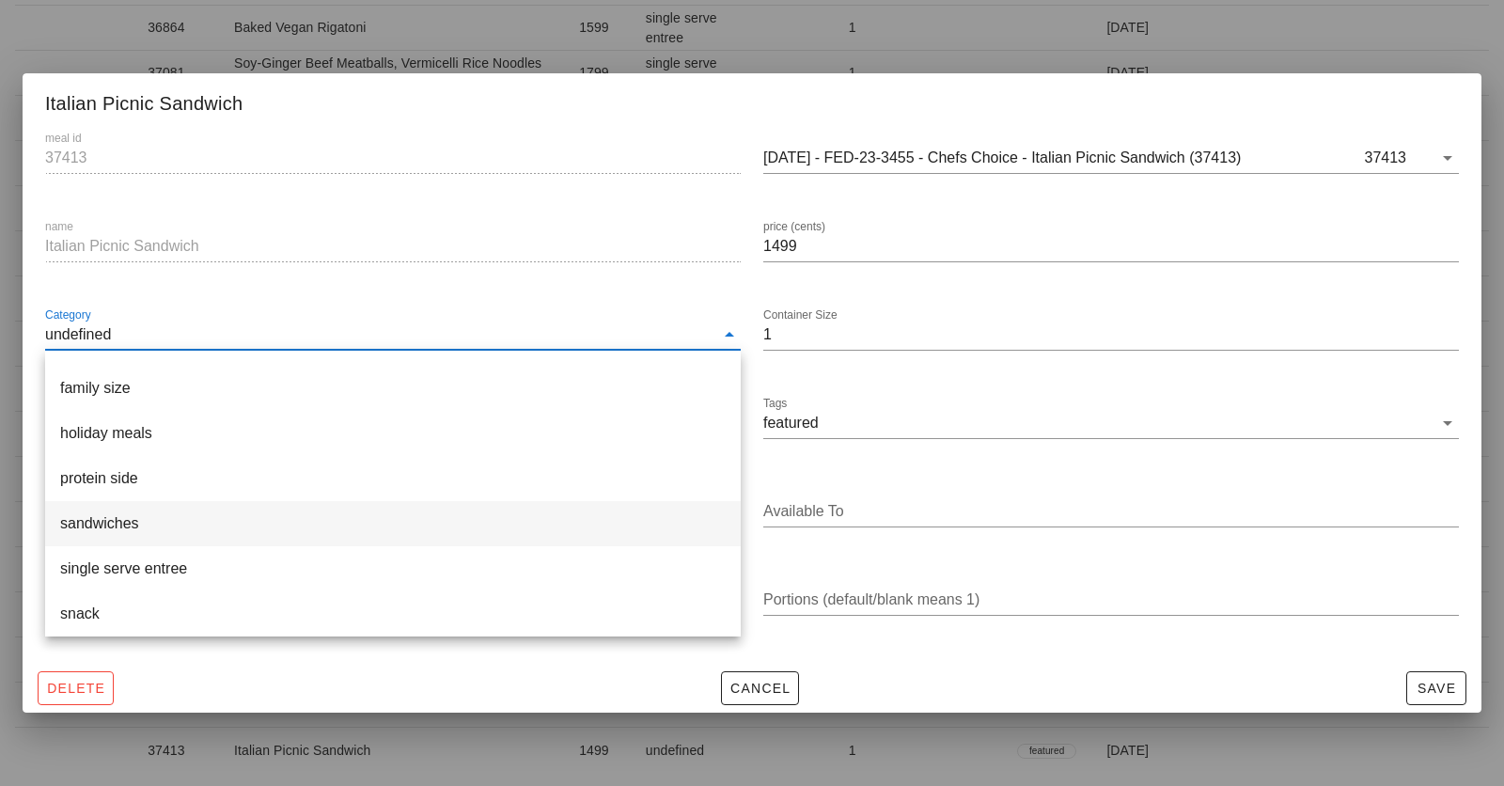
click at [292, 513] on div "sandwiches" at bounding box center [392, 523] width 665 height 40
type input "sandwiches"
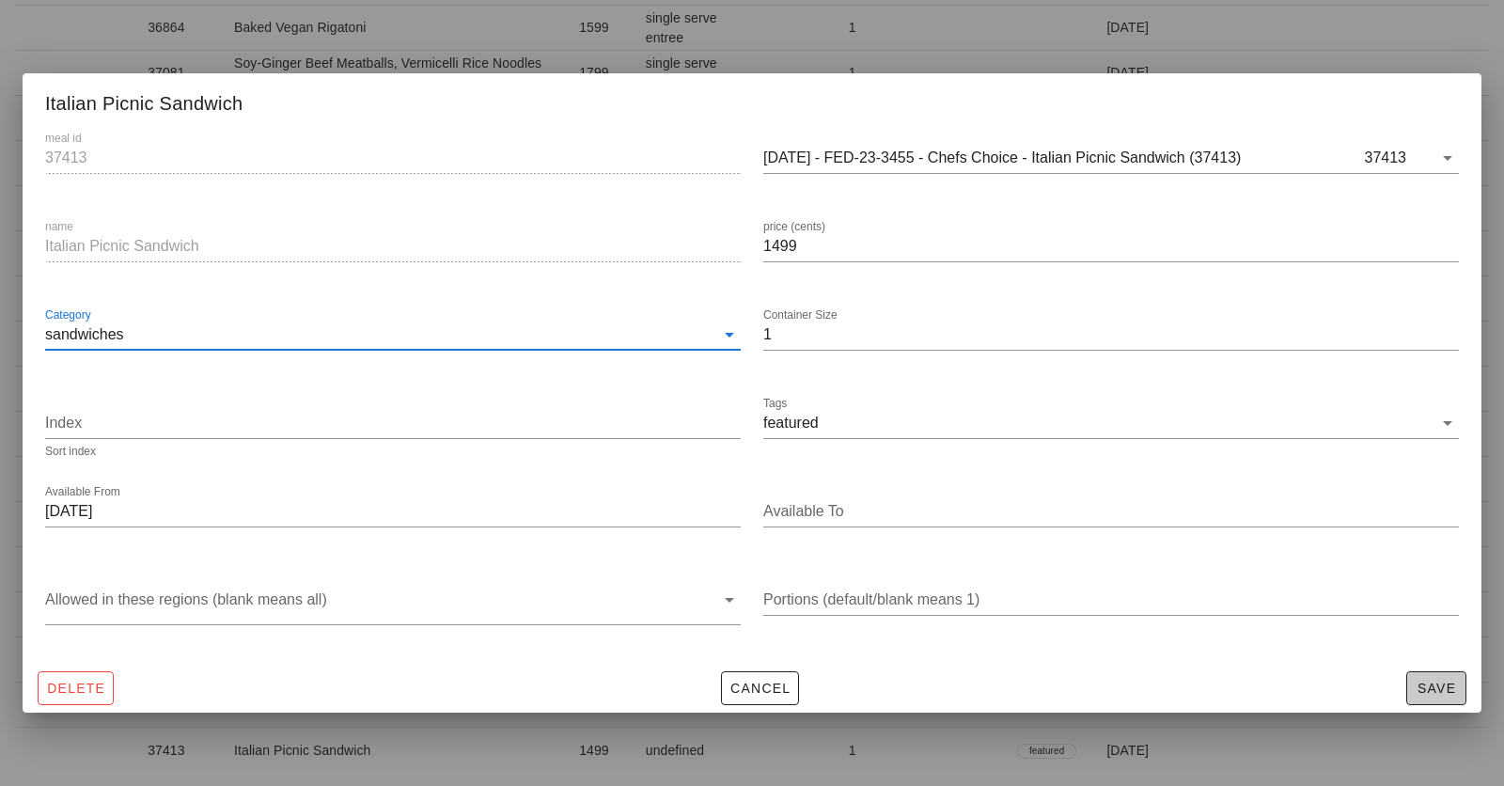
click at [1451, 692] on span "Save" at bounding box center [1435, 687] width 43 height 15
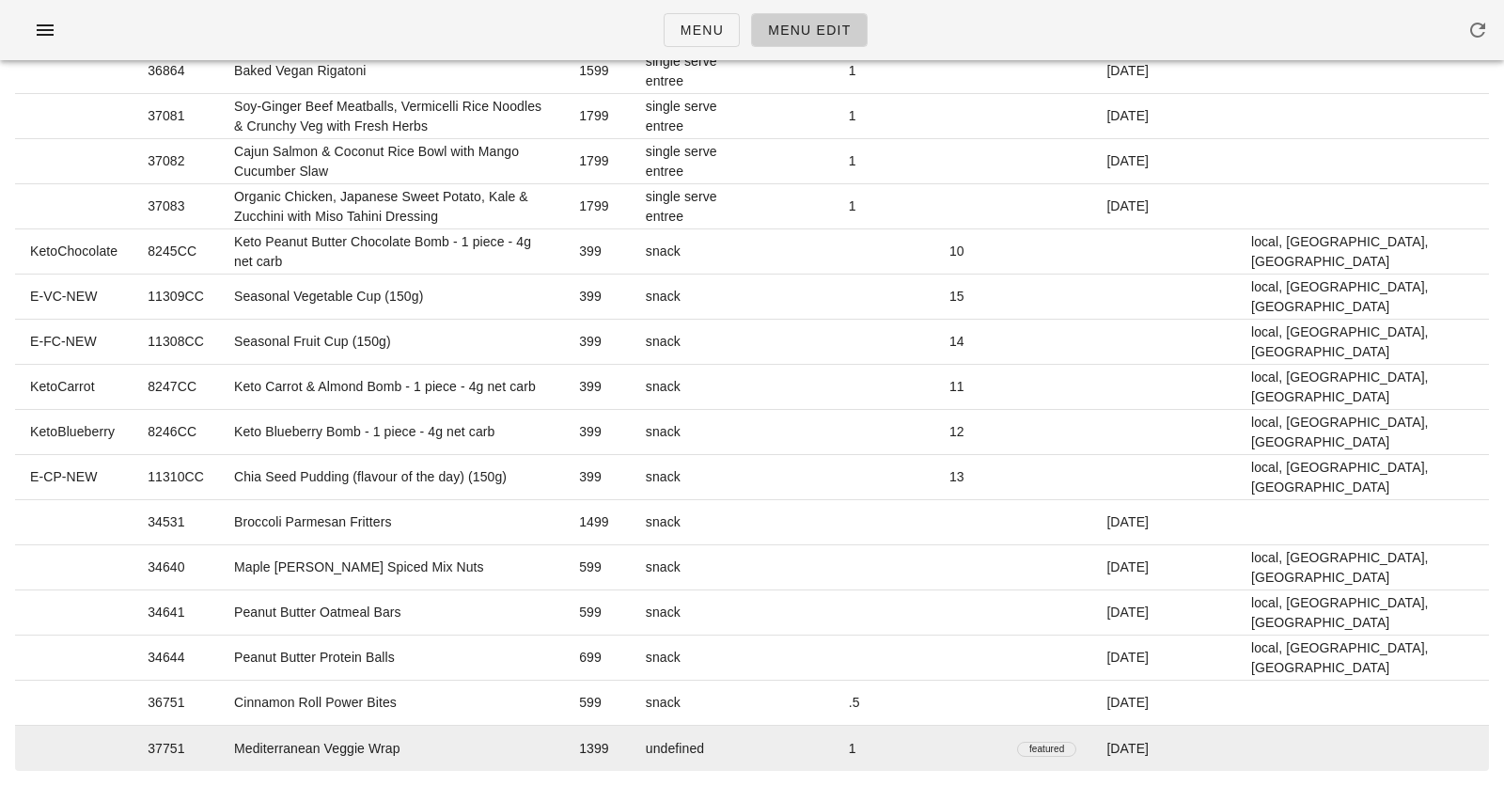
scroll to position [4650, 0]
click at [750, 745] on td "undefined" at bounding box center [690, 749] width 119 height 45
type input "37751"
type input "Mediterranean Veggie Wrap"
type input "1399"
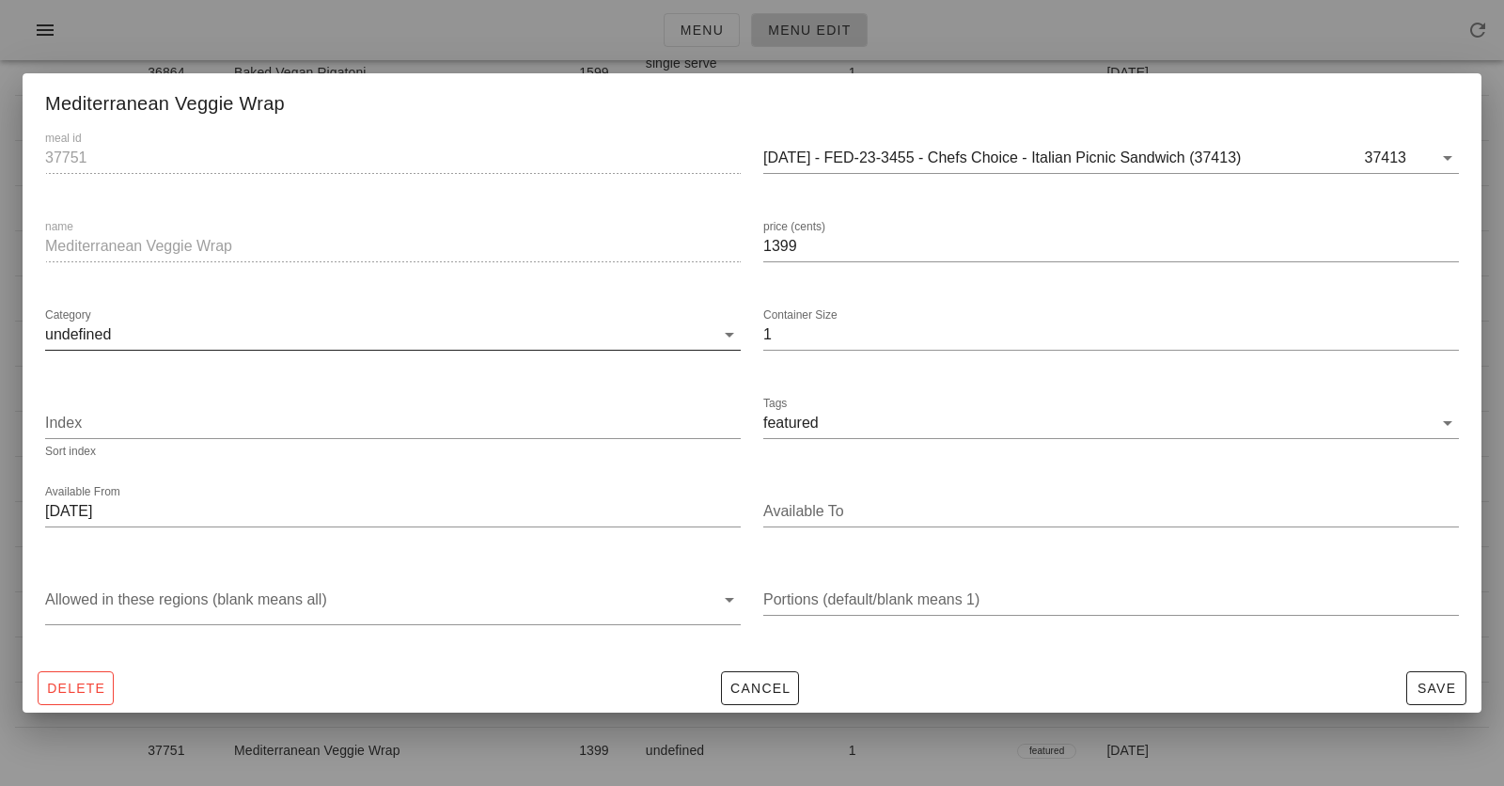
click at [283, 308] on div "Category undefined" at bounding box center [392, 339] width 695 height 62
click at [283, 323] on input "undefined" at bounding box center [379, 335] width 669 height 30
click at [230, 331] on input "sundefined" at bounding box center [379, 335] width 669 height 30
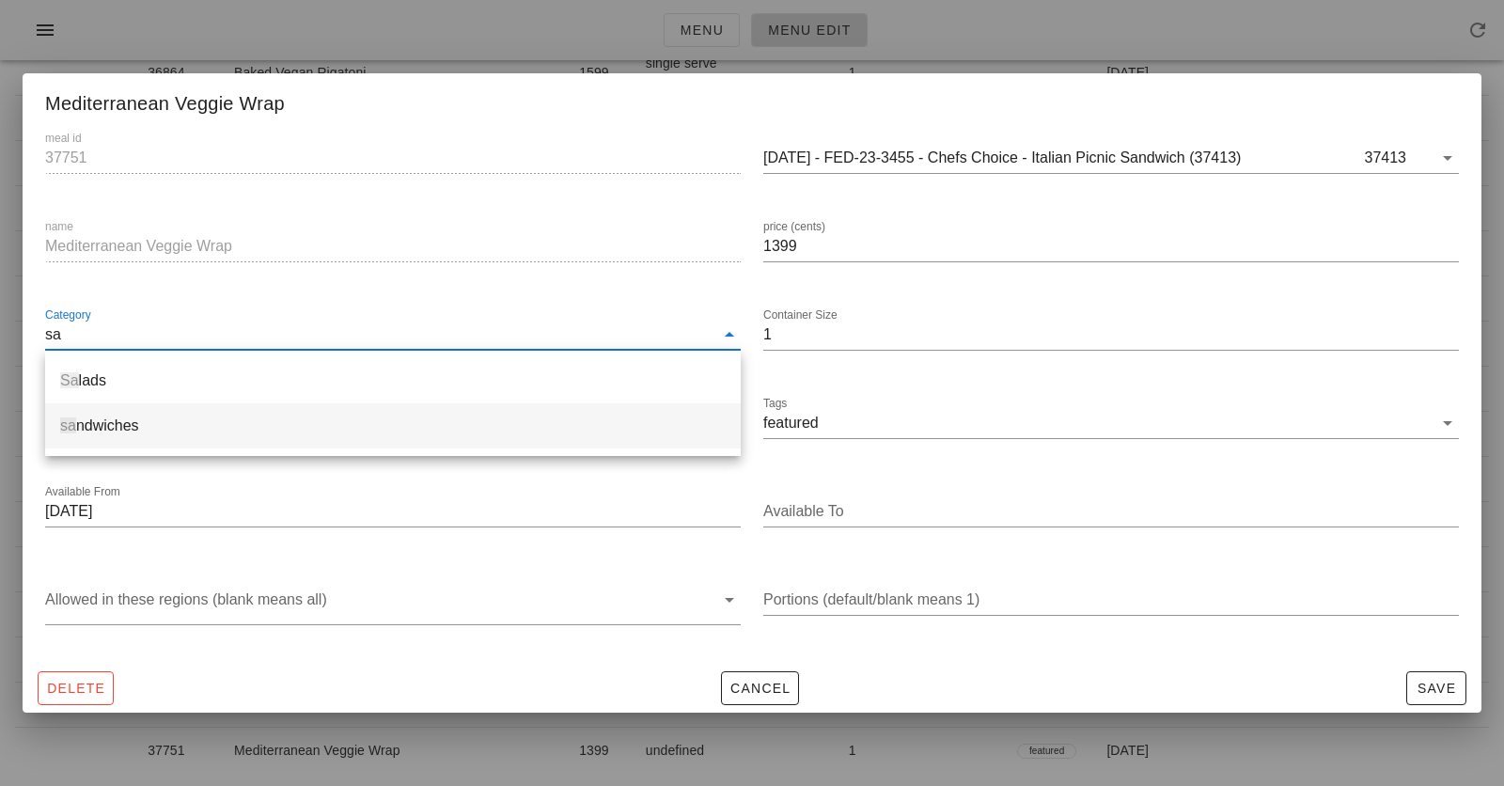
click at [210, 437] on div "sa ndwiches" at bounding box center [392, 425] width 665 height 40
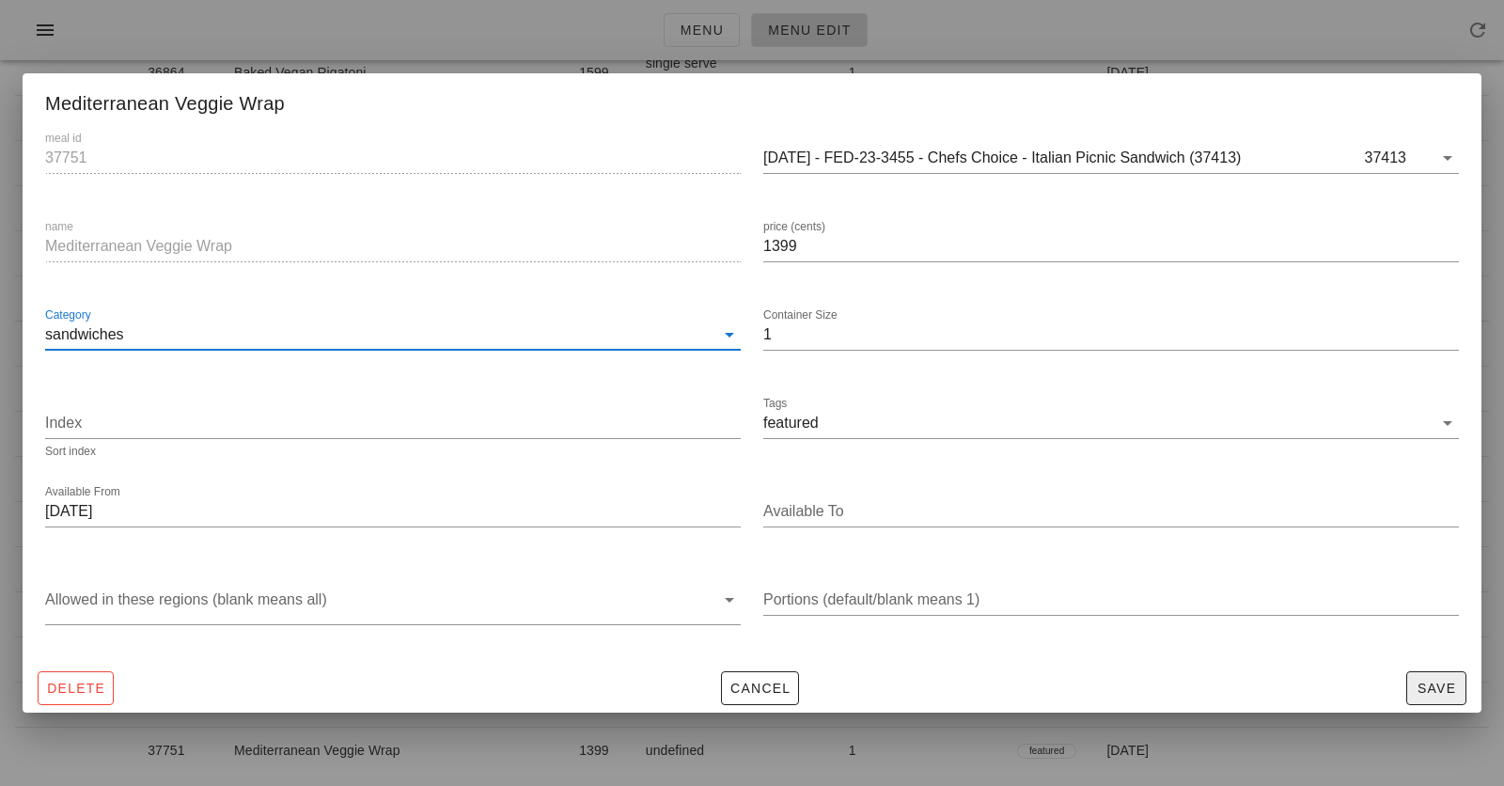
type input "sandwiches"
click at [1417, 689] on span "Save" at bounding box center [1435, 687] width 43 height 15
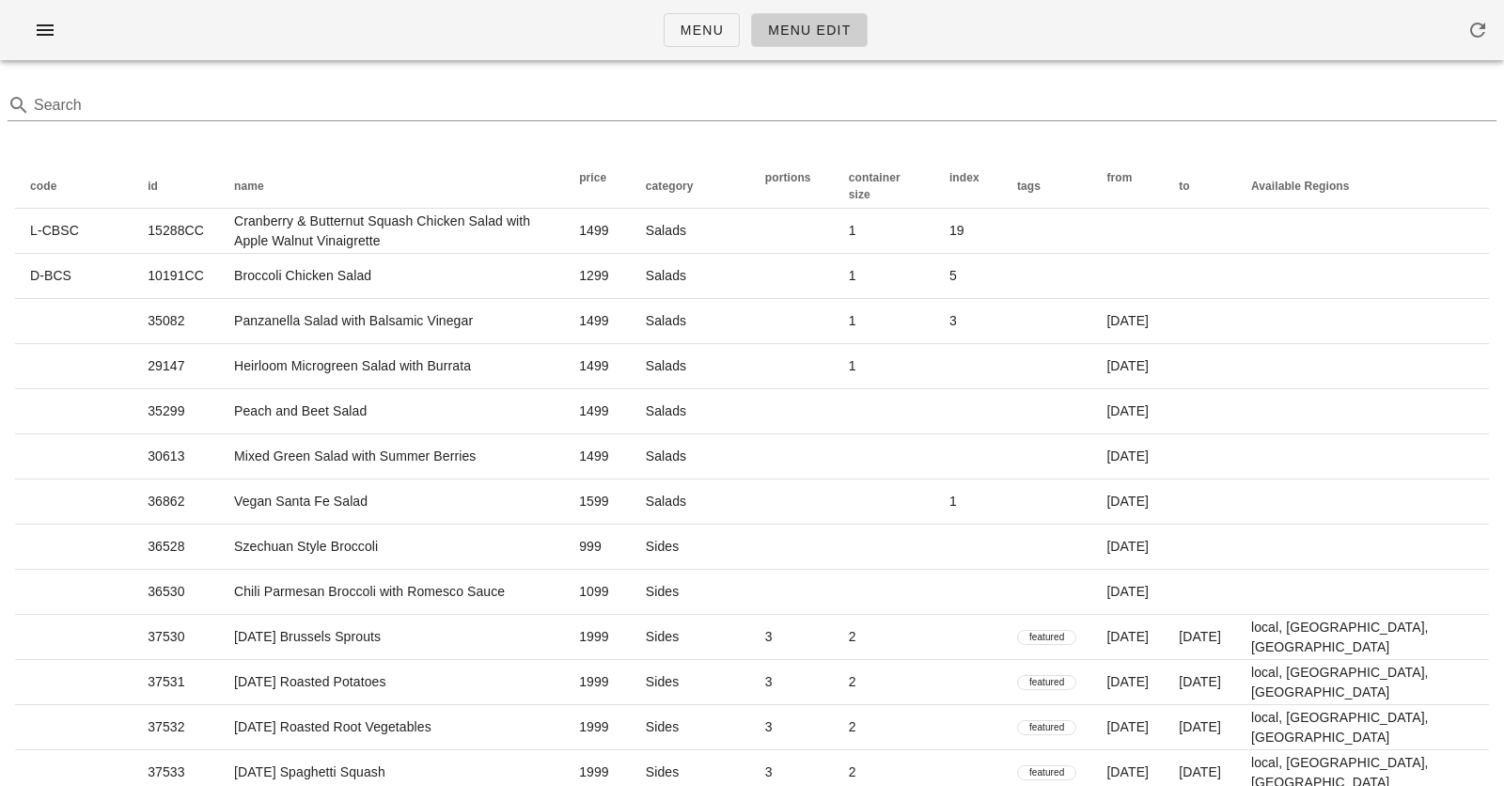
scroll to position [0, 0]
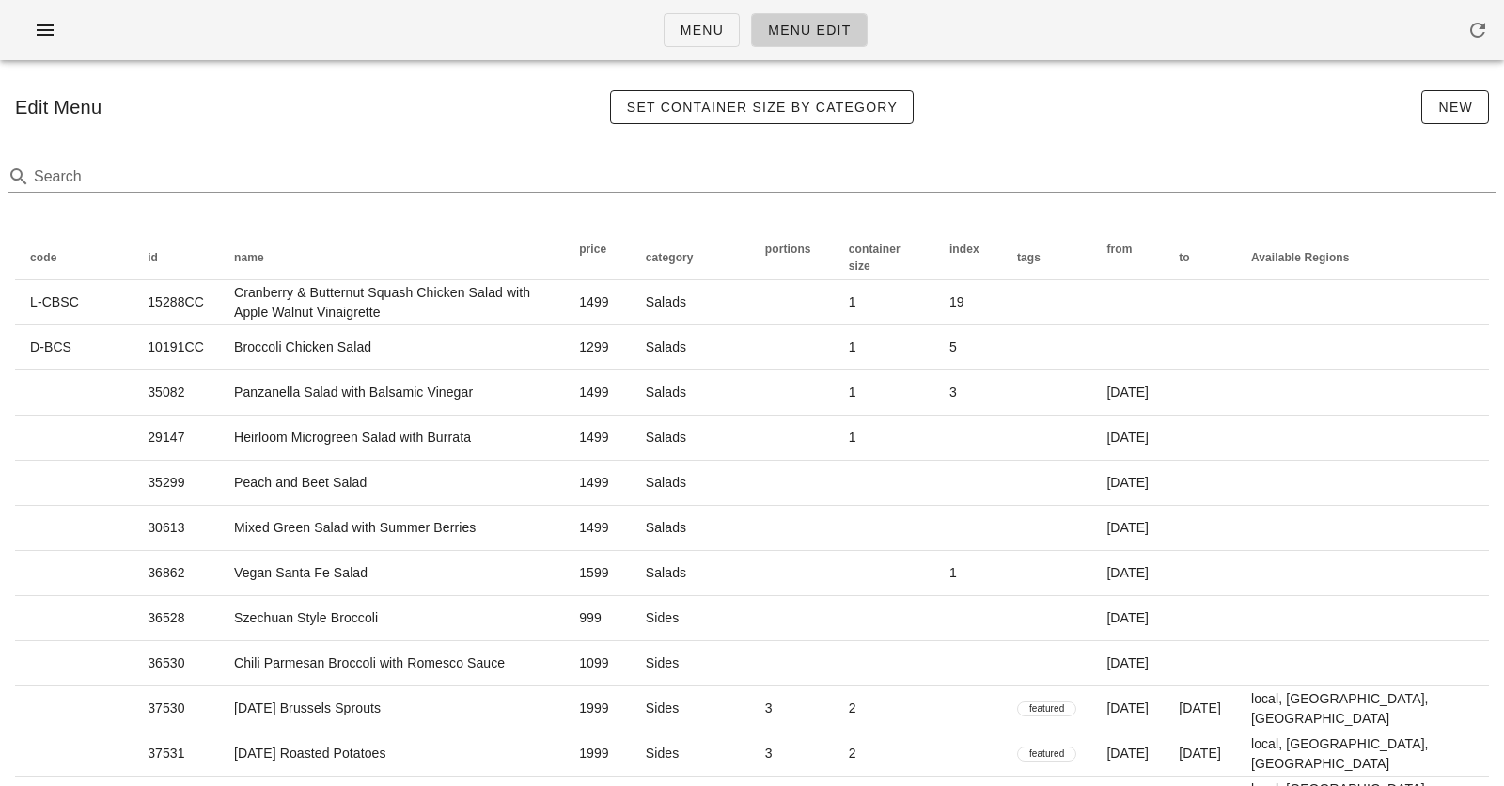
click at [429, 38] on div "Menu Menu Edit" at bounding box center [752, 30] width 1504 height 60
click at [715, 26] on span "Menu" at bounding box center [701, 30] width 44 height 15
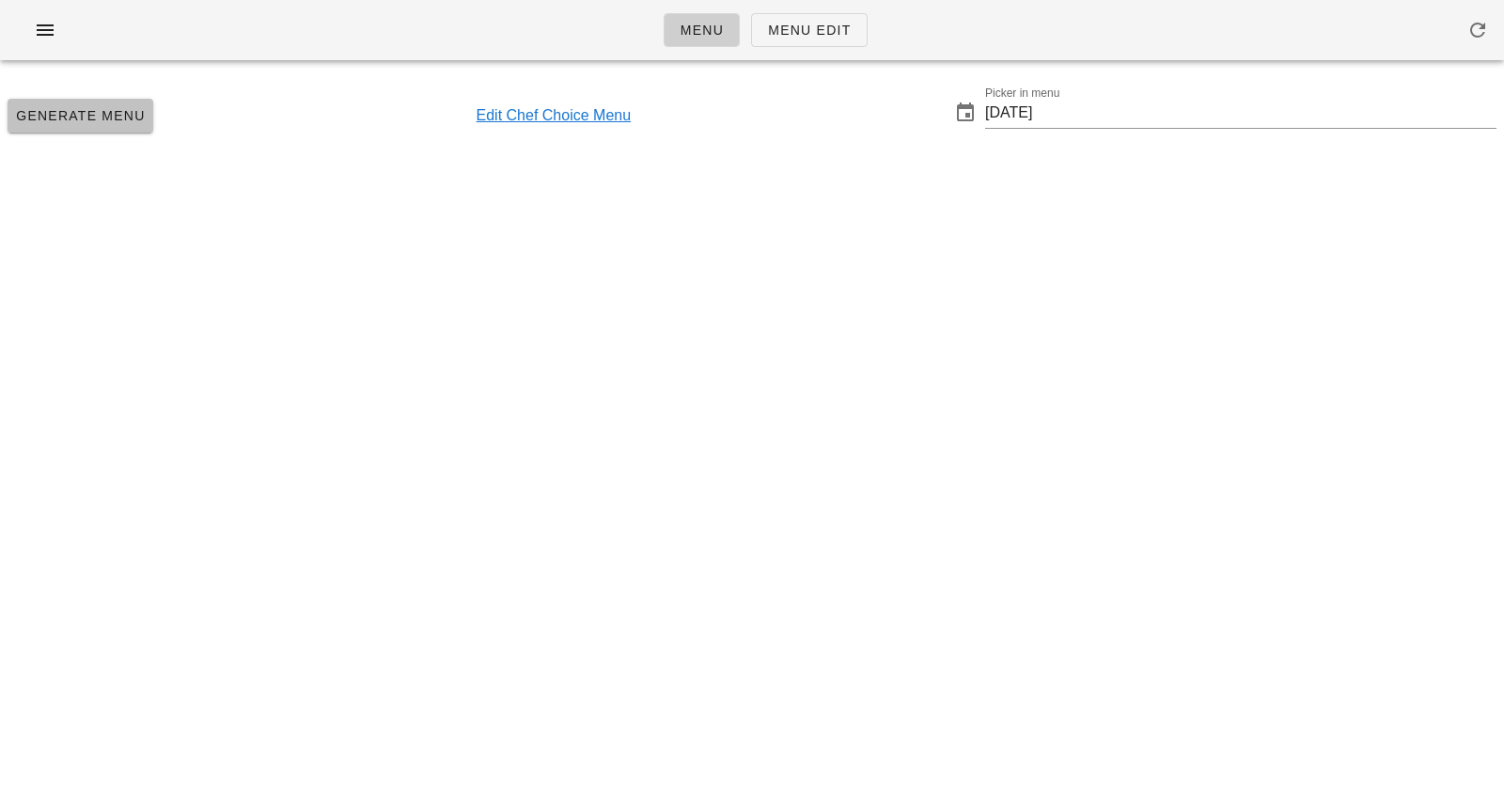
click at [117, 108] on span "Generate Menu" at bounding box center [80, 115] width 131 height 15
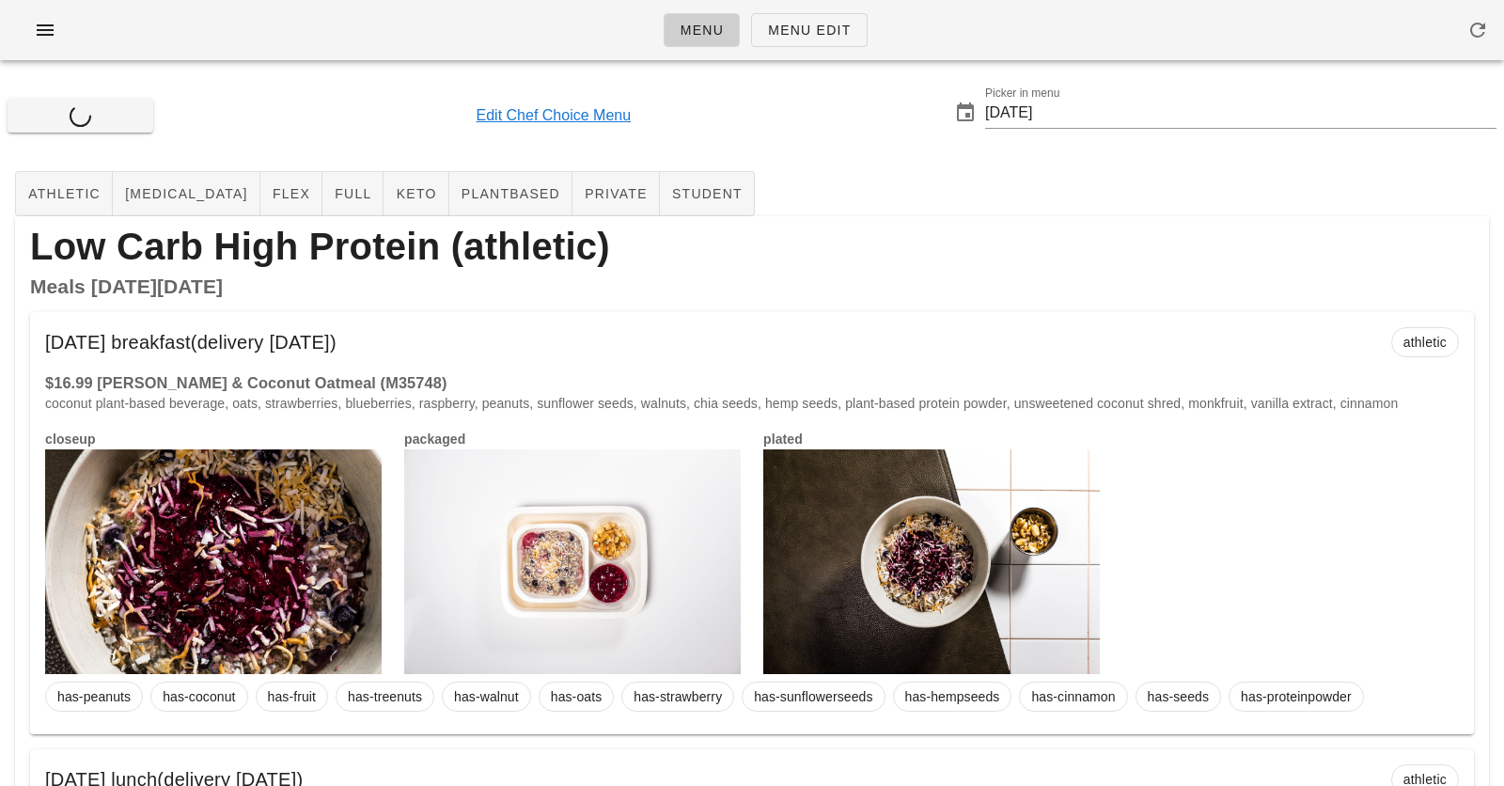
click at [1100, 29] on div "Menu Menu Edit" at bounding box center [752, 30] width 1504 height 60
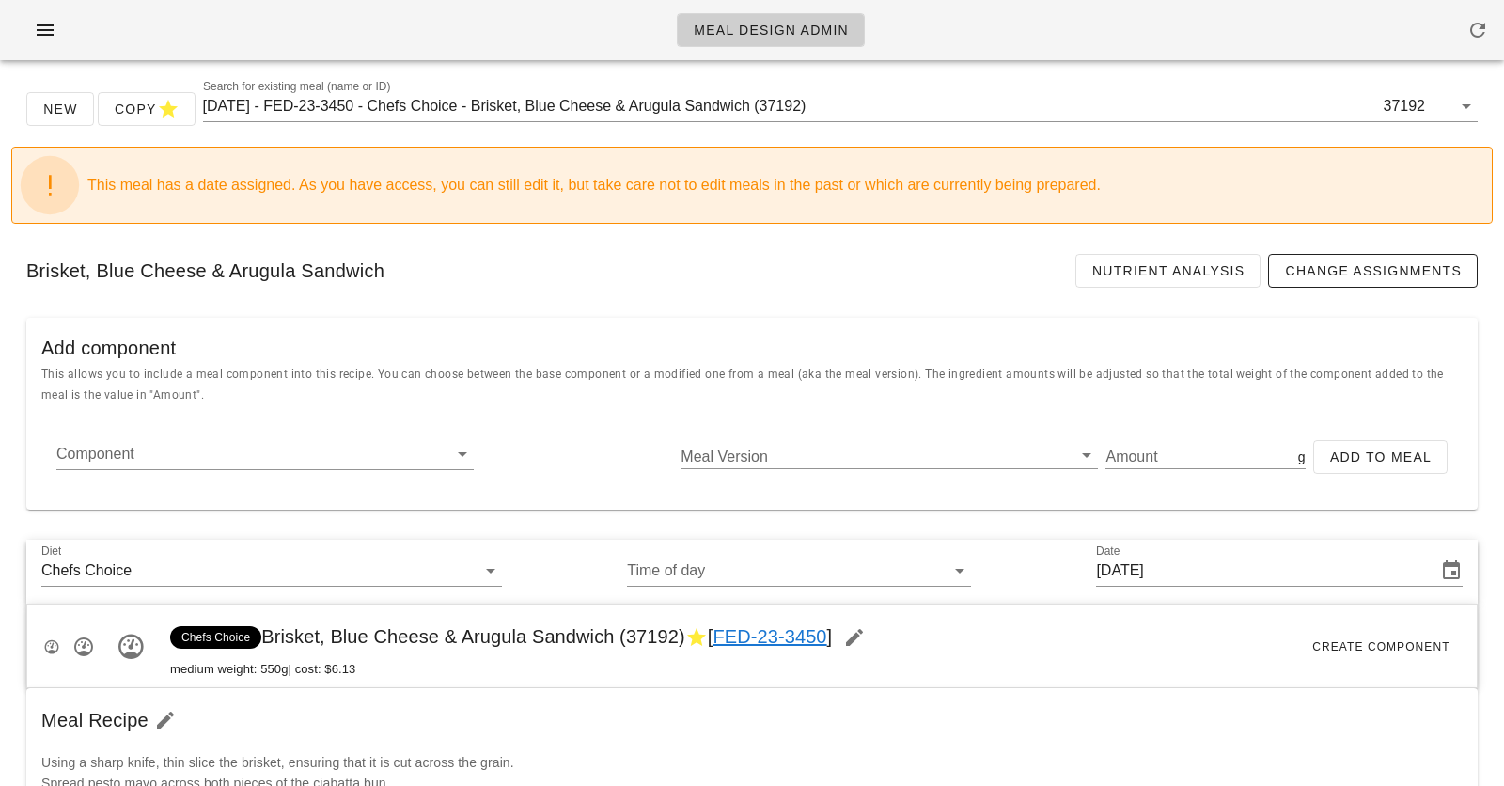
click at [763, 635] on link "FED-23-3450" at bounding box center [769, 636] width 114 height 21
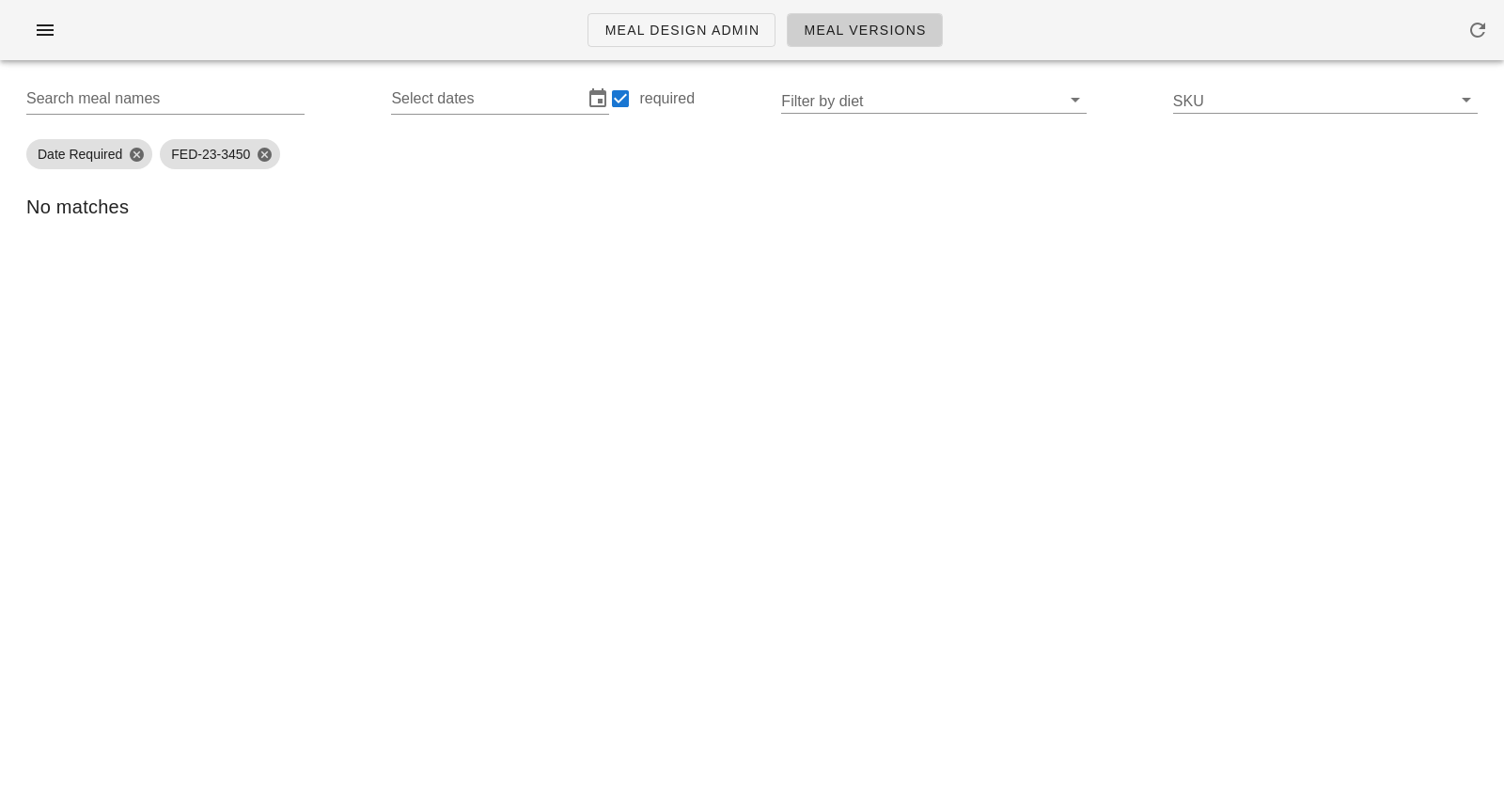
type input "FED-23-3450 (Brisket, Blue Cheese & Arugula Sandwich)"
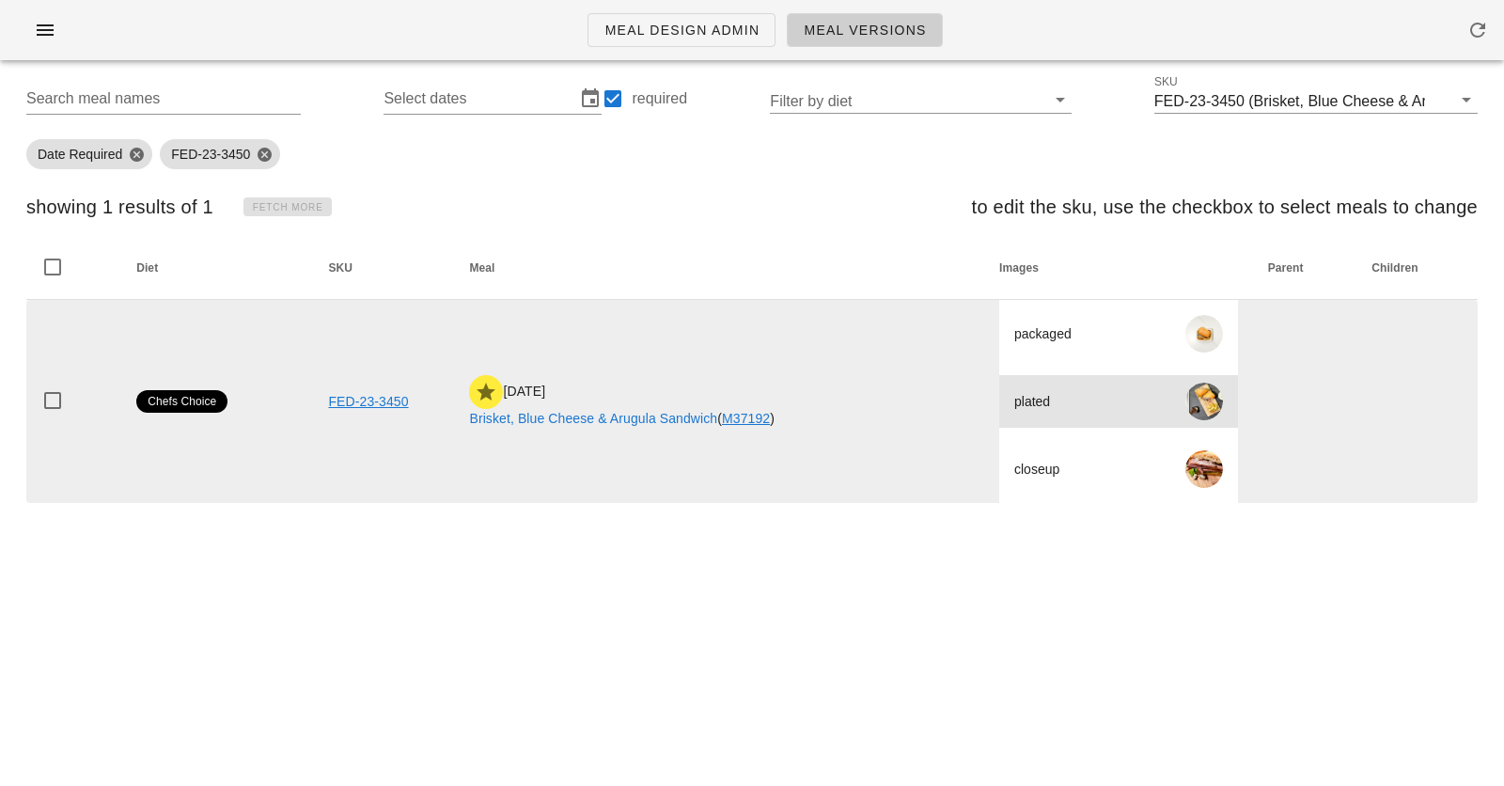
click at [1210, 398] on div at bounding box center [1204, 401] width 38 height 38
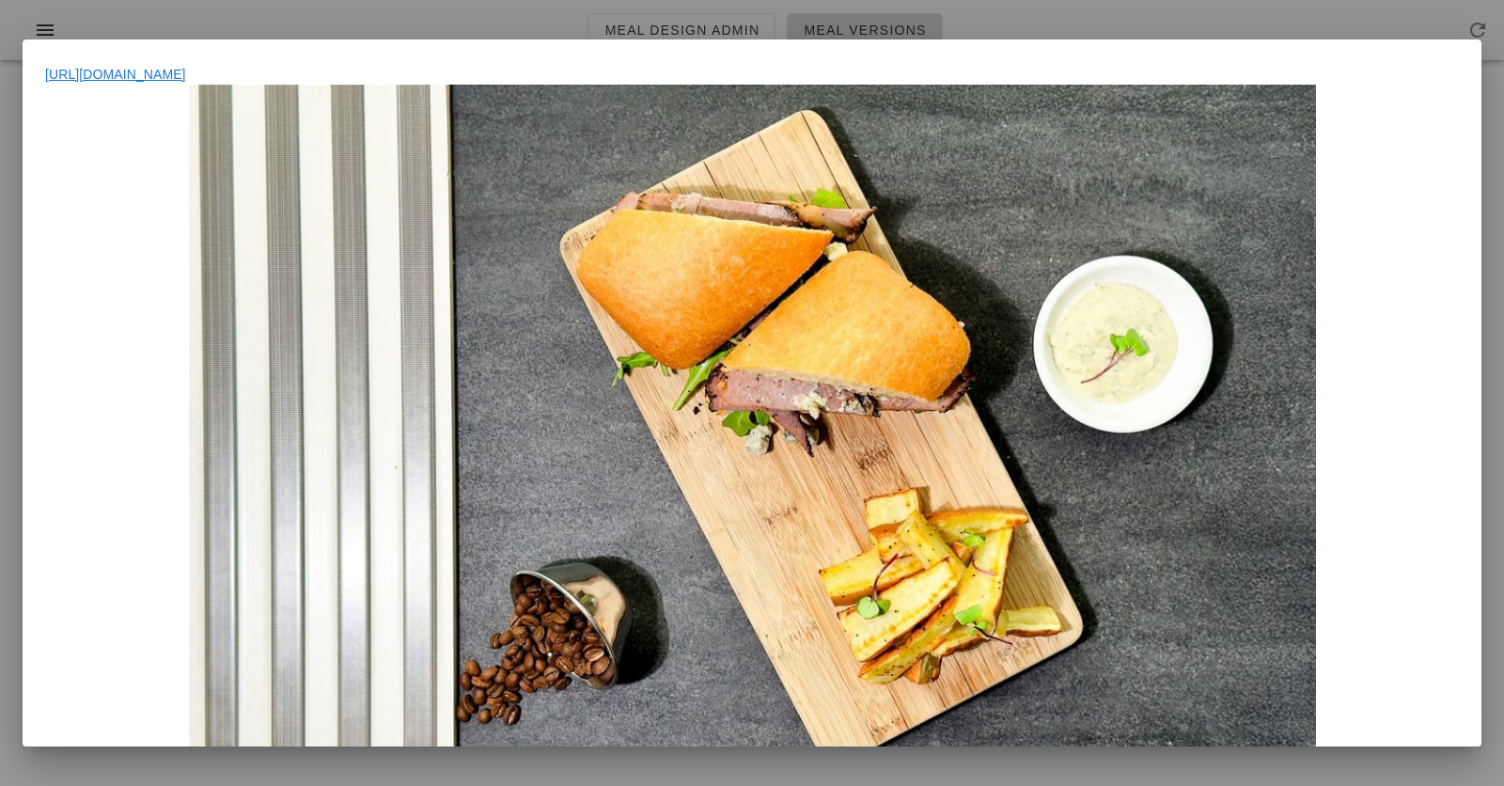
click at [998, 26] on div at bounding box center [752, 393] width 1504 height 786
